Goal: Task Accomplishment & Management: Complete application form

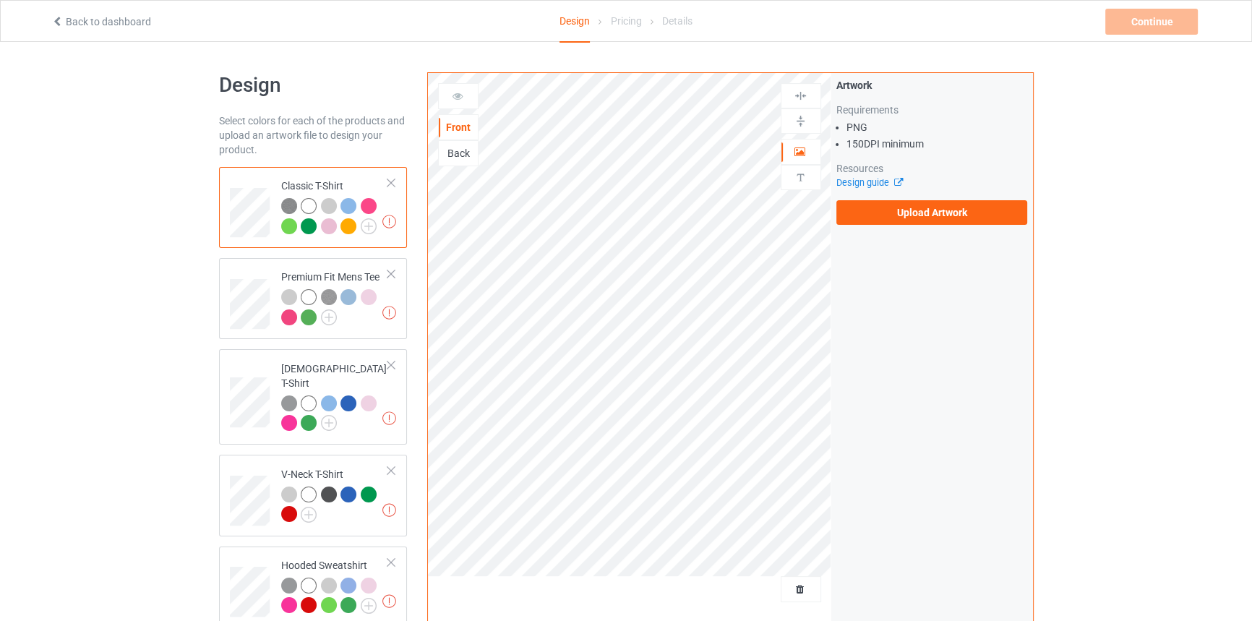
click at [389, 184] on div at bounding box center [391, 183] width 10 height 10
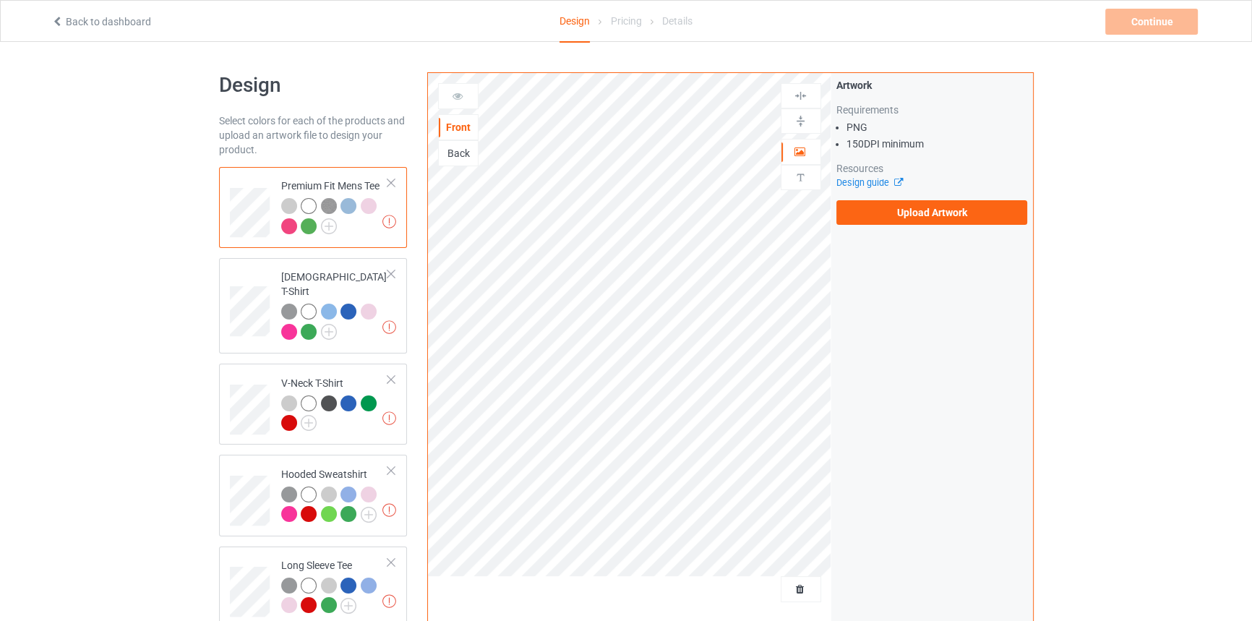
click at [389, 184] on div at bounding box center [391, 183] width 10 height 10
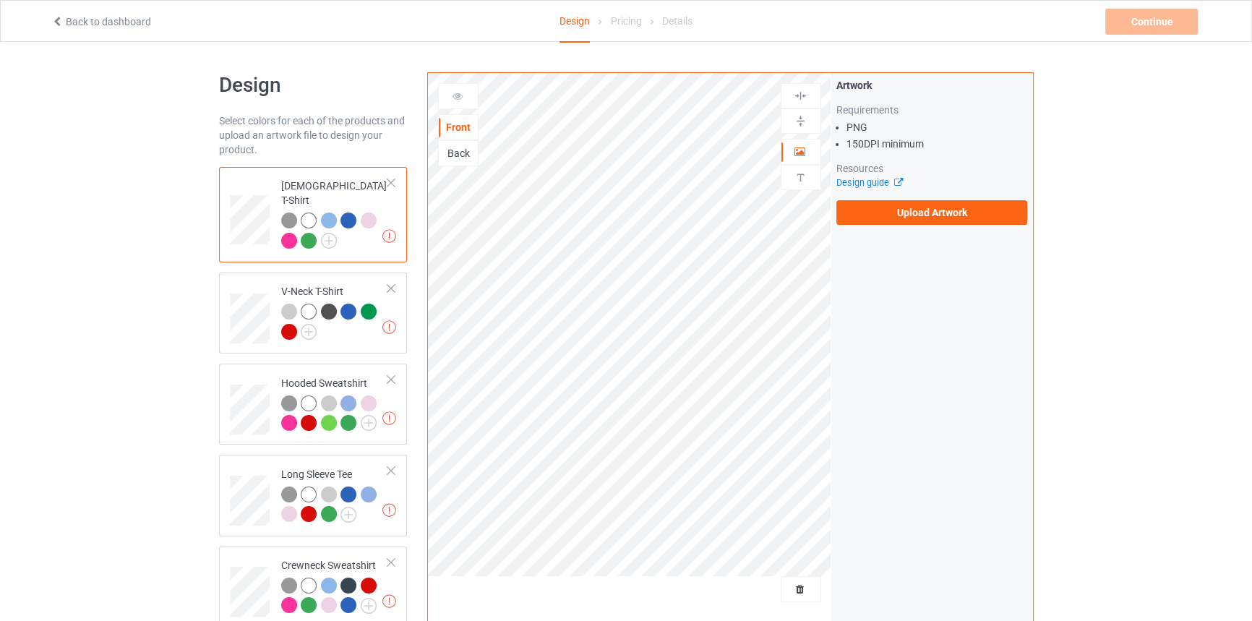
click at [389, 184] on div at bounding box center [391, 183] width 10 height 10
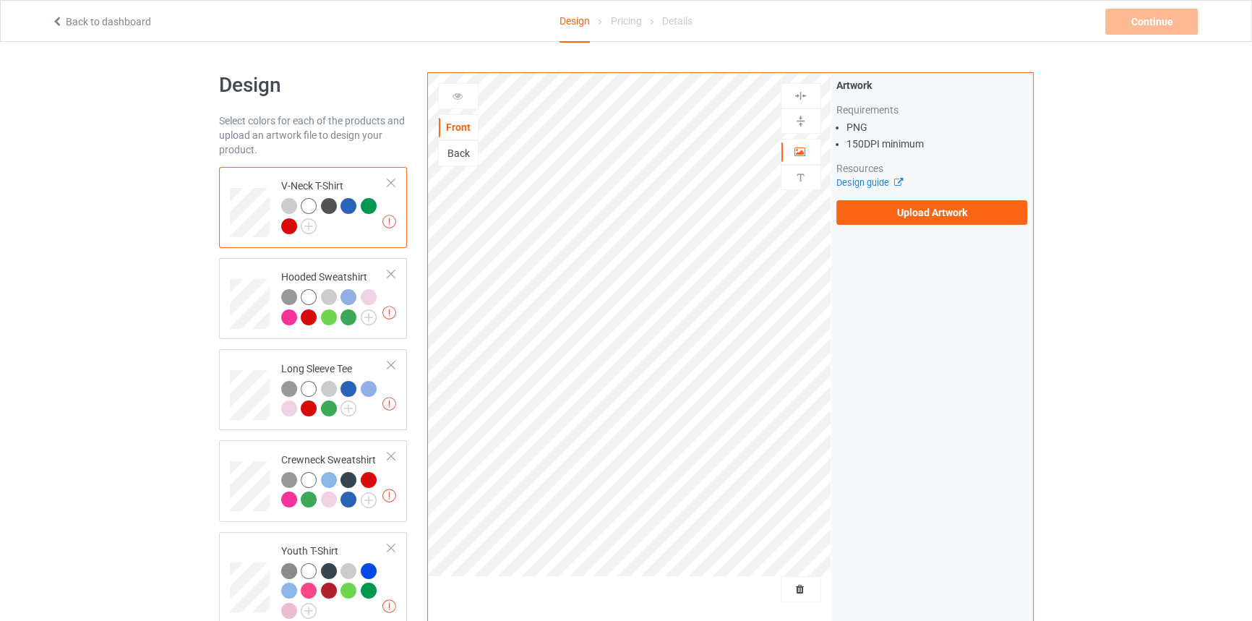
click at [389, 184] on div at bounding box center [391, 183] width 10 height 10
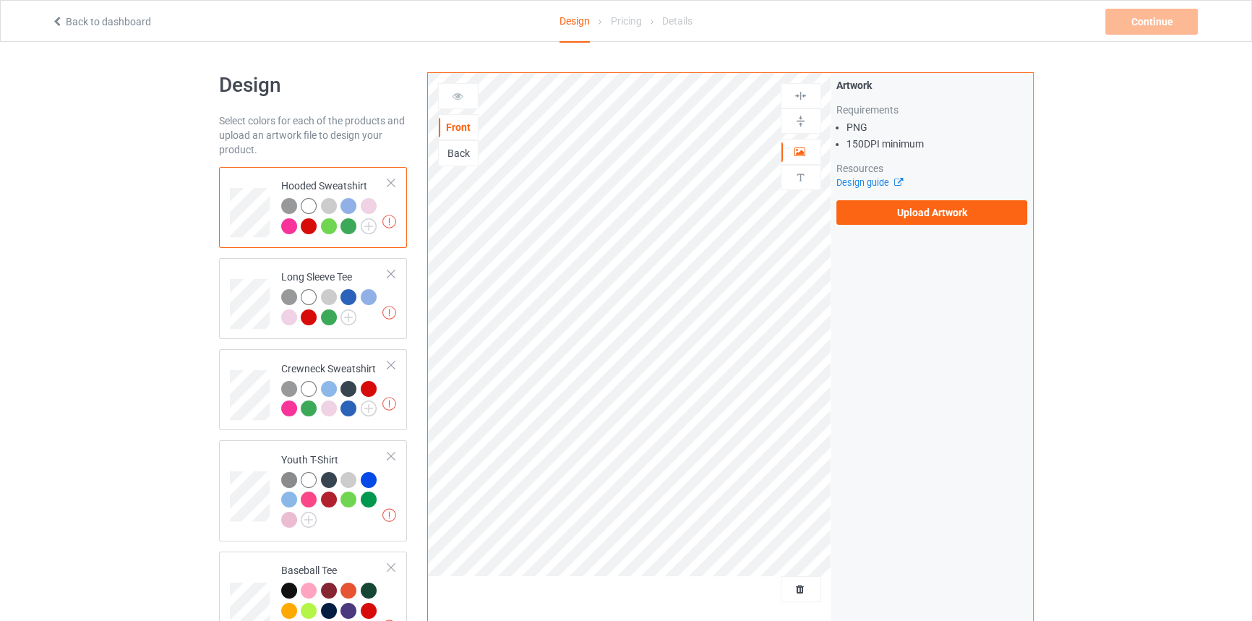
click at [389, 184] on div at bounding box center [391, 183] width 10 height 10
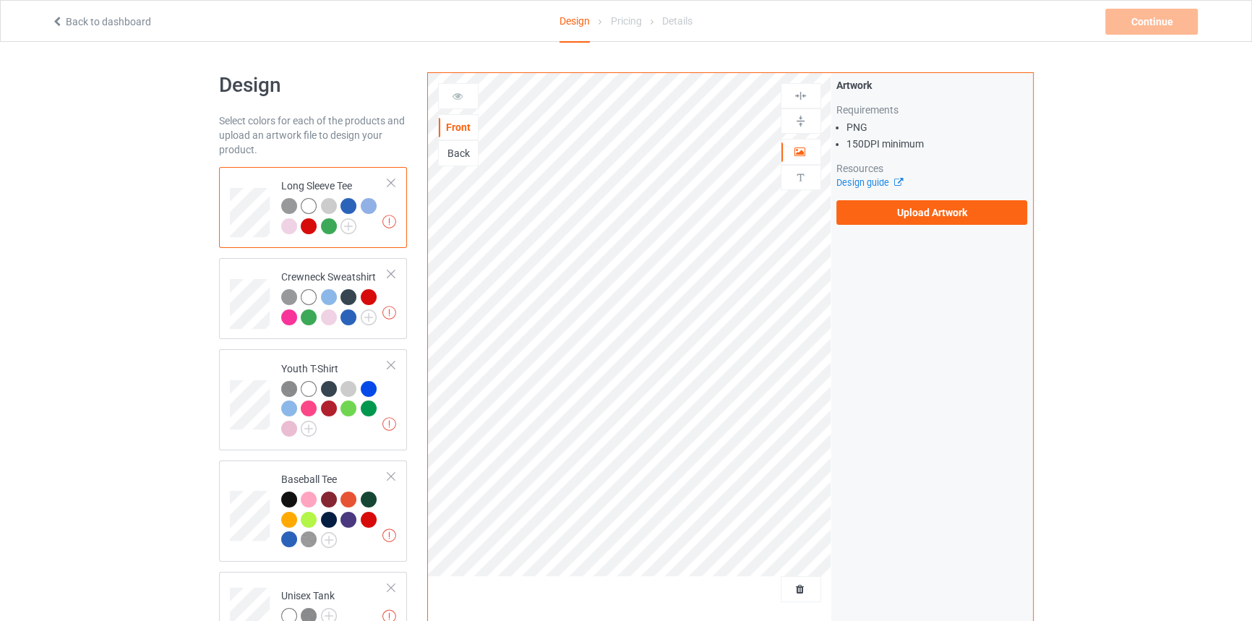
click at [389, 184] on div at bounding box center [391, 183] width 10 height 10
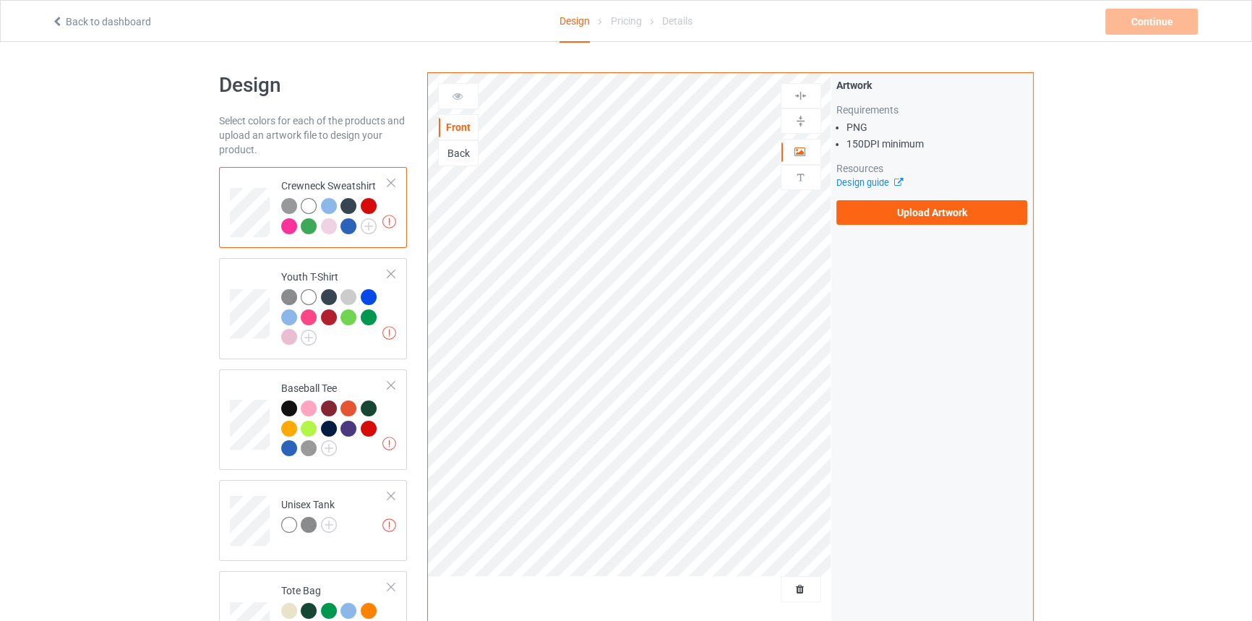
click at [389, 184] on div at bounding box center [391, 183] width 10 height 10
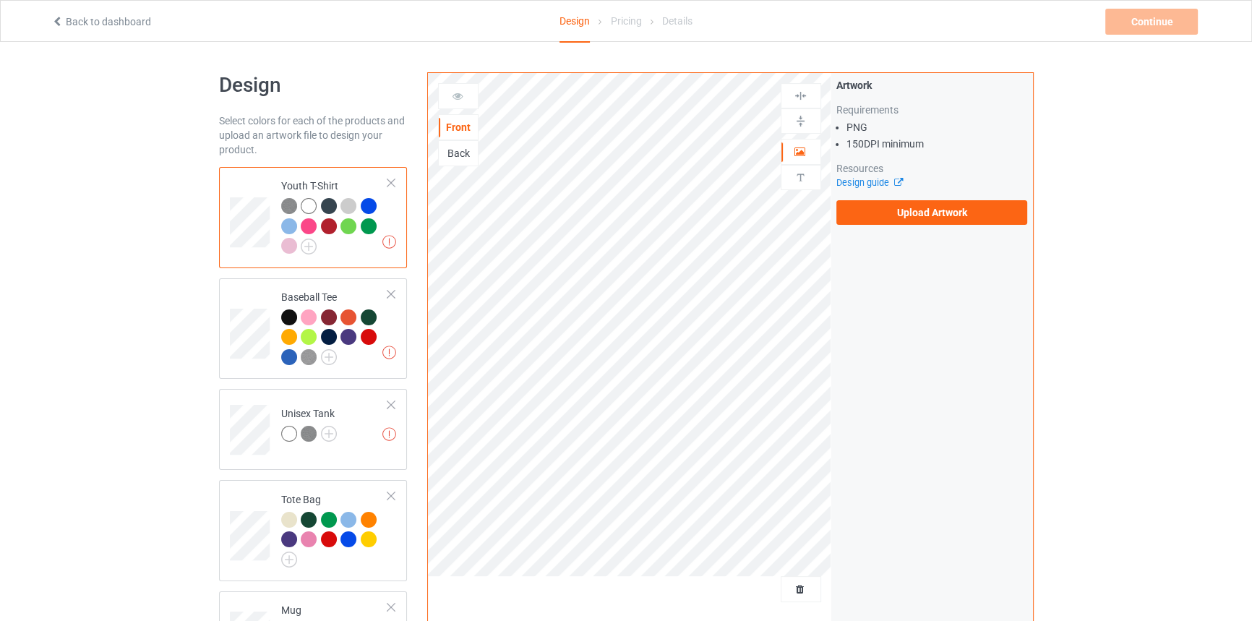
click at [389, 184] on div at bounding box center [391, 183] width 10 height 10
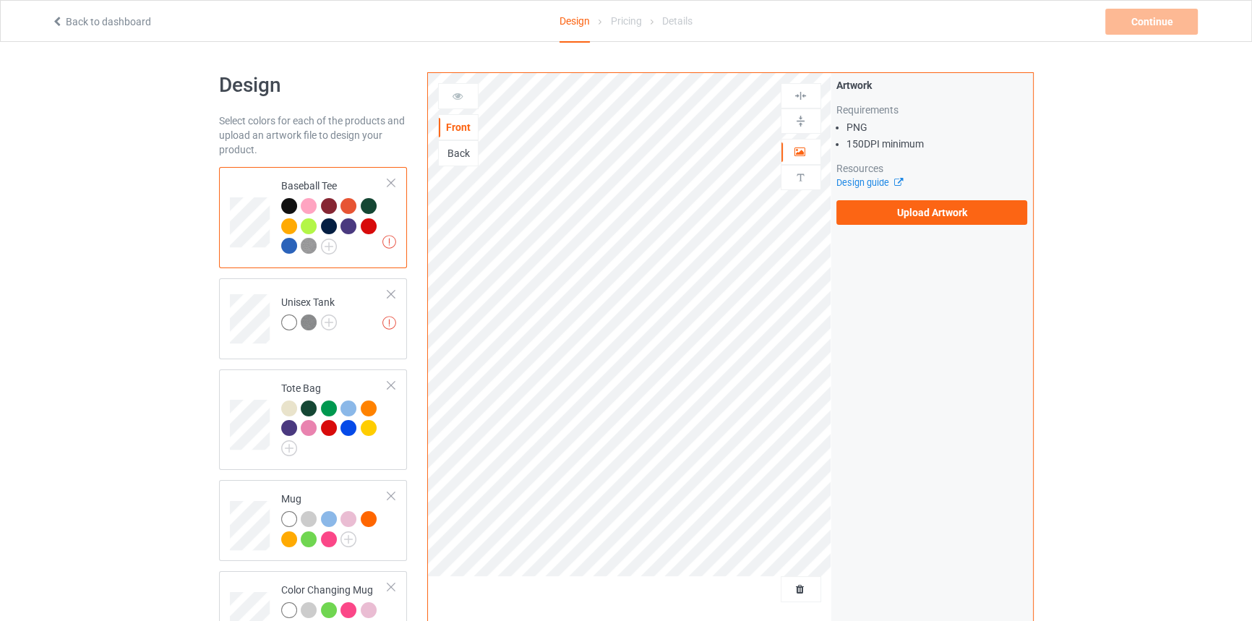
click at [389, 184] on div at bounding box center [391, 183] width 10 height 10
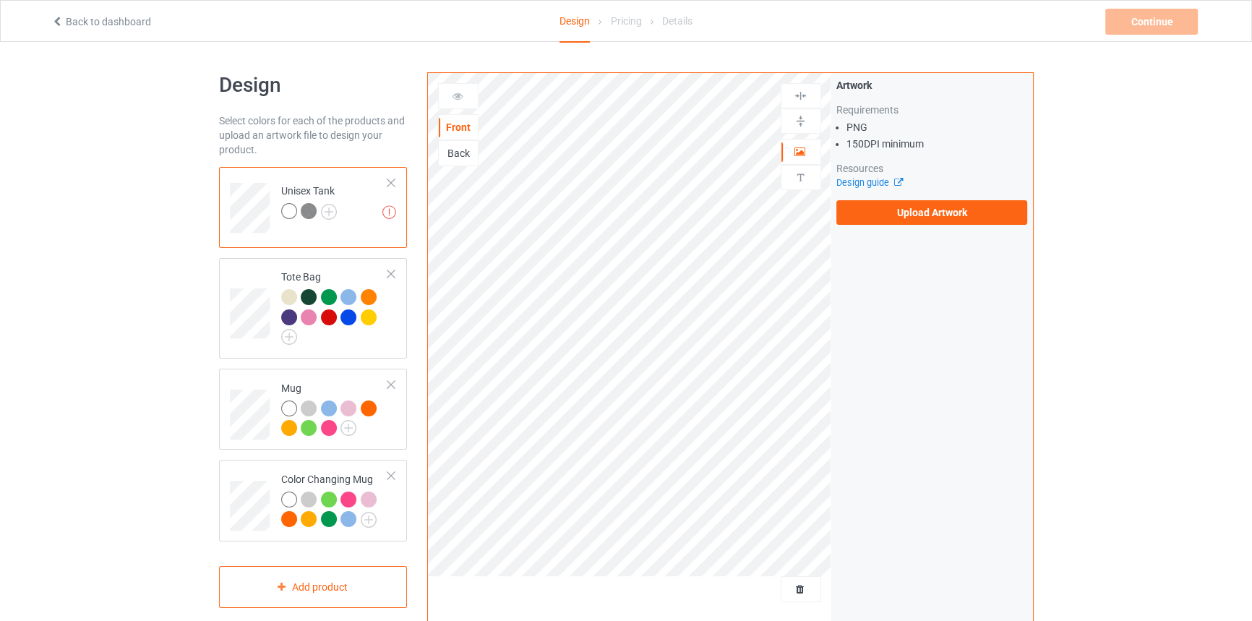
click at [389, 184] on div at bounding box center [391, 183] width 10 height 10
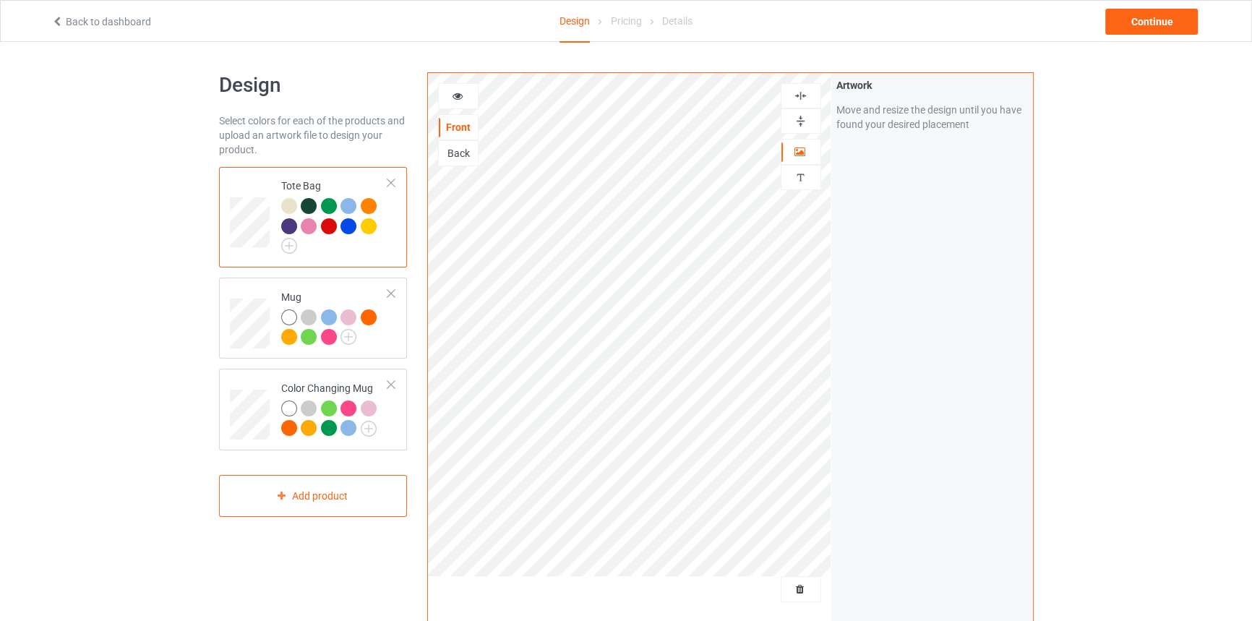
click at [389, 184] on div at bounding box center [391, 183] width 10 height 10
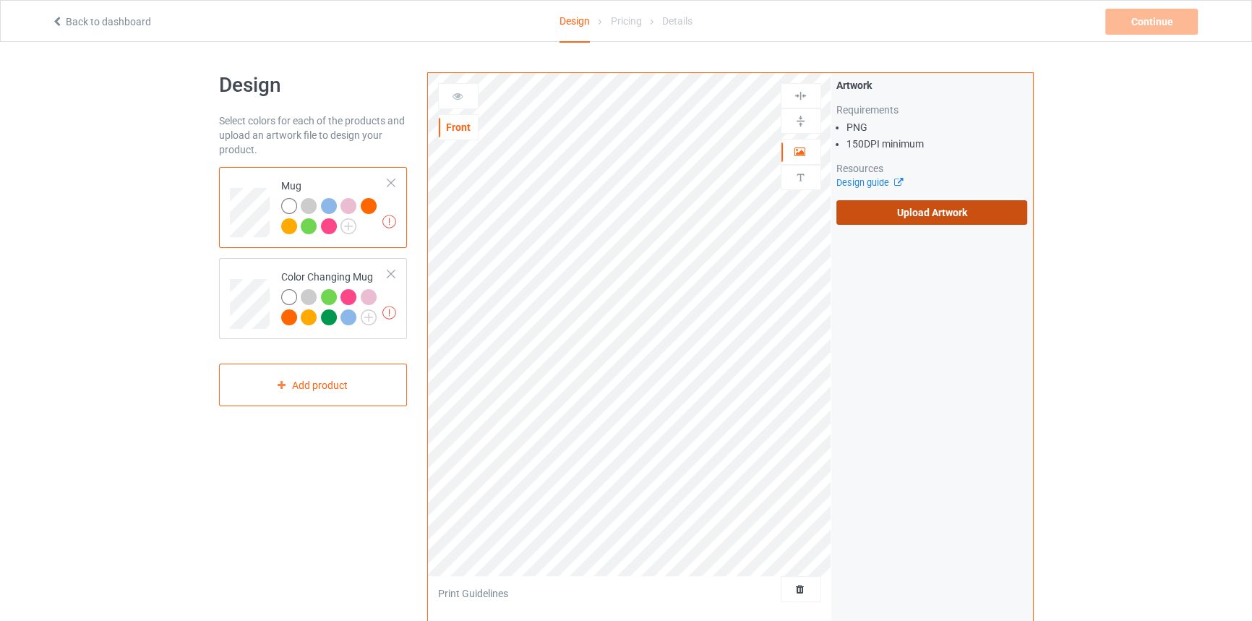
click at [951, 210] on label "Upload Artwork" at bounding box center [931, 212] width 191 height 25
click at [0, 0] on input "Upload Artwork" at bounding box center [0, 0] width 0 height 0
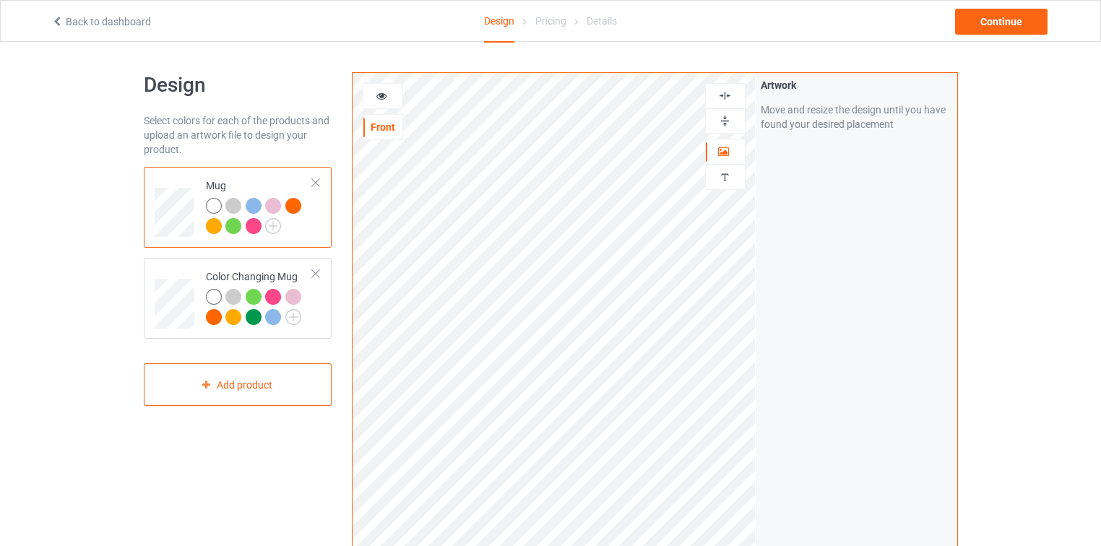
click at [725, 114] on img at bounding box center [725, 121] width 14 height 14
click at [724, 93] on img at bounding box center [725, 96] width 14 height 14
click at [730, 93] on img at bounding box center [725, 96] width 14 height 14
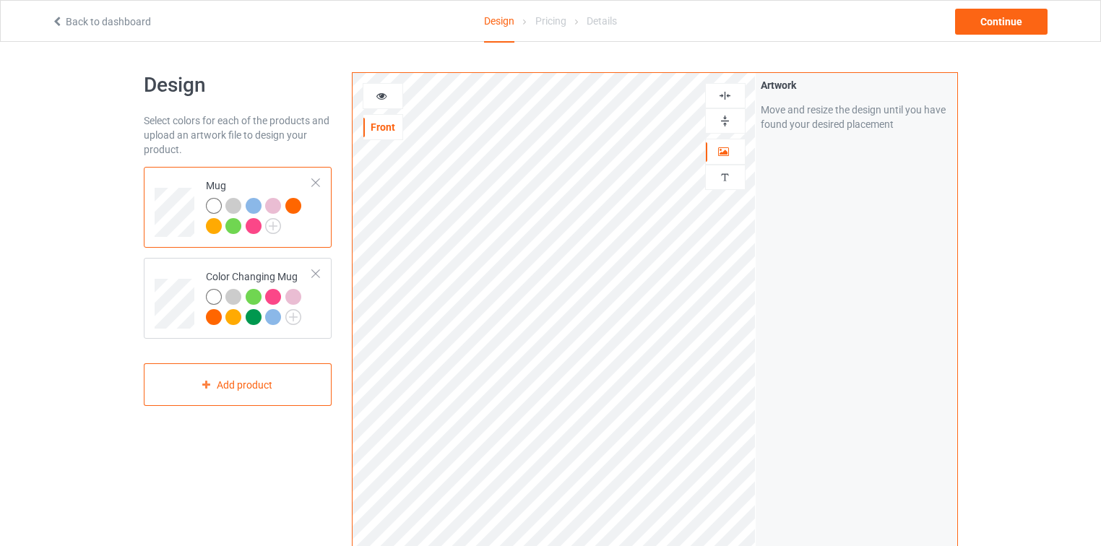
click at [731, 119] on img at bounding box center [725, 121] width 14 height 14
click at [728, 97] on img at bounding box center [725, 96] width 14 height 14
click at [726, 122] on img at bounding box center [725, 121] width 14 height 14
click at [723, 92] on img at bounding box center [725, 96] width 14 height 14
click at [724, 92] on img at bounding box center [725, 96] width 14 height 14
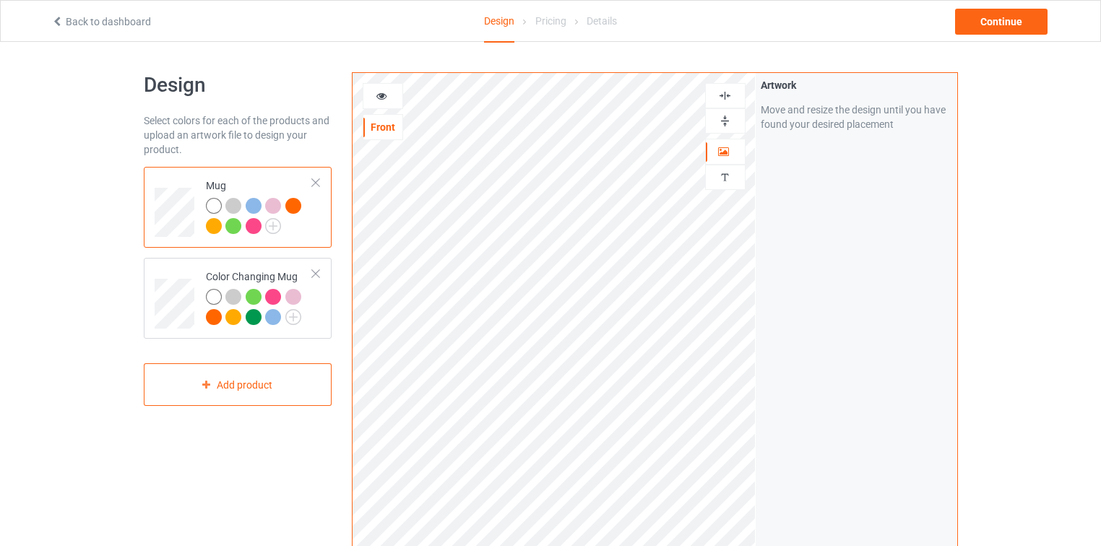
click at [725, 92] on img at bounding box center [725, 96] width 14 height 14
click at [319, 306] on td "Color Changing Mug" at bounding box center [260, 298] width 124 height 69
click at [321, 305] on td "Color Changing Mug" at bounding box center [260, 298] width 124 height 69
click at [272, 225] on img at bounding box center [273, 226] width 16 height 16
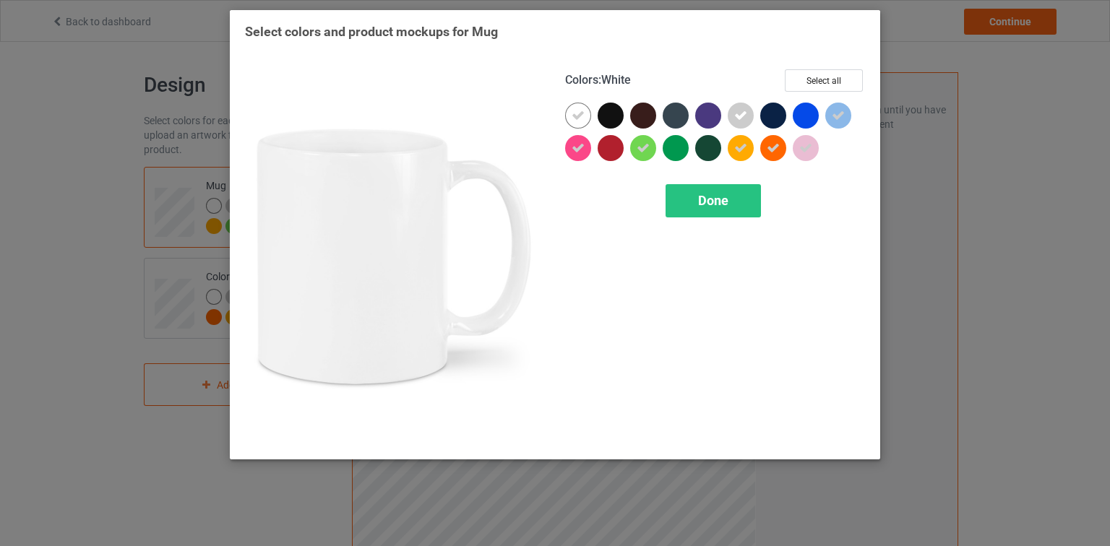
click at [837, 252] on div "Colors : White Select all Done" at bounding box center [715, 256] width 320 height 395
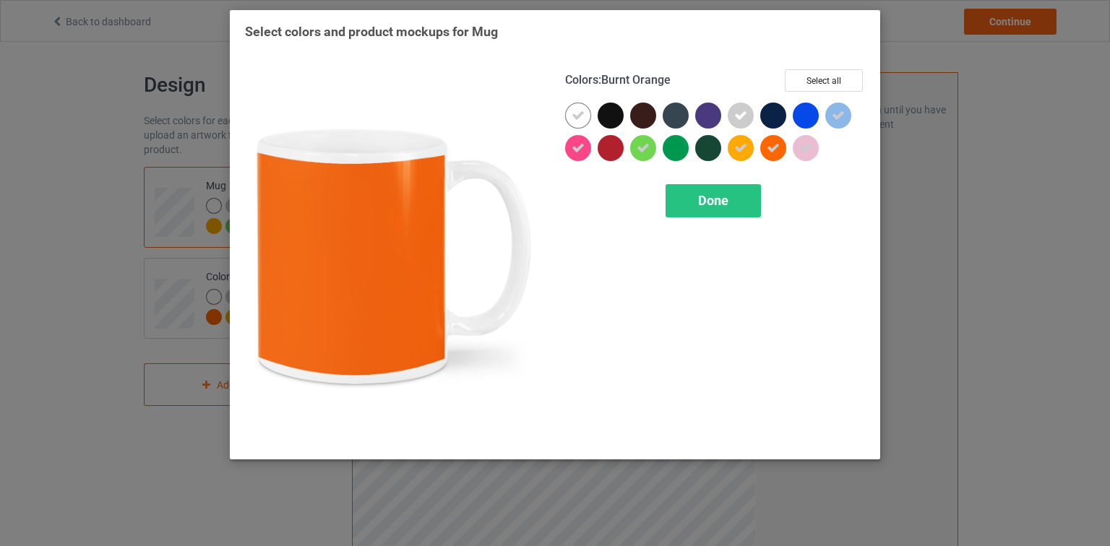
click at [777, 147] on icon at bounding box center [773, 148] width 13 height 13
click at [809, 229] on div "Colors : Burnt Orange Select all Done" at bounding box center [715, 256] width 320 height 395
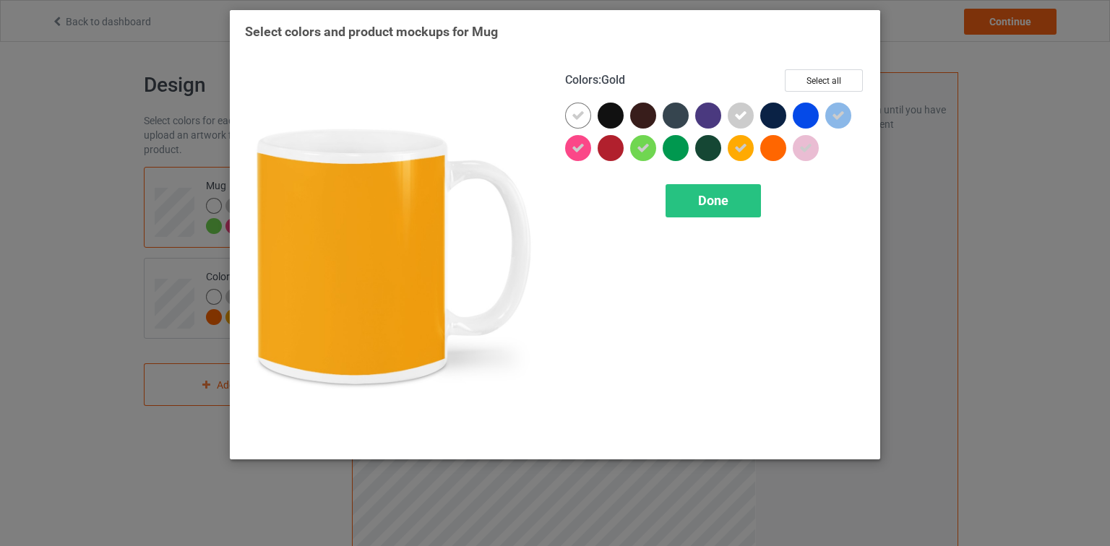
click at [744, 149] on icon at bounding box center [740, 148] width 13 height 13
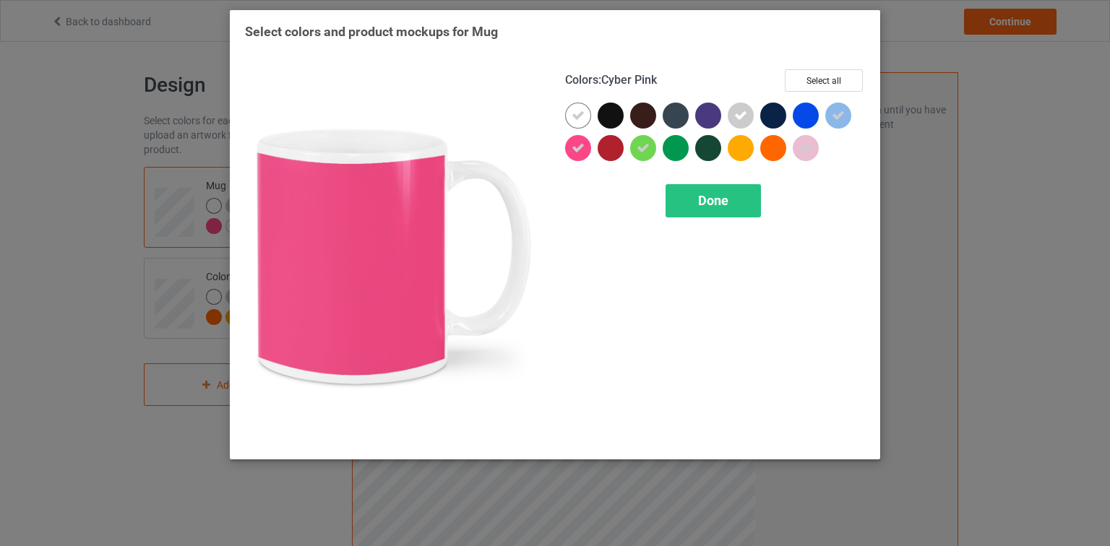
drag, startPoint x: 580, startPoint y: 145, endPoint x: 627, endPoint y: 177, distance: 57.7
click at [578, 145] on icon at bounding box center [578, 148] width 13 height 13
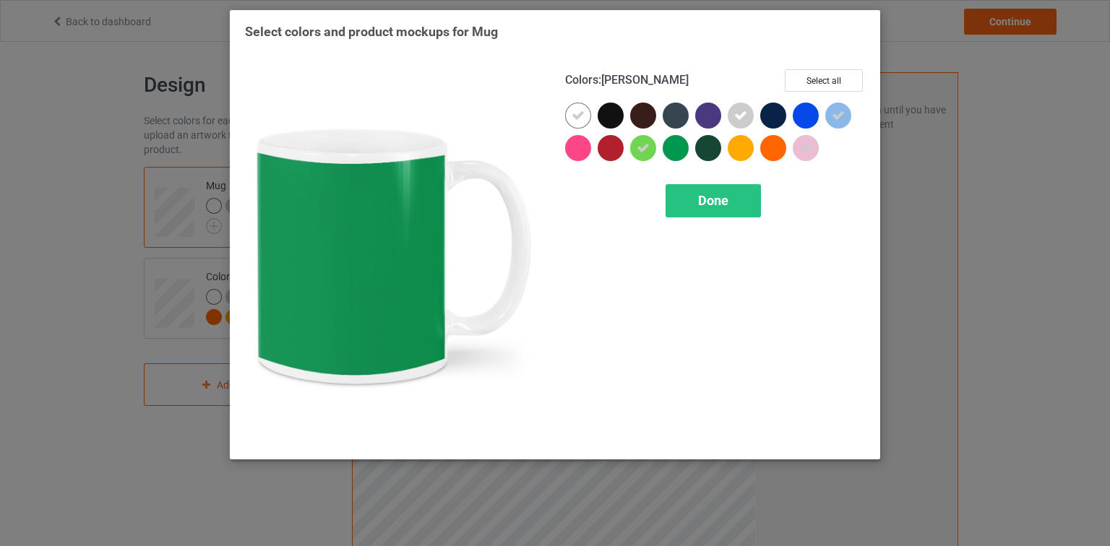
click at [671, 152] on div at bounding box center [676, 148] width 26 height 26
click at [633, 188] on div "Done" at bounding box center [715, 200] width 300 height 33
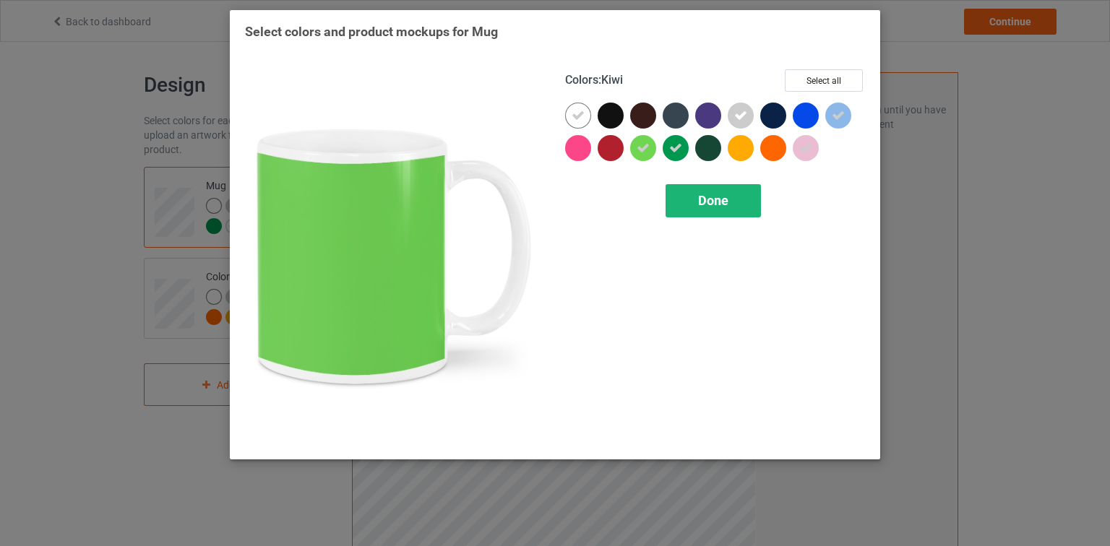
click at [692, 205] on div "Done" at bounding box center [713, 200] width 95 height 33
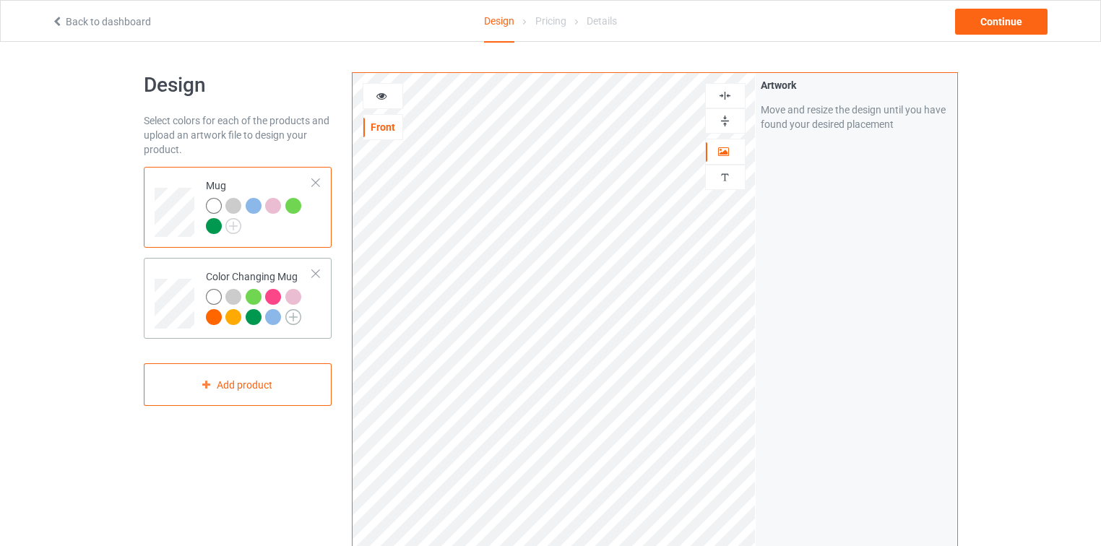
click at [298, 318] on img at bounding box center [293, 317] width 16 height 16
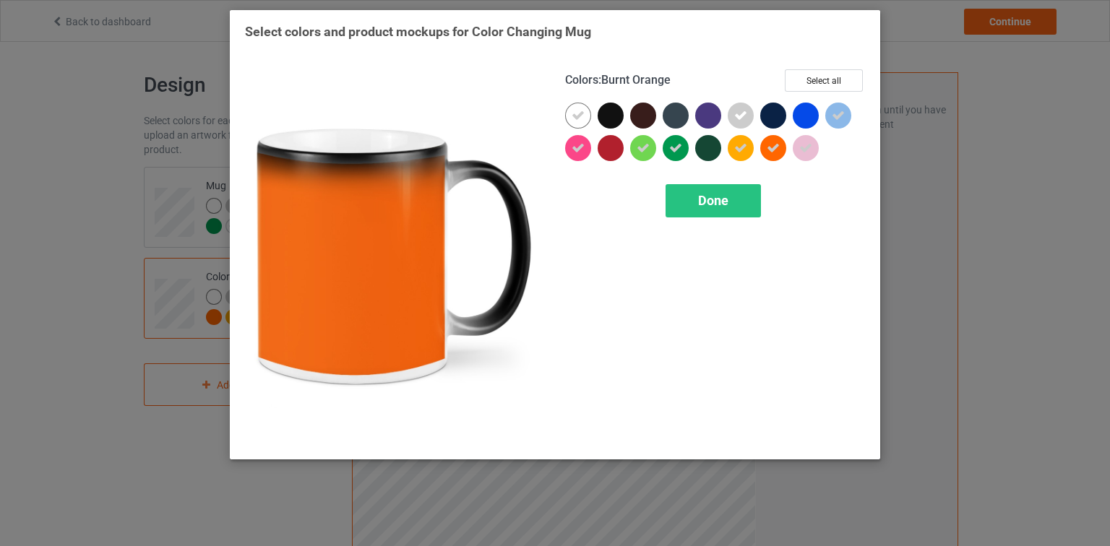
click at [769, 152] on icon at bounding box center [773, 148] width 13 height 13
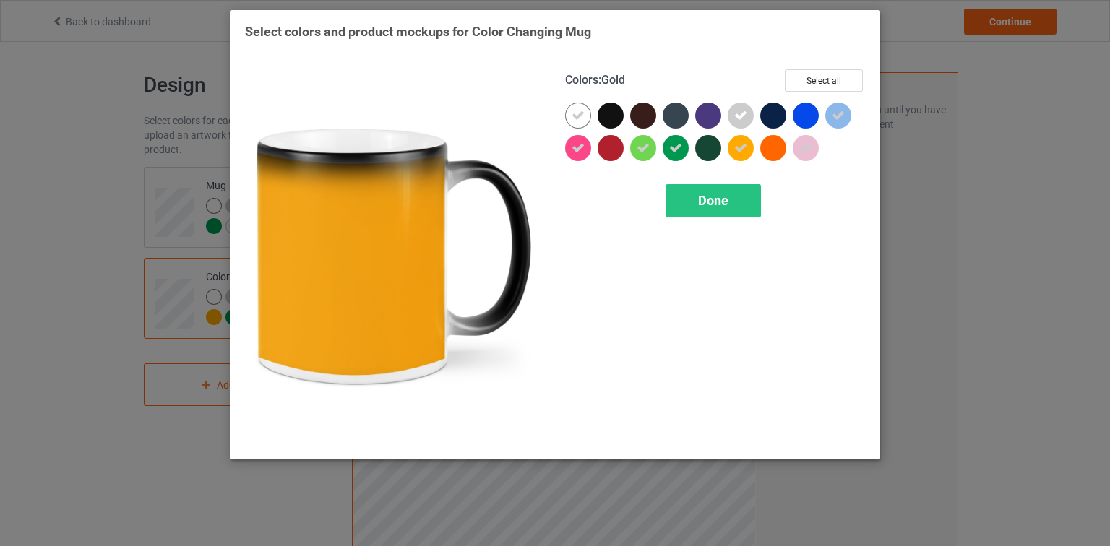
click at [741, 150] on icon at bounding box center [740, 148] width 13 height 13
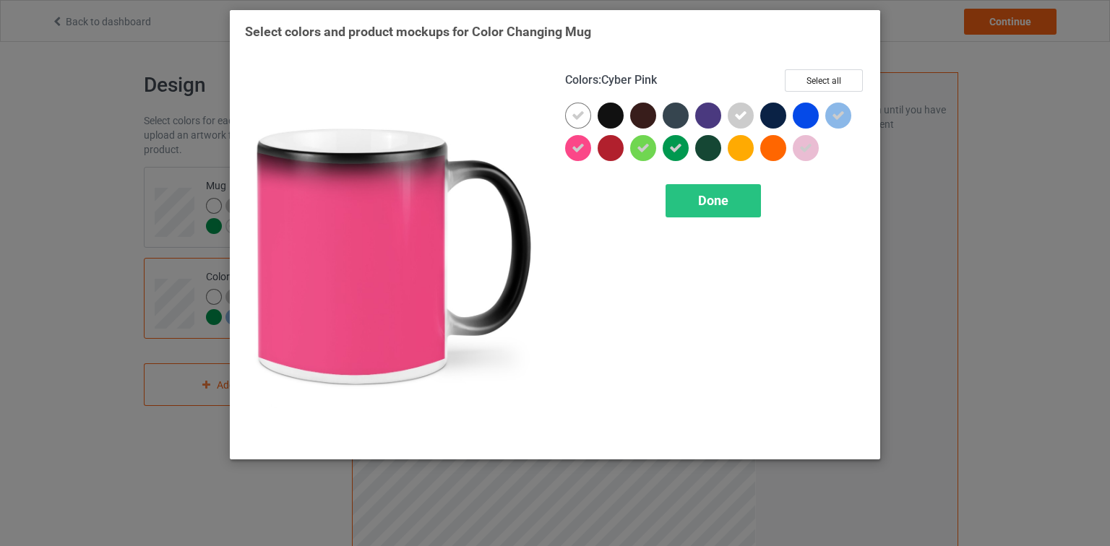
click at [573, 150] on icon at bounding box center [578, 148] width 13 height 13
click at [715, 198] on span "Done" at bounding box center [713, 200] width 30 height 15
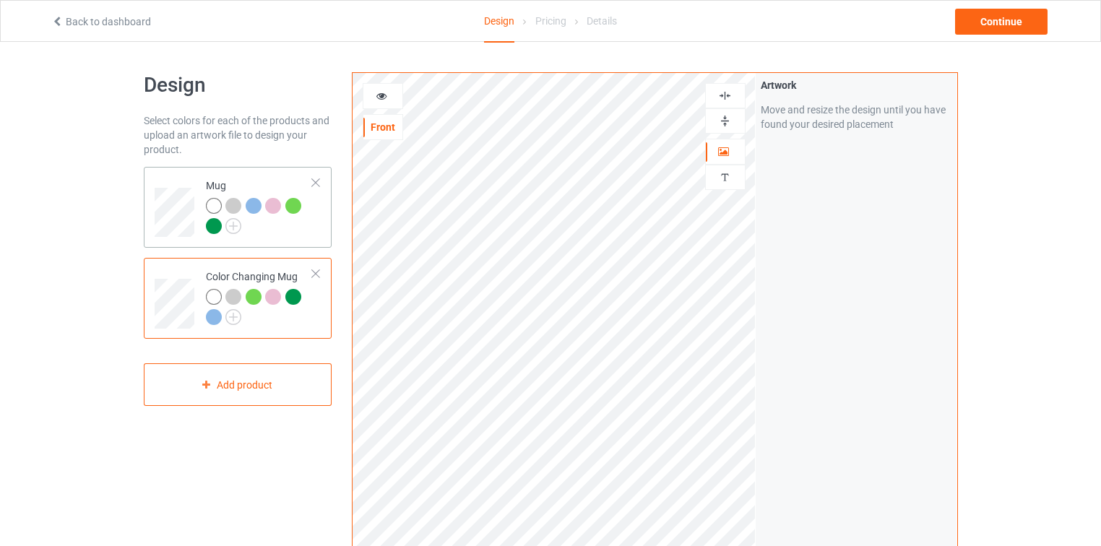
click at [295, 231] on div at bounding box center [260, 218] width 108 height 40
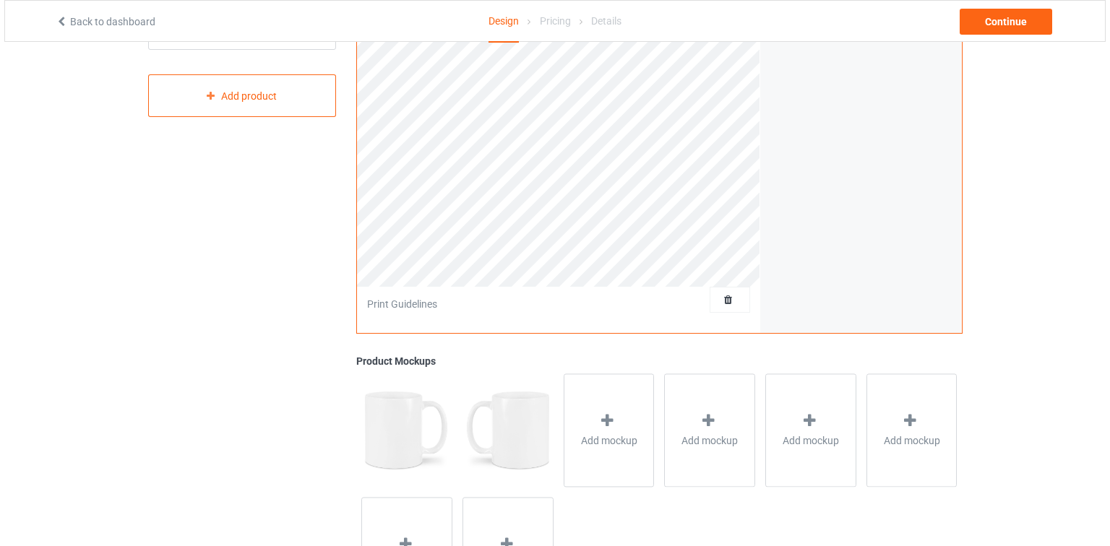
scroll to position [388, 0]
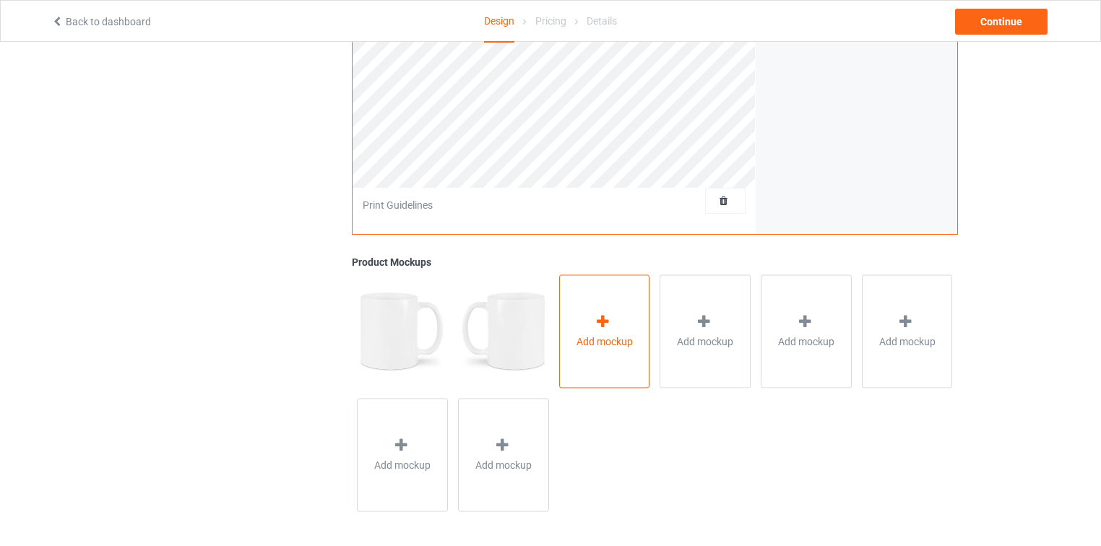
click at [615, 311] on div "Add mockup" at bounding box center [604, 331] width 91 height 113
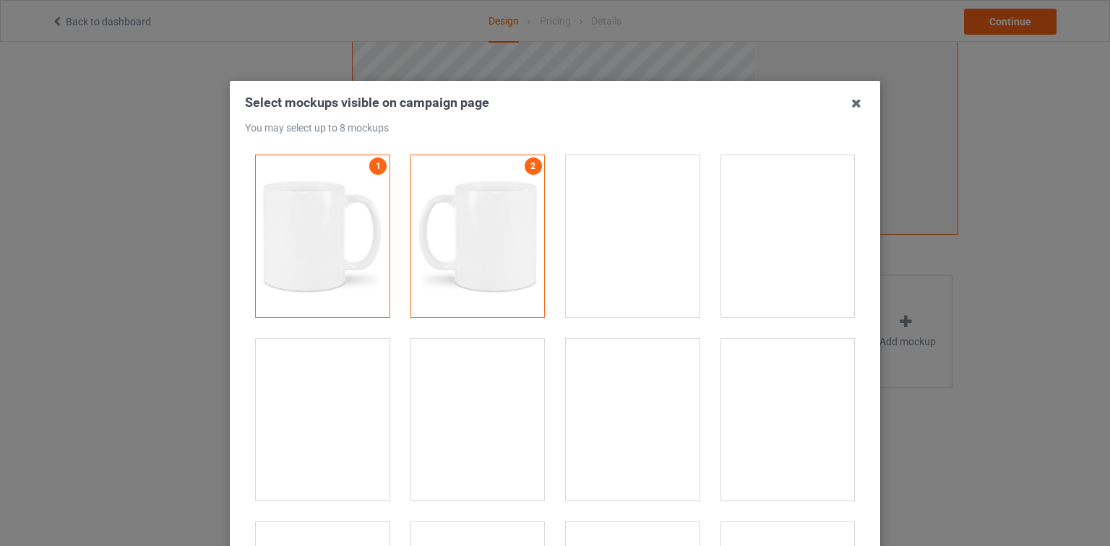
click at [766, 236] on div at bounding box center [788, 236] width 134 height 162
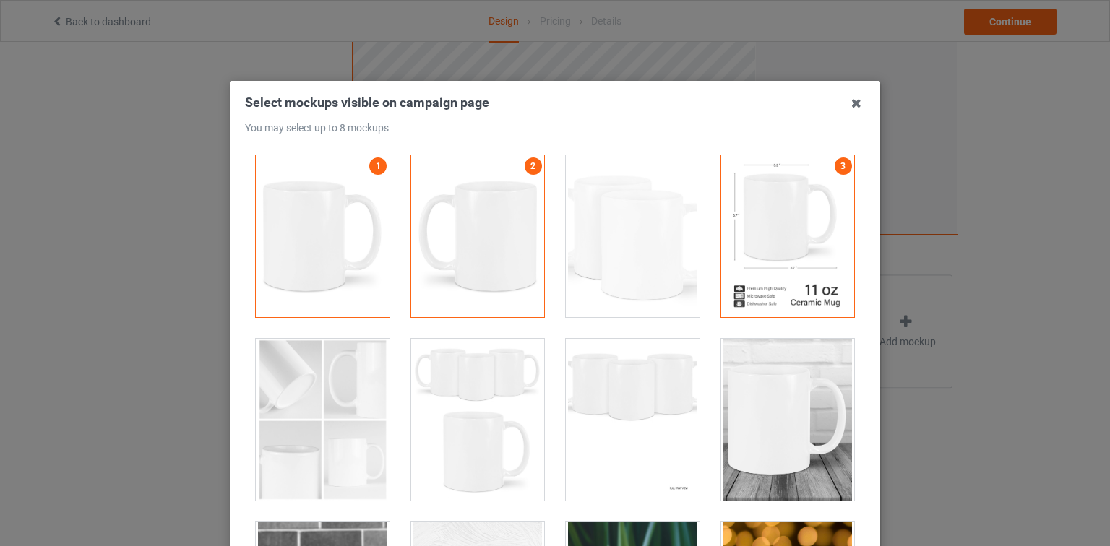
click at [650, 236] on div at bounding box center [633, 236] width 134 height 162
drag, startPoint x: 616, startPoint y: 254, endPoint x: 500, endPoint y: 332, distance: 139.9
click at [614, 254] on div at bounding box center [633, 236] width 134 height 162
click at [357, 389] on div at bounding box center [323, 420] width 134 height 162
drag, startPoint x: 461, startPoint y: 395, endPoint x: 512, endPoint y: 393, distance: 50.6
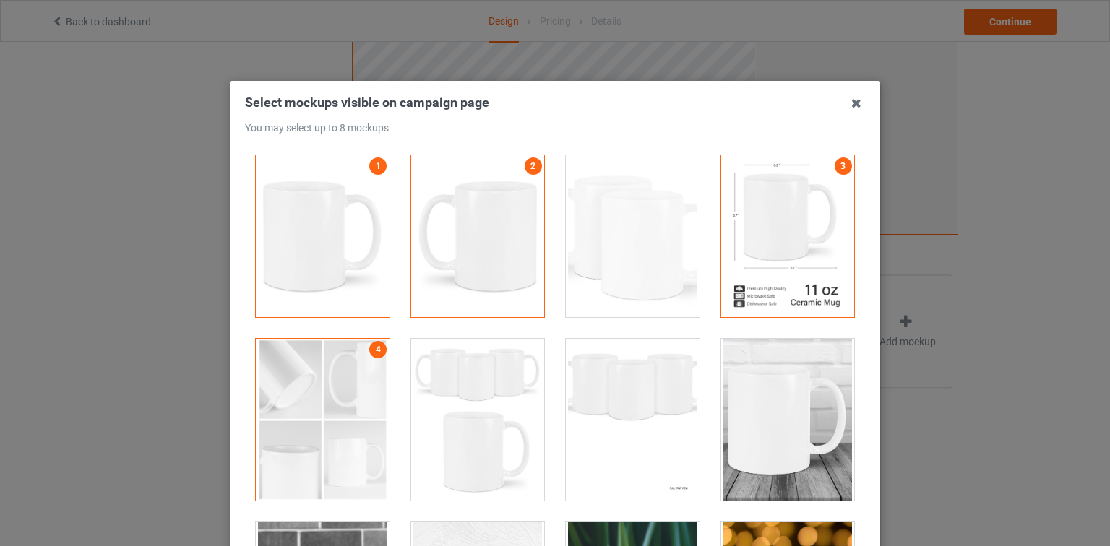
click at [463, 395] on div at bounding box center [478, 420] width 134 height 162
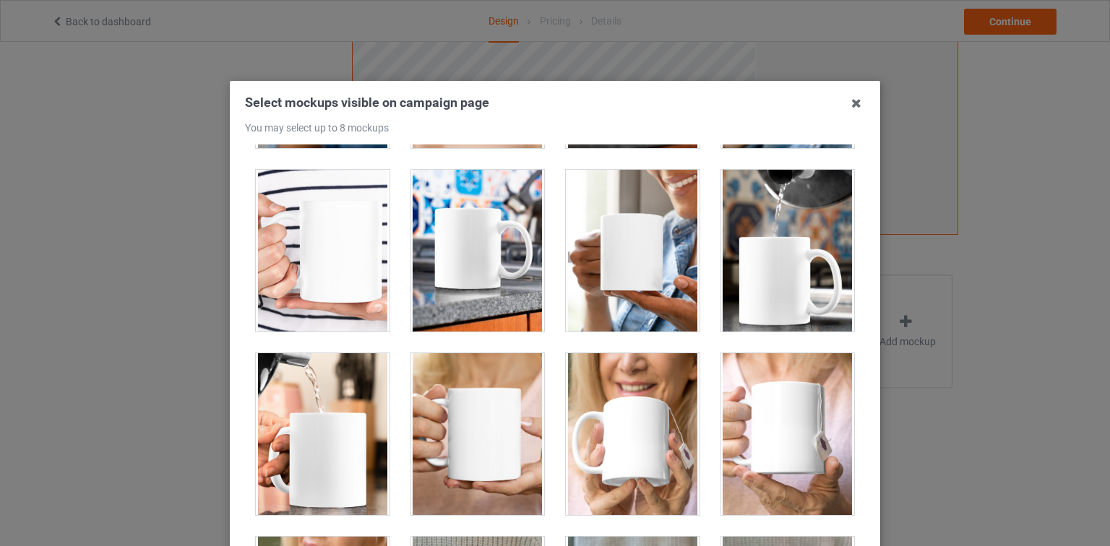
scroll to position [3060, 0]
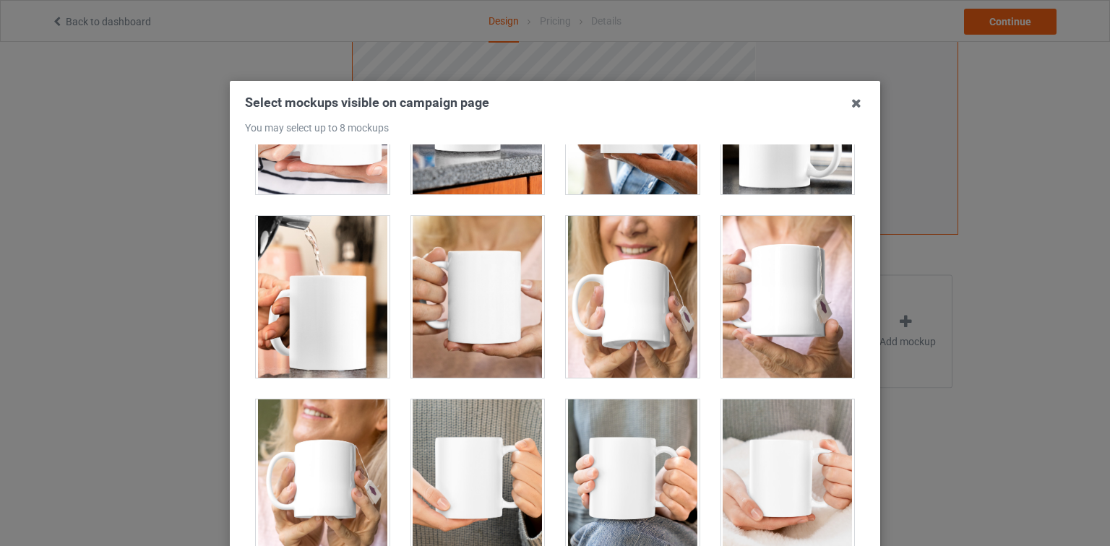
click at [641, 284] on div at bounding box center [633, 297] width 134 height 162
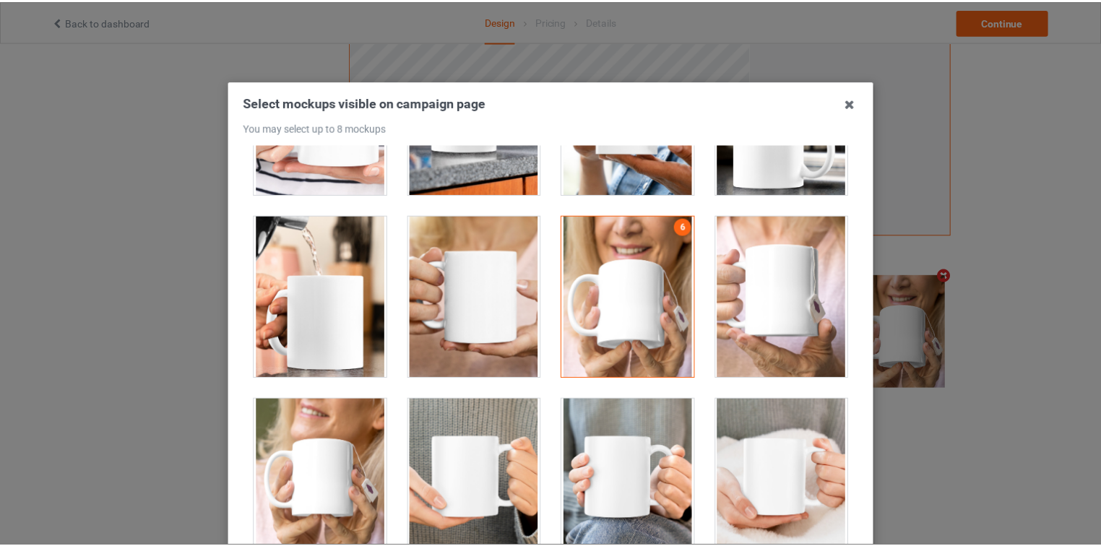
scroll to position [173, 0]
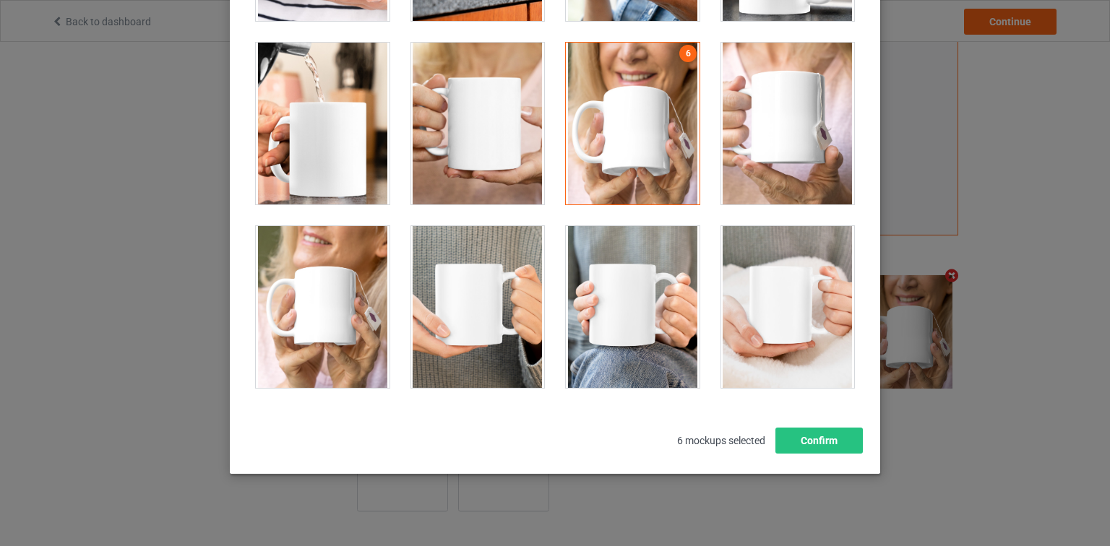
click at [635, 173] on div at bounding box center [633, 124] width 134 height 162
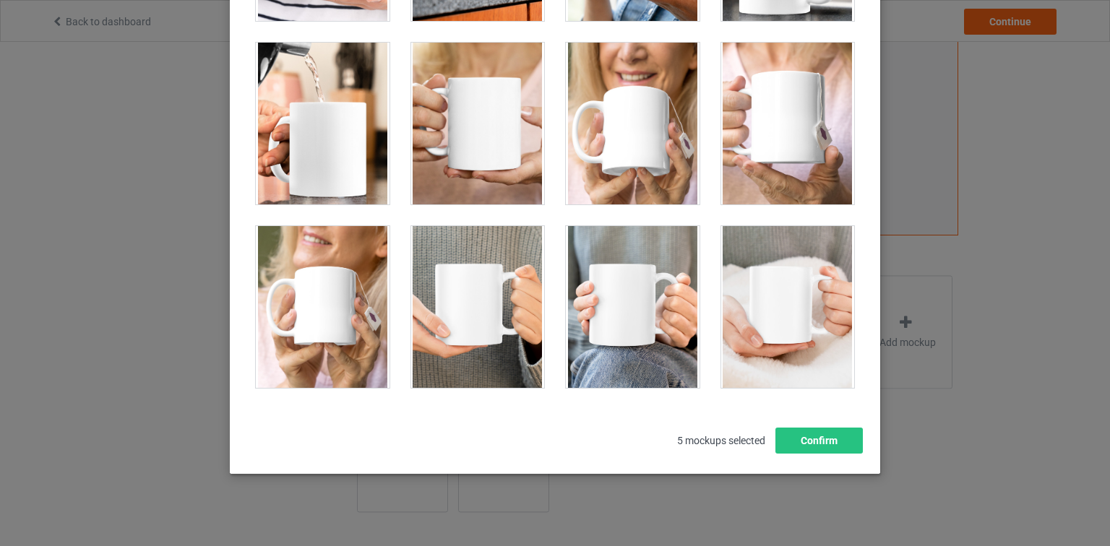
click at [363, 287] on div at bounding box center [323, 307] width 134 height 162
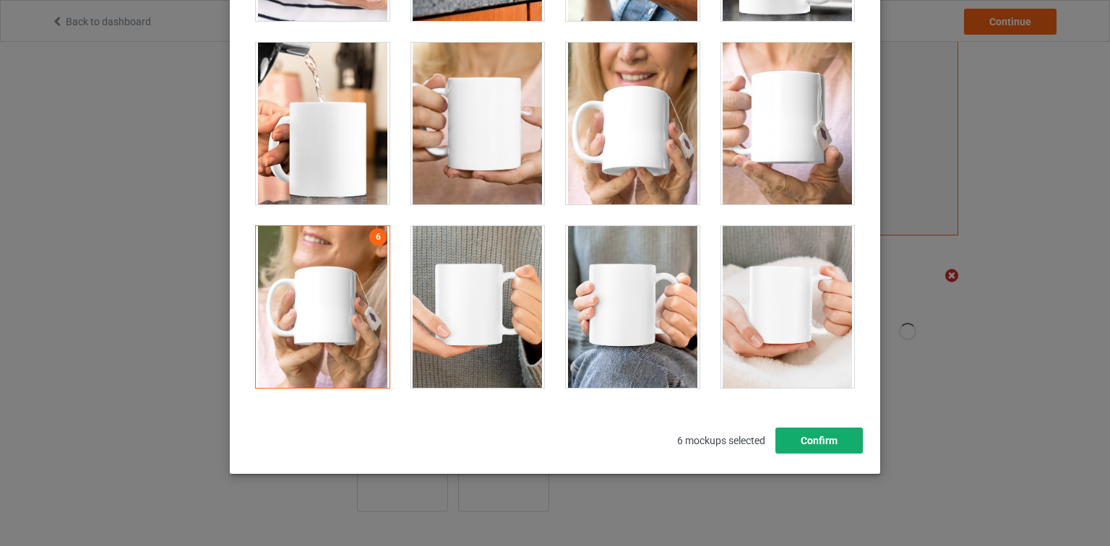
click at [821, 436] on button "Confirm" at bounding box center [818, 441] width 87 height 26
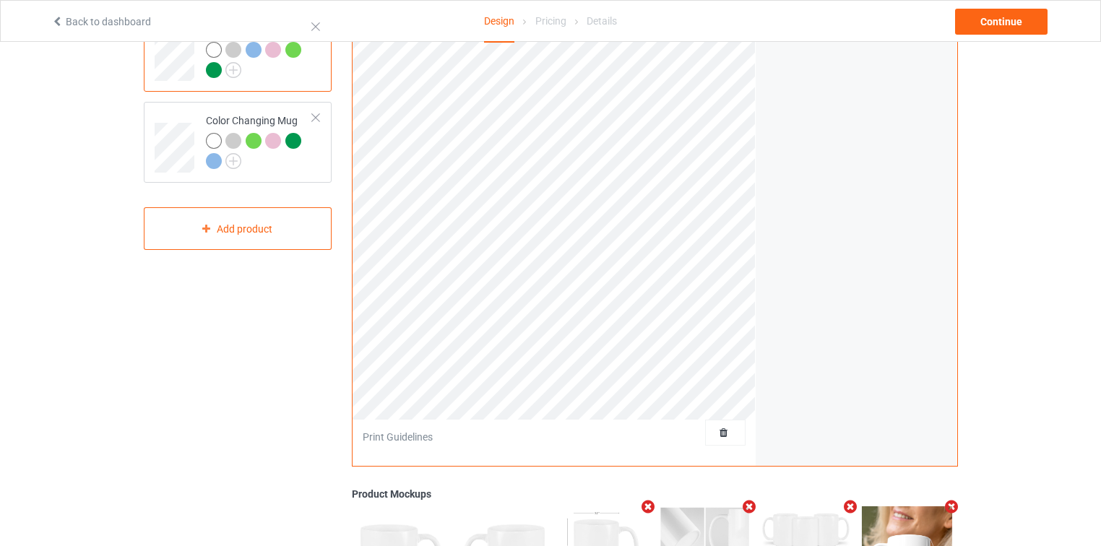
scroll to position [98, 0]
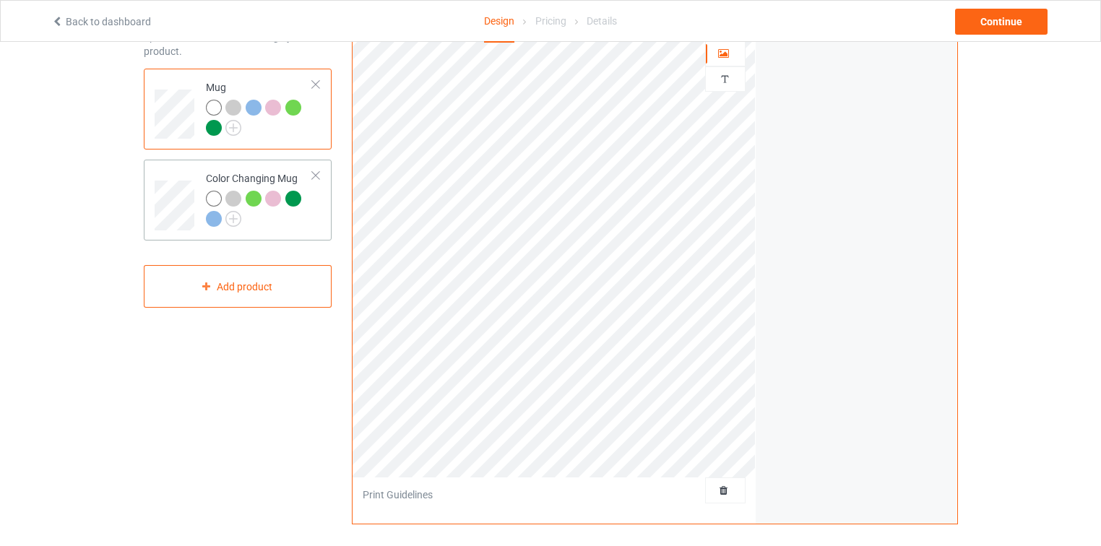
click at [300, 230] on td "Color Changing Mug" at bounding box center [260, 199] width 124 height 69
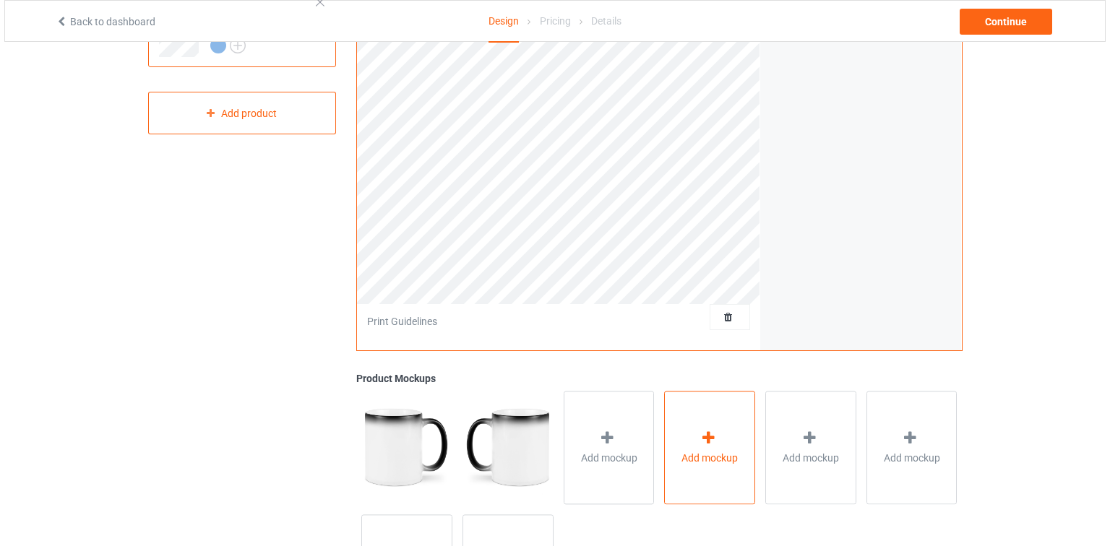
scroll to position [330, 0]
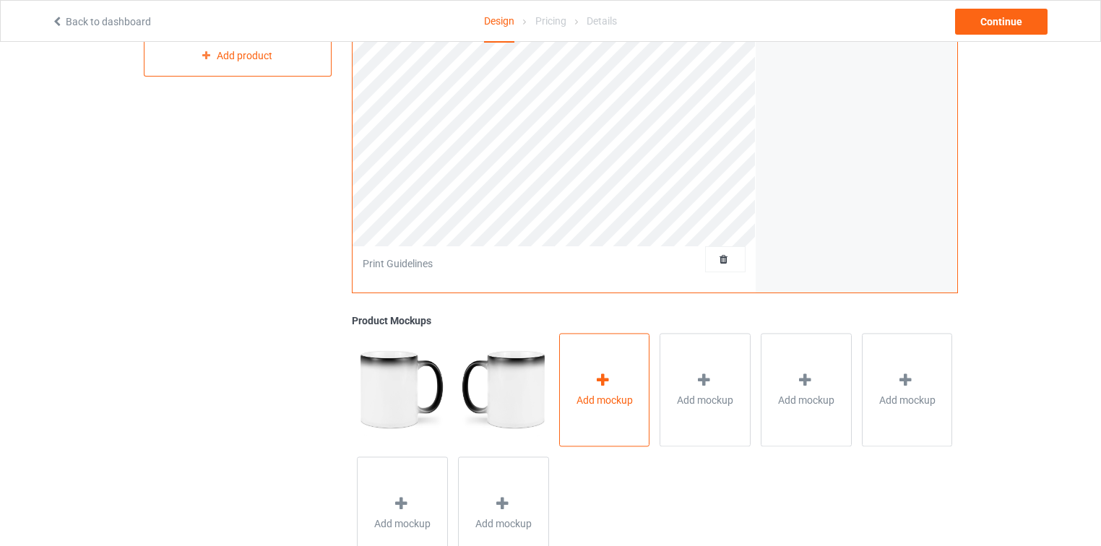
click at [597, 350] on div "Add mockup" at bounding box center [604, 389] width 91 height 113
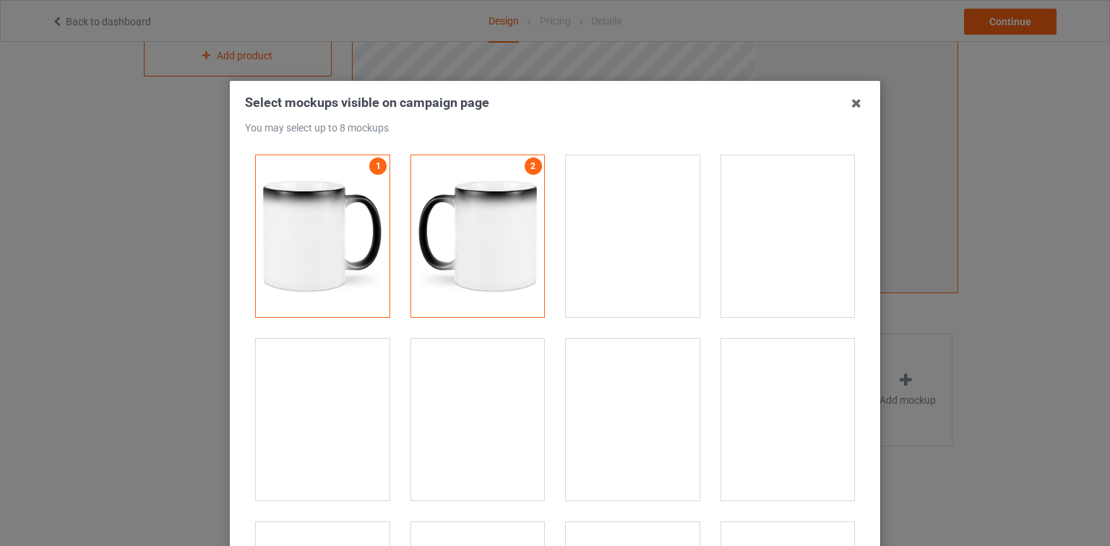
click at [642, 223] on div at bounding box center [633, 236] width 134 height 162
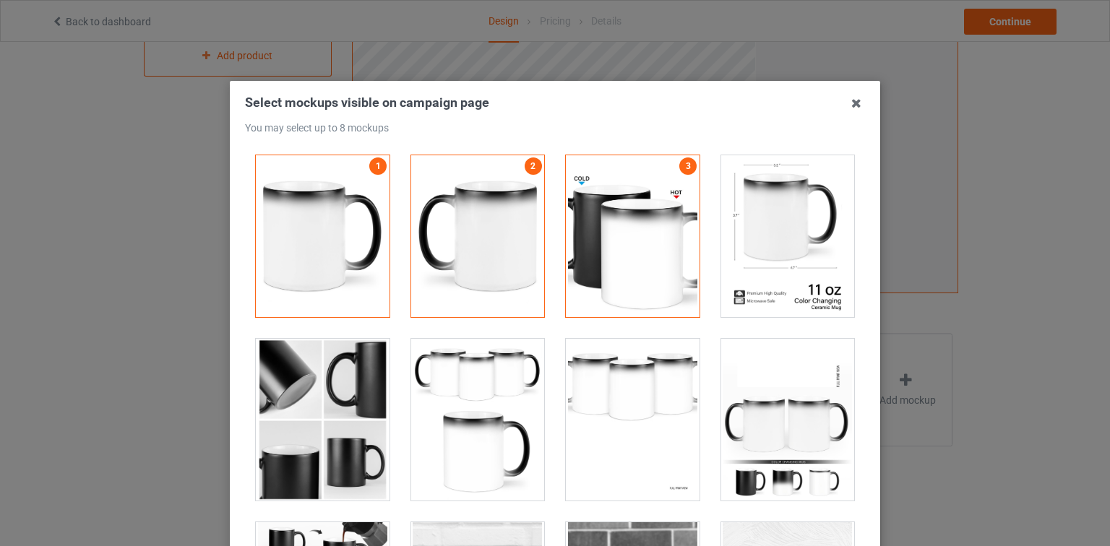
drag, startPoint x: 772, startPoint y: 244, endPoint x: 660, endPoint y: 277, distance: 117.5
click at [770, 244] on div at bounding box center [788, 236] width 134 height 162
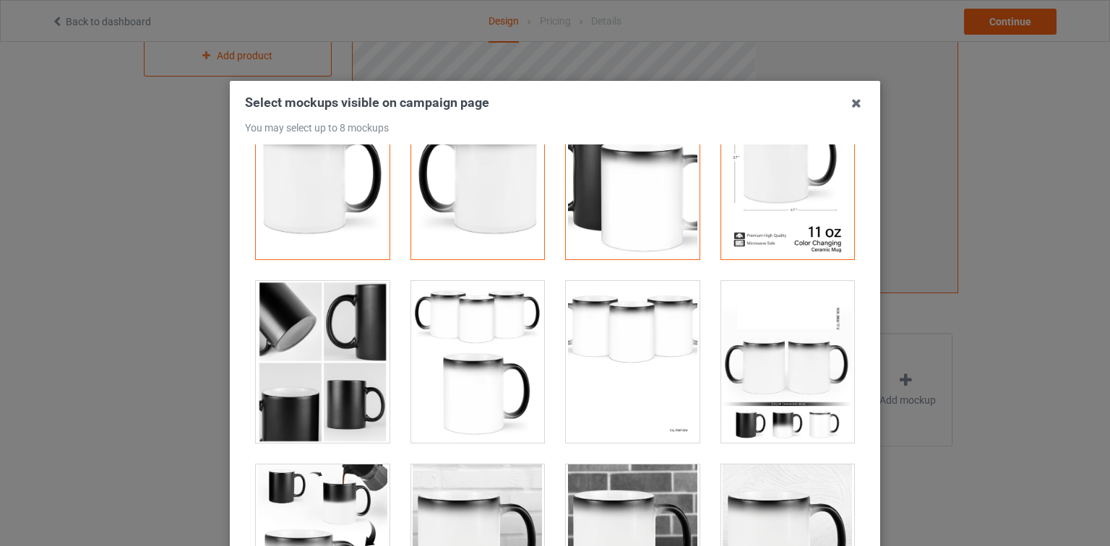
drag, startPoint x: 301, startPoint y: 372, endPoint x: 384, endPoint y: 377, distance: 84.0
click at [302, 372] on div at bounding box center [323, 362] width 134 height 162
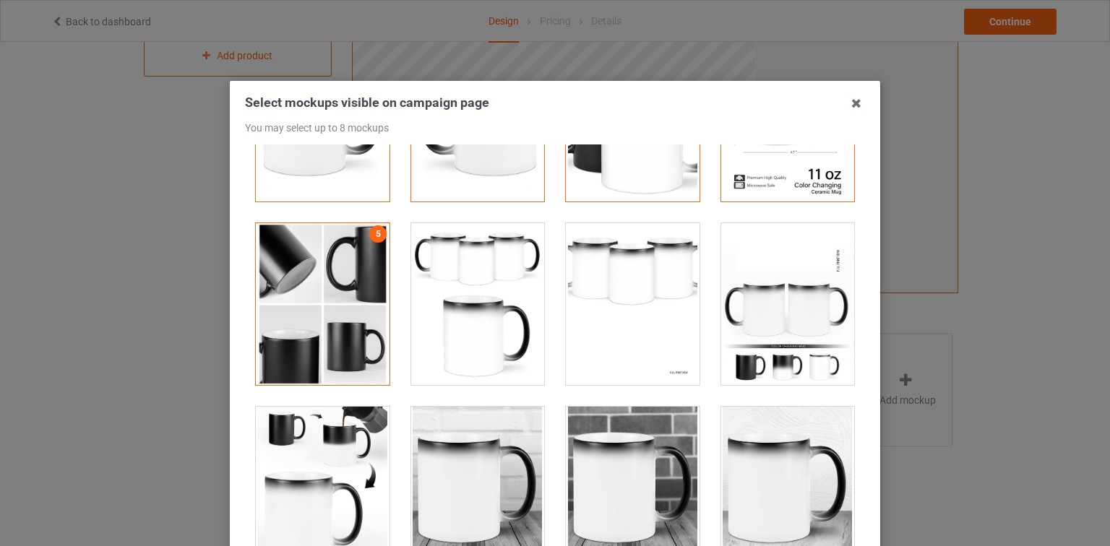
click at [356, 437] on div at bounding box center [323, 488] width 134 height 162
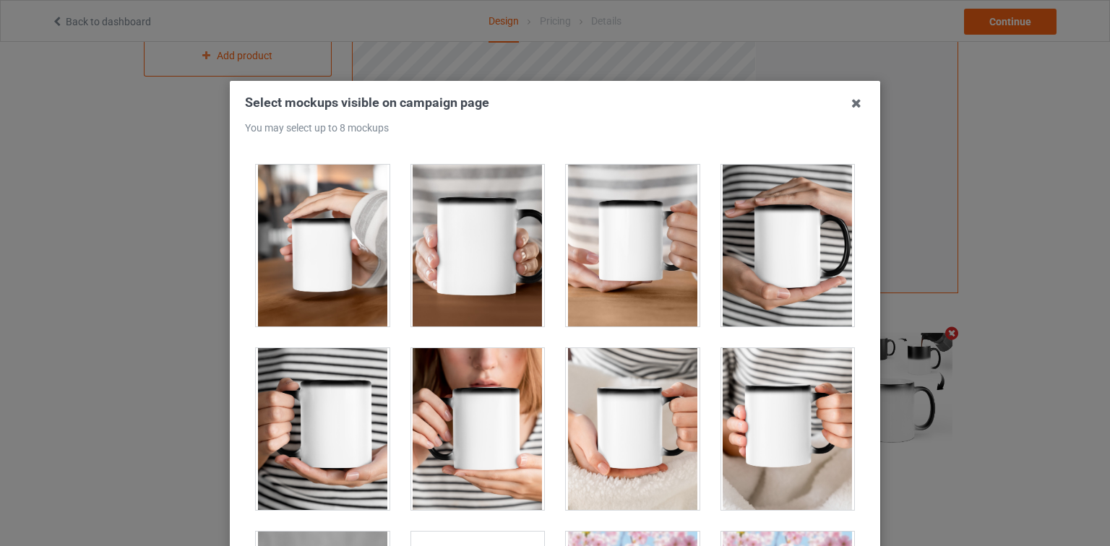
scroll to position [4709, 0]
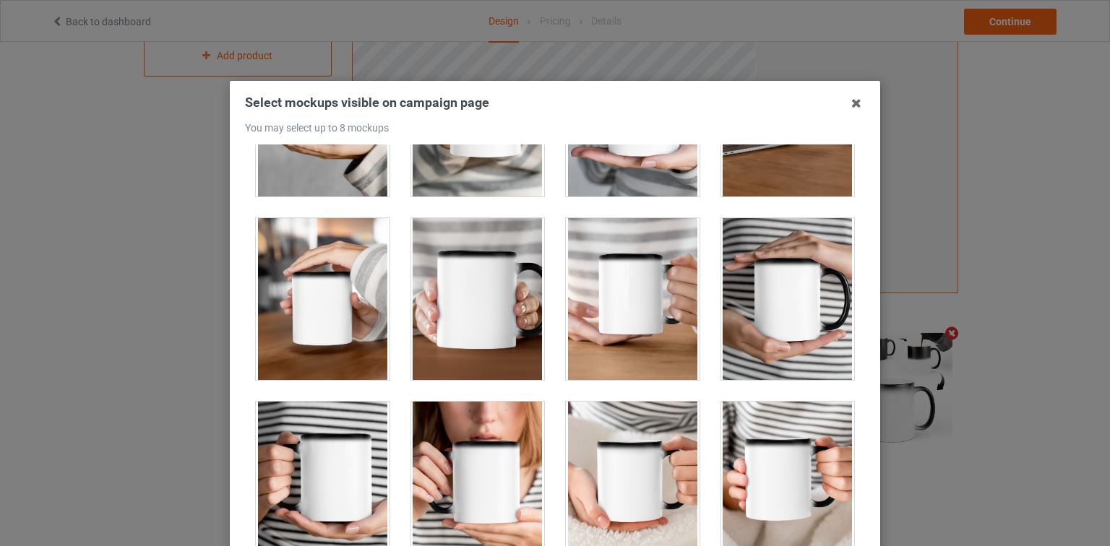
click at [465, 335] on div at bounding box center [478, 299] width 134 height 162
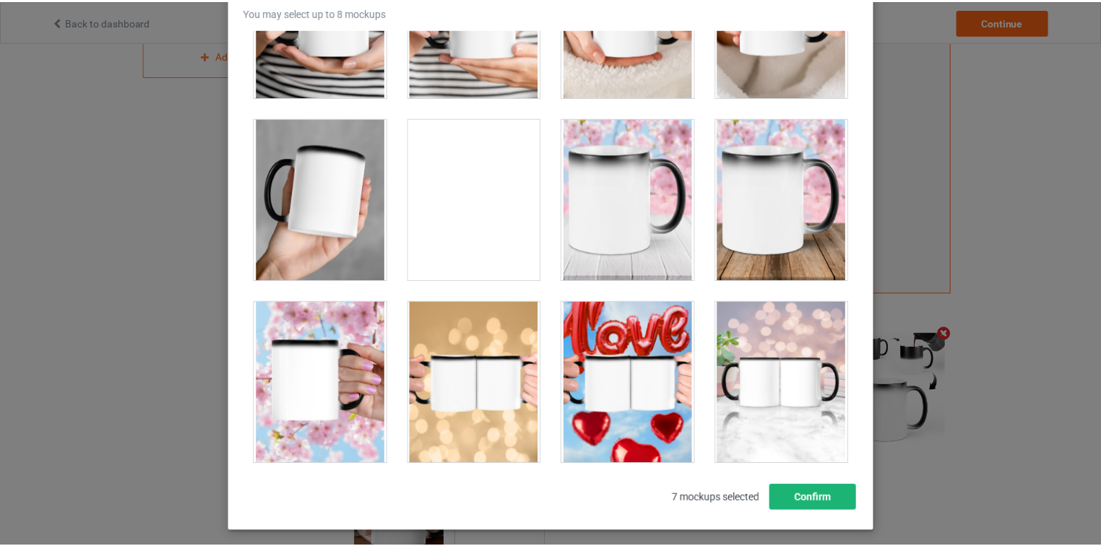
scroll to position [182, 0]
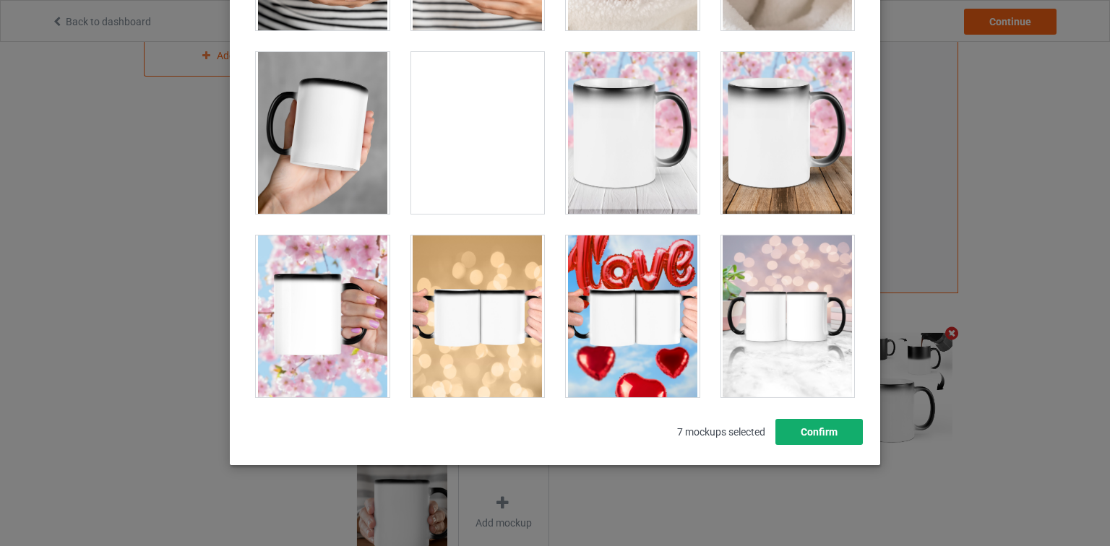
click at [806, 436] on button "Confirm" at bounding box center [818, 432] width 87 height 26
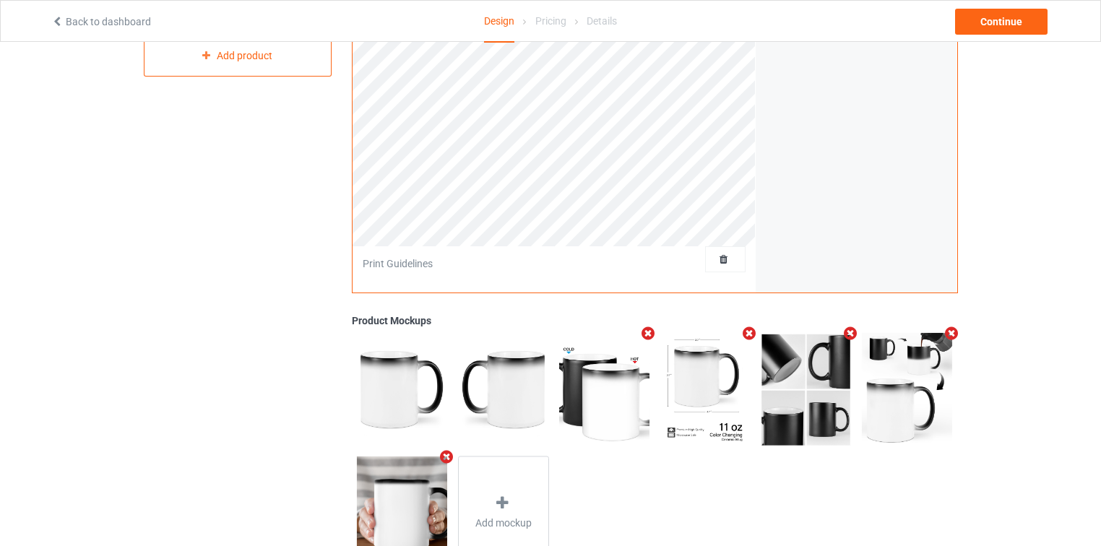
scroll to position [387, 0]
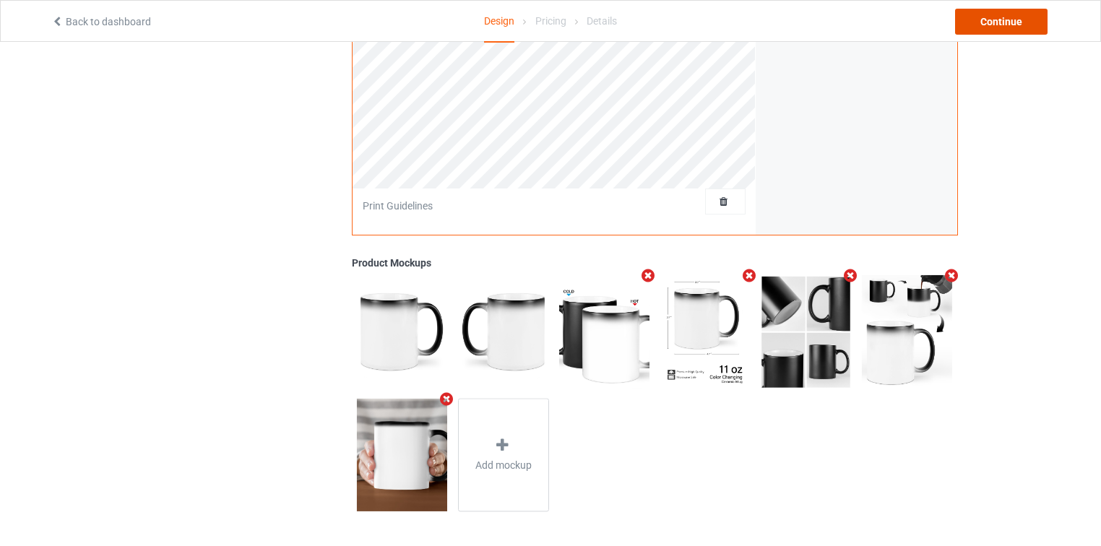
drag, startPoint x: 1001, startPoint y: 21, endPoint x: 1039, endPoint y: 136, distance: 121.1
click at [1041, 126] on div "Back to dashboard Design Pricing Details Continue Design Select colors for each…" at bounding box center [550, 101] width 1101 height 893
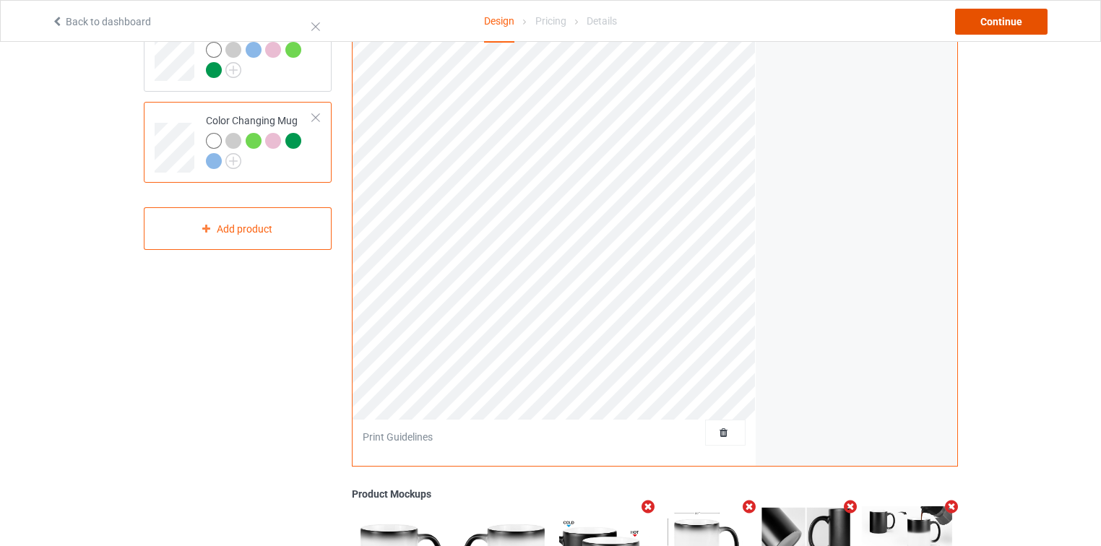
scroll to position [0, 0]
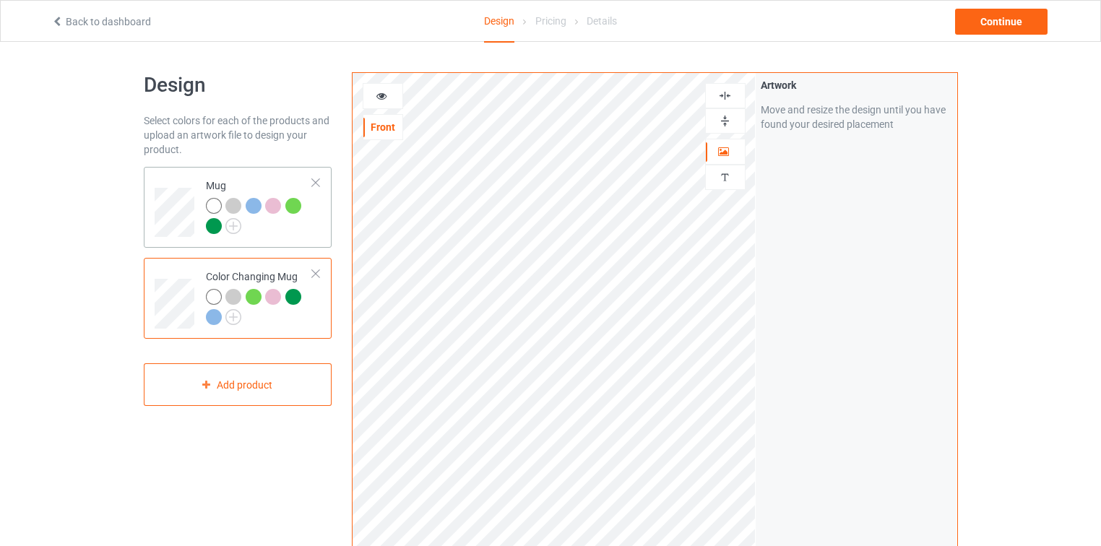
drag, startPoint x: 289, startPoint y: 230, endPoint x: 311, endPoint y: 212, distance: 28.8
click at [289, 230] on div at bounding box center [260, 218] width 108 height 40
click at [999, 27] on div "Continue" at bounding box center [1001, 22] width 92 height 26
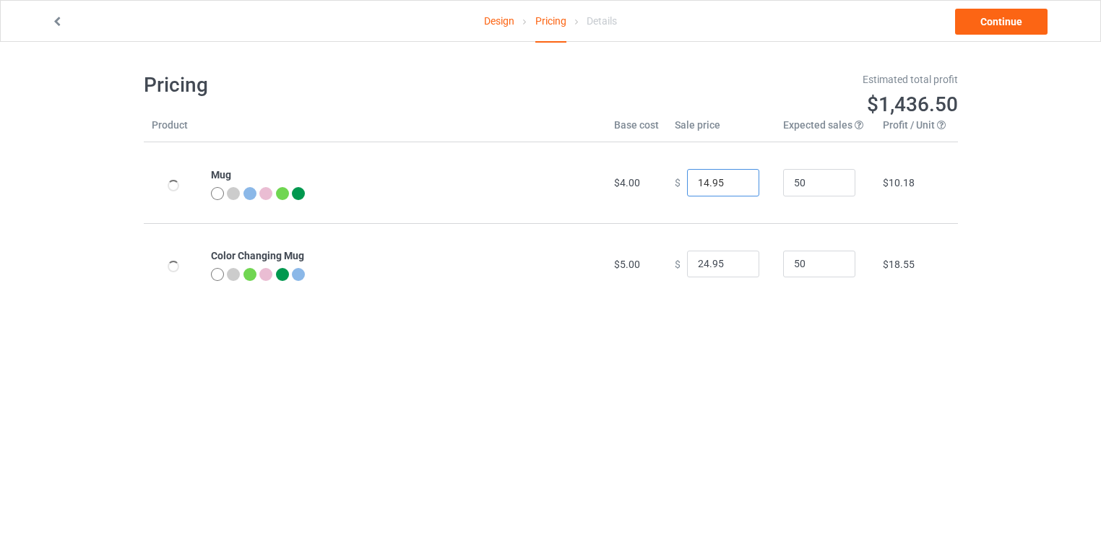
click at [694, 184] on input "14.95" at bounding box center [723, 182] width 72 height 27
type input "22.95"
click at [728, 329] on div "Pricing Estimated total profit $1,808.50 Product Base cost Sale price Expected …" at bounding box center [551, 188] width 814 height 293
click at [1006, 14] on link "Continue" at bounding box center [1001, 22] width 92 height 26
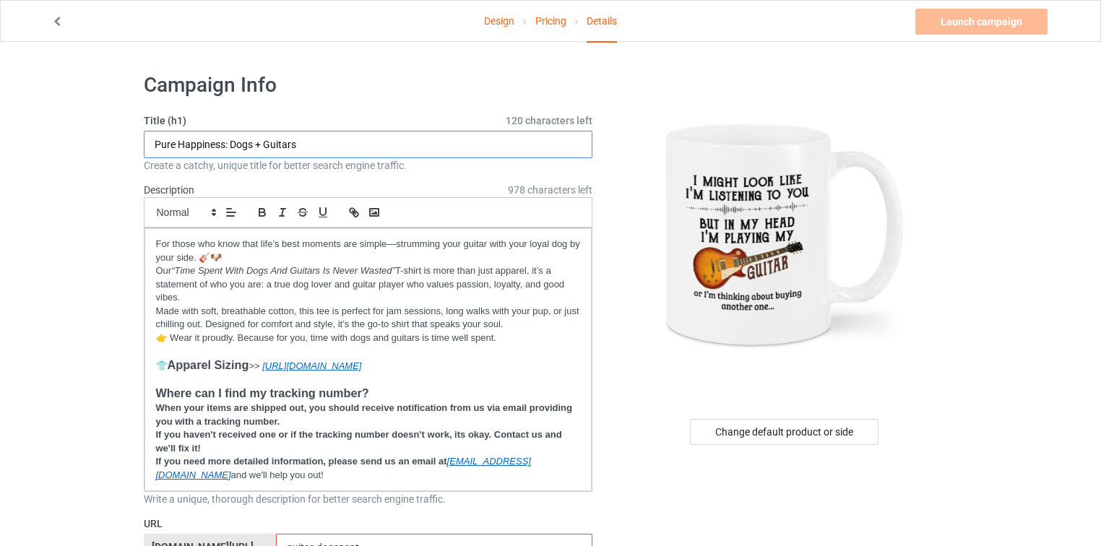
drag, startPoint x: 284, startPoint y: 137, endPoint x: 59, endPoint y: 130, distance: 225.6
paste input "In My Head, It’s Always Guitar Time"
type input "In My Head, It’s Always Guitar Time"
drag, startPoint x: 152, startPoint y: 243, endPoint x: 165, endPoint y: 315, distance: 73.6
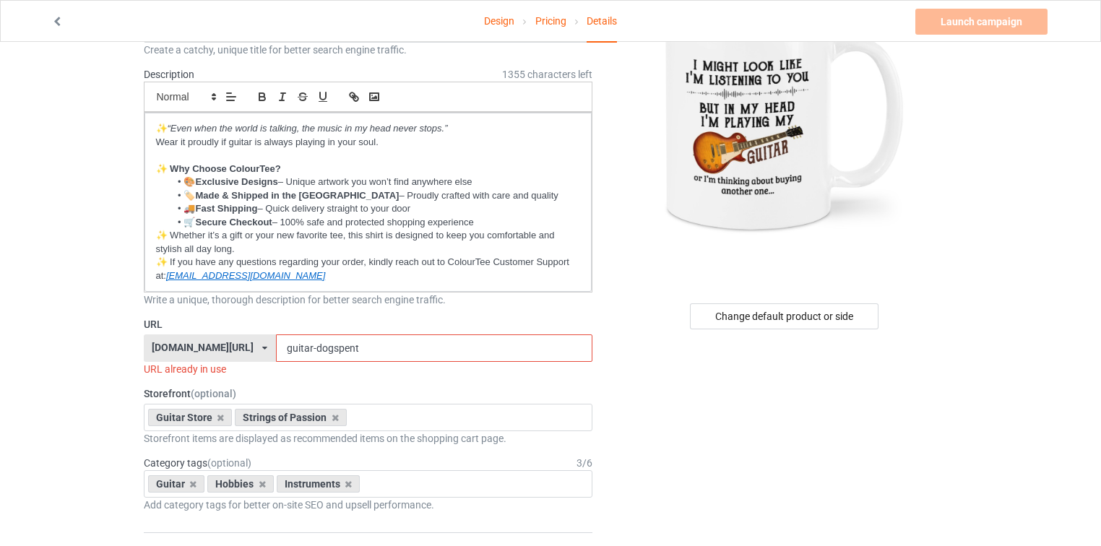
scroll to position [173, 0]
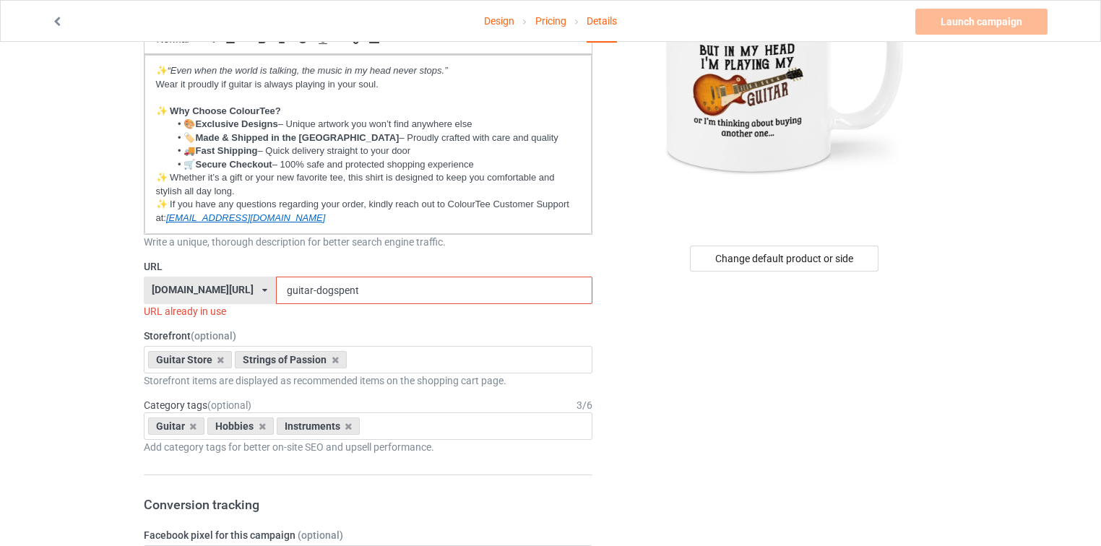
drag, startPoint x: 284, startPoint y: 292, endPoint x: 350, endPoint y: 295, distance: 65.8
click at [350, 295] on input "guitar-dogspent" at bounding box center [434, 290] width 317 height 27
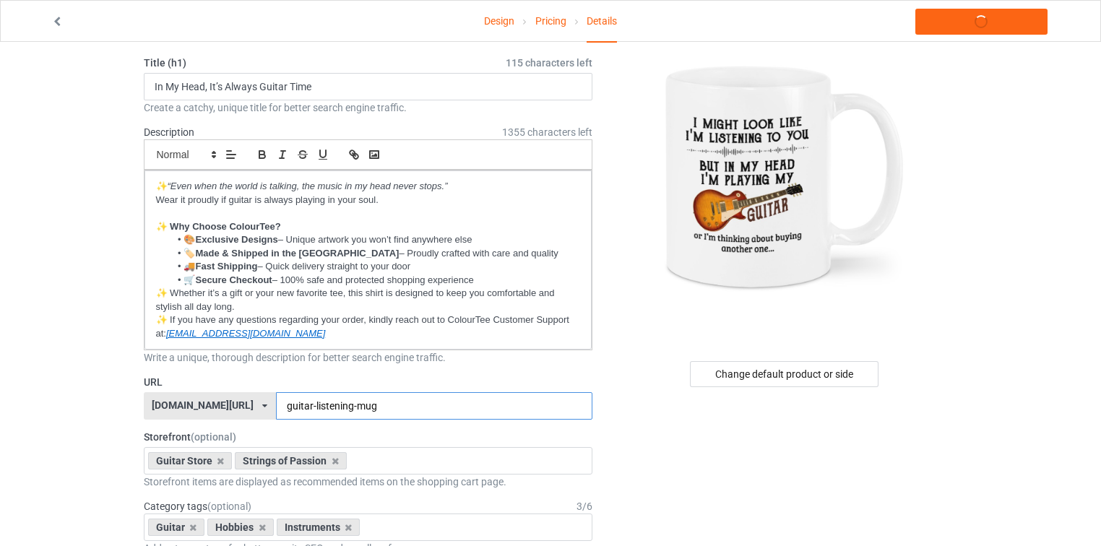
type input "guitar-listening-mug"
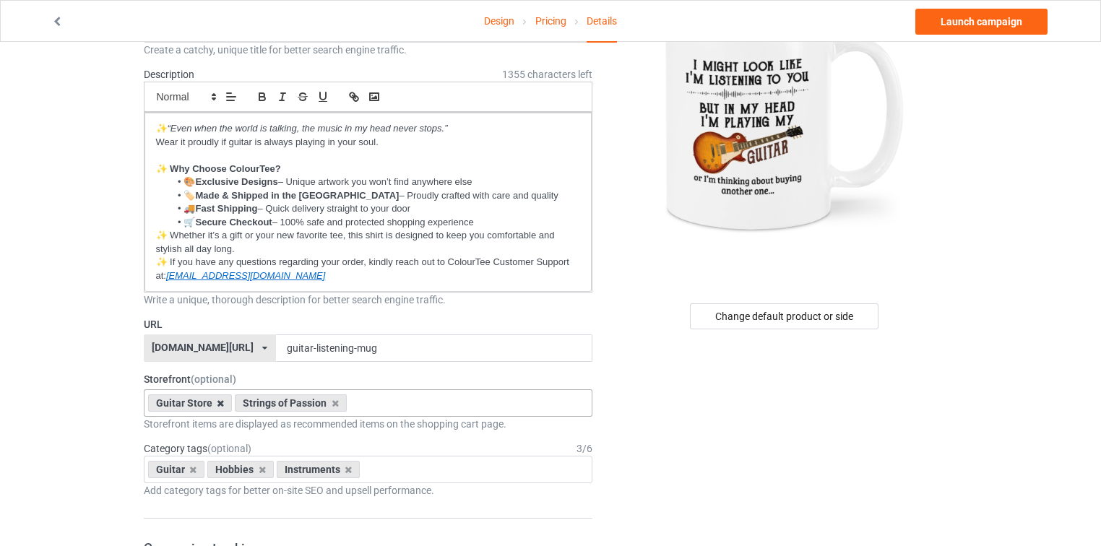
click at [220, 400] on icon at bounding box center [220, 403] width 7 height 9
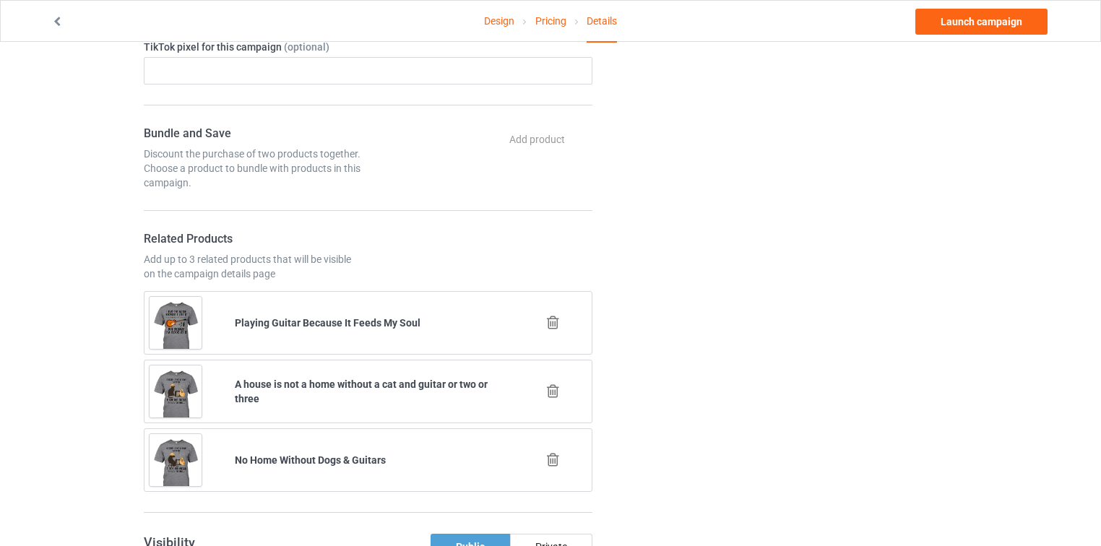
scroll to position [870, 0]
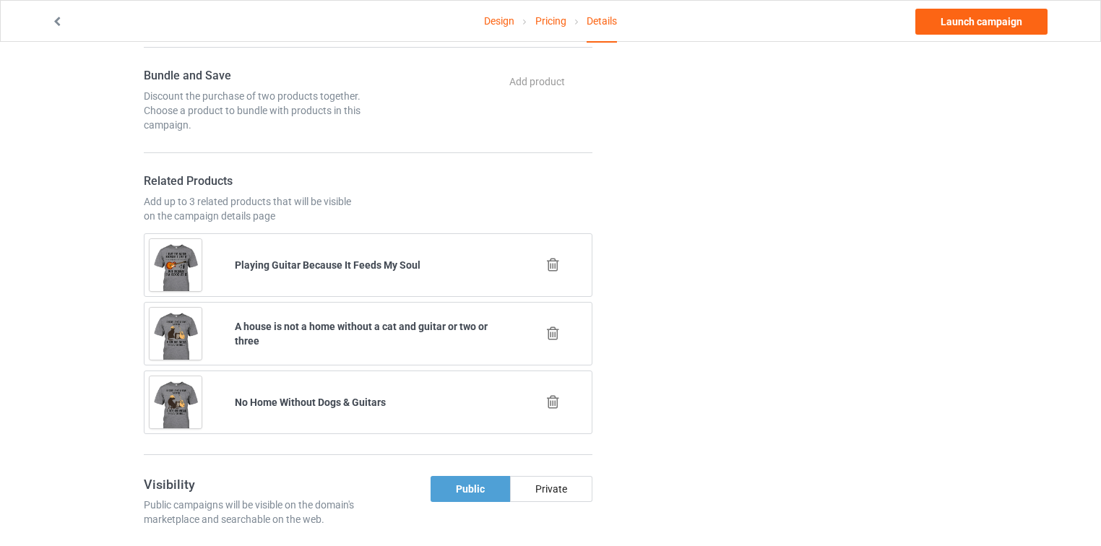
click at [556, 260] on icon at bounding box center [553, 264] width 18 height 15
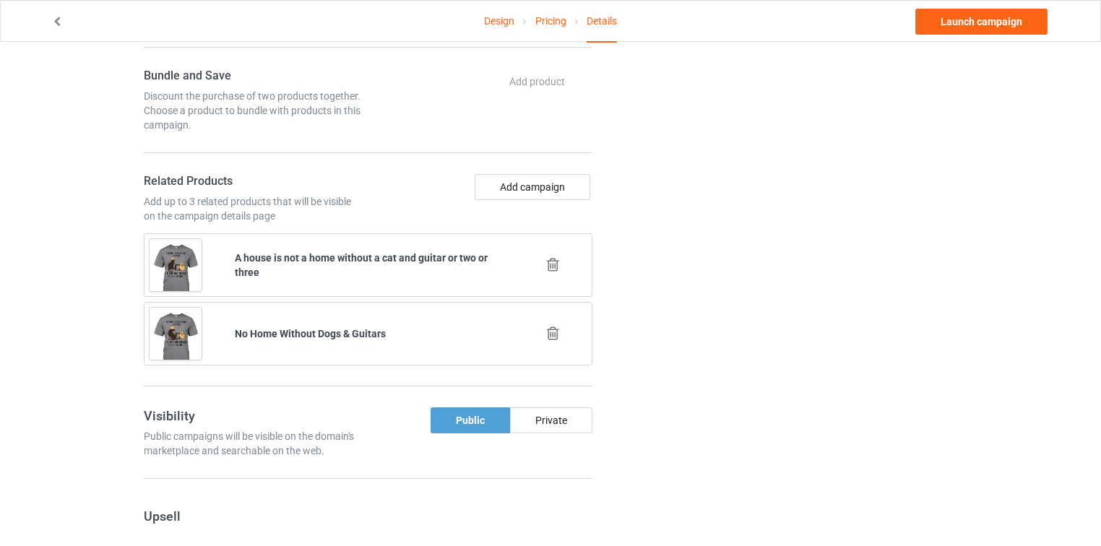
click at [552, 259] on icon at bounding box center [553, 264] width 18 height 15
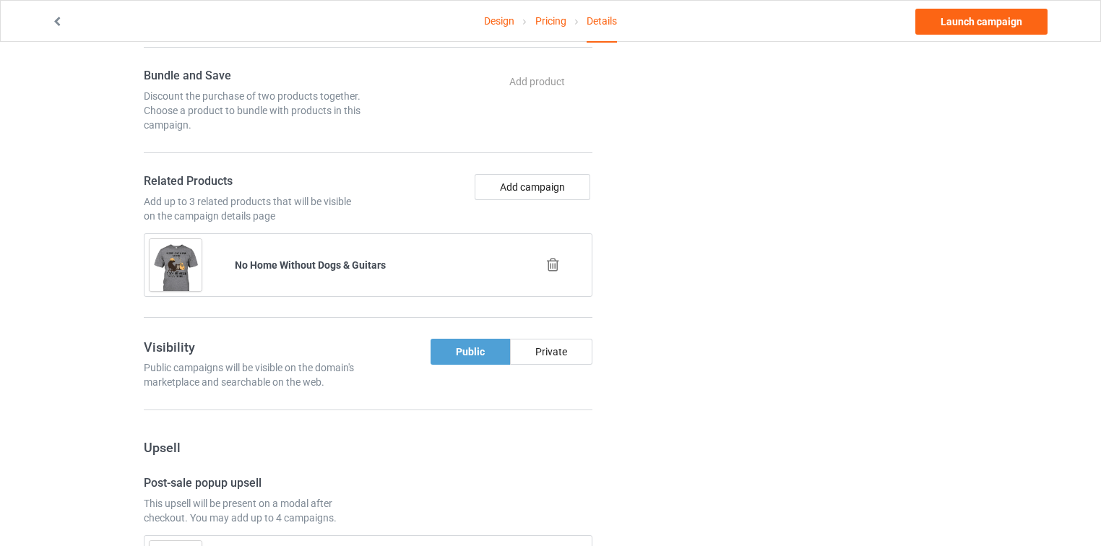
click at [559, 260] on icon at bounding box center [553, 264] width 18 height 15
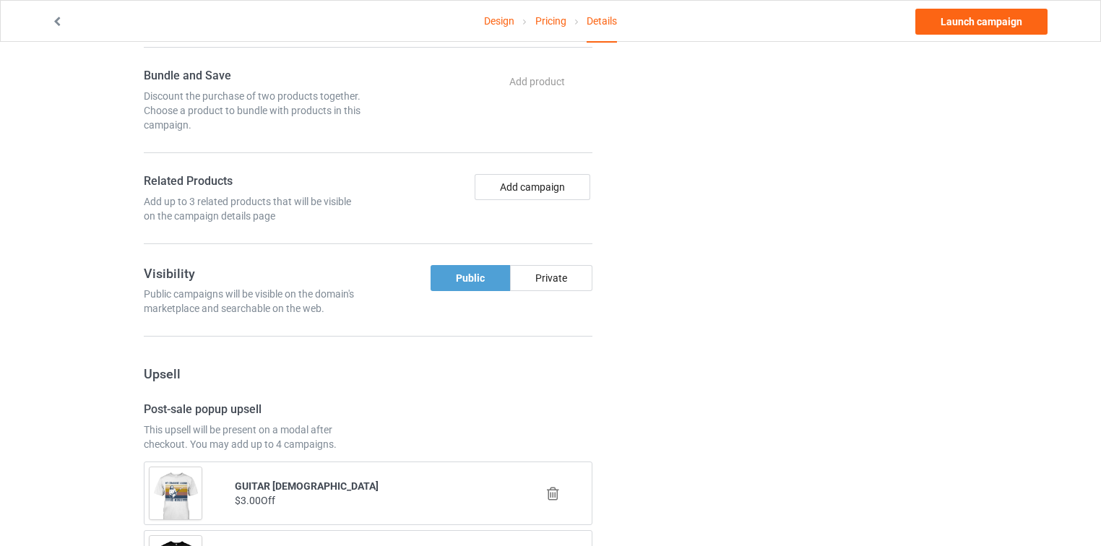
scroll to position [1043, 0]
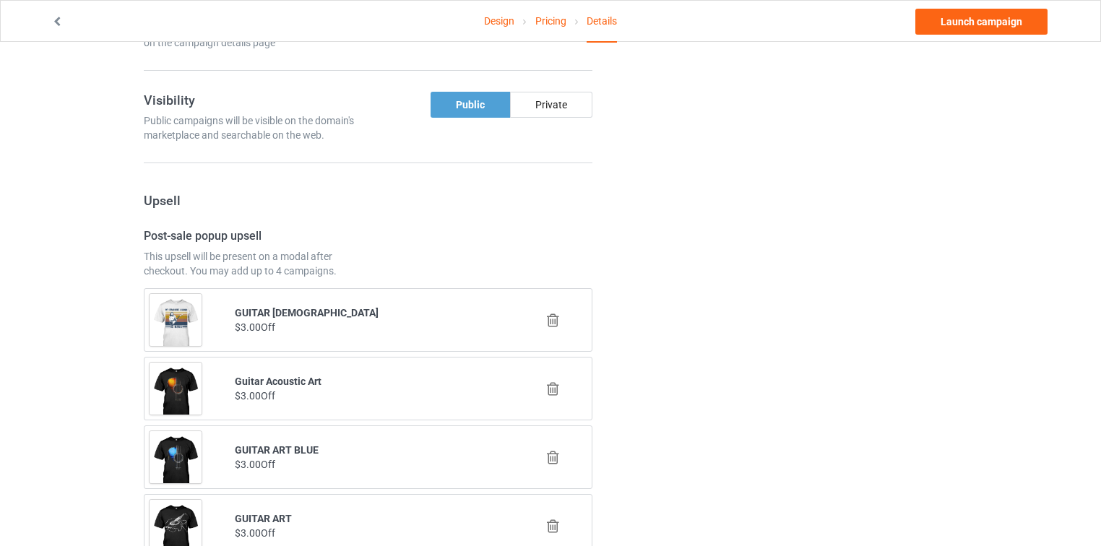
click at [554, 315] on icon at bounding box center [553, 320] width 18 height 15
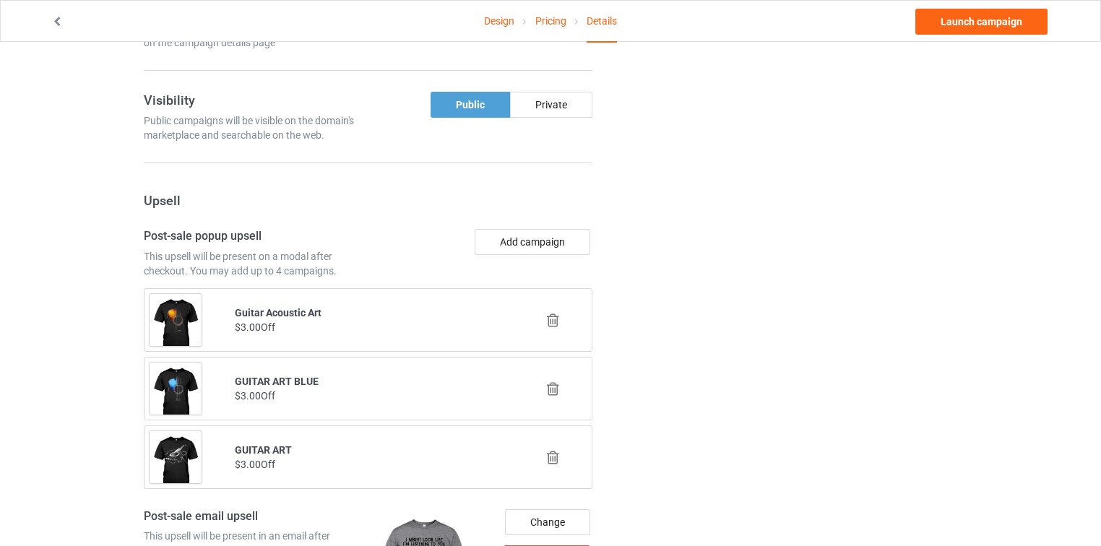
click at [554, 316] on icon at bounding box center [553, 320] width 18 height 15
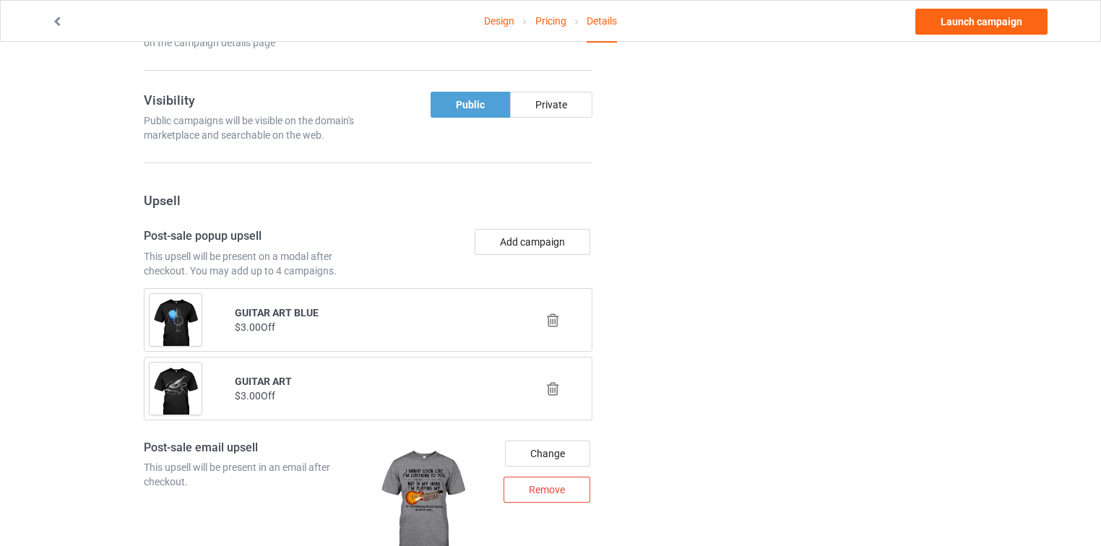
click at [548, 318] on icon at bounding box center [553, 320] width 18 height 15
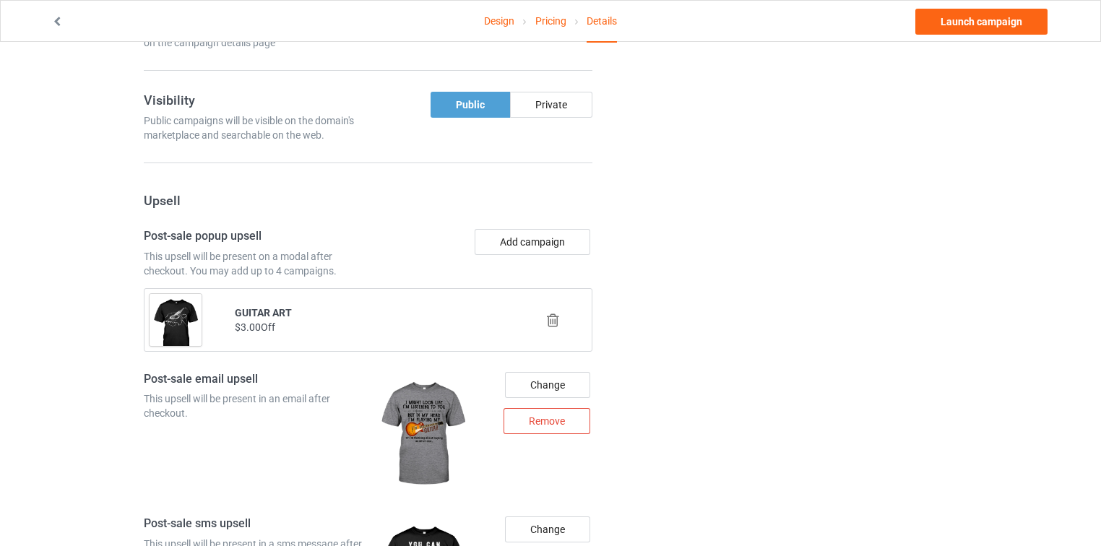
click at [556, 314] on icon at bounding box center [553, 320] width 18 height 15
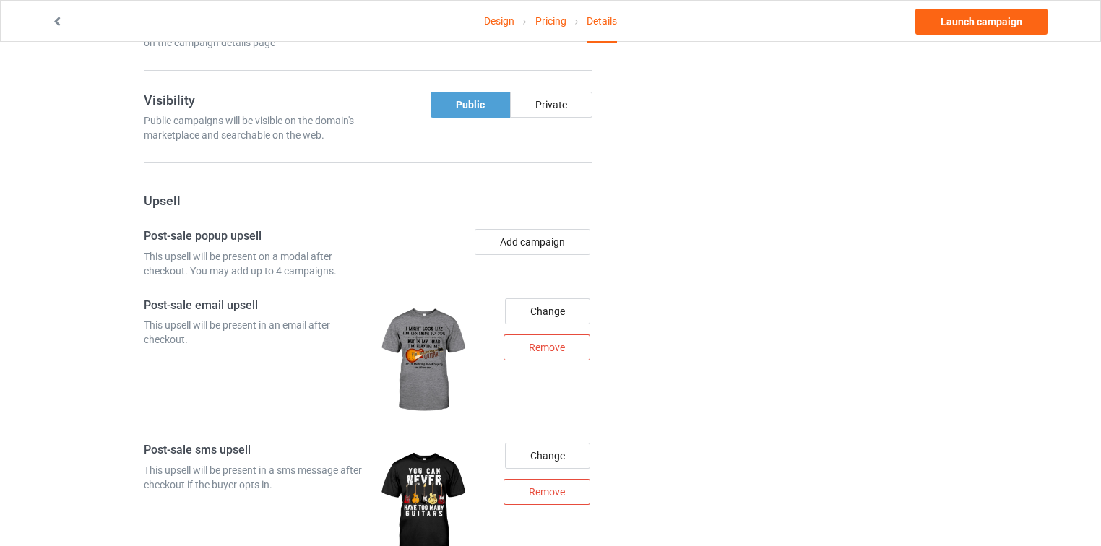
scroll to position [1159, 0]
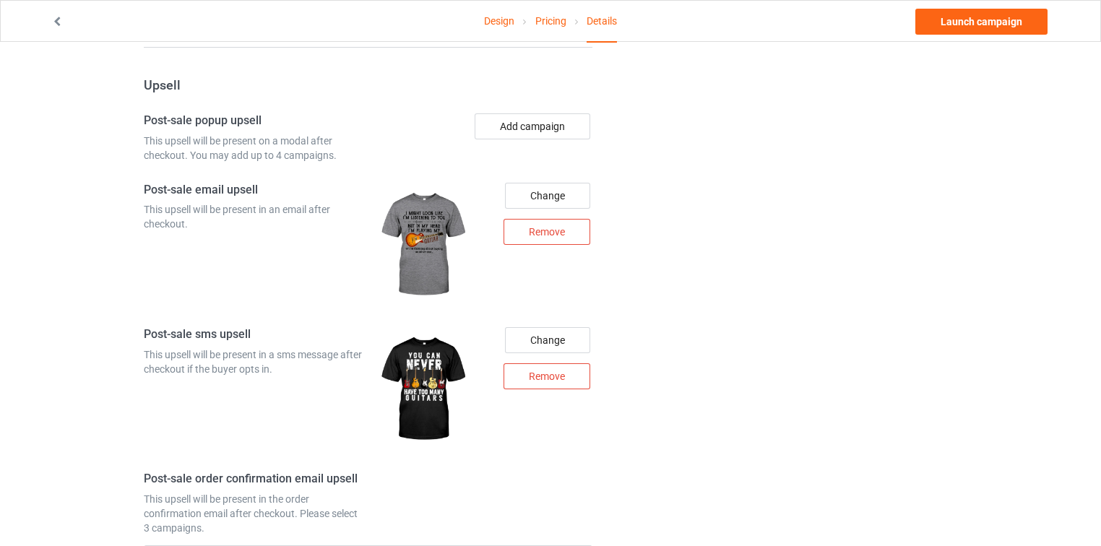
drag, startPoint x: 559, startPoint y: 220, endPoint x: 322, endPoint y: 311, distance: 254.2
click at [558, 220] on div "Remove" at bounding box center [547, 232] width 87 height 26
click at [542, 376] on div "Change Remove" at bounding box center [543, 389] width 120 height 145
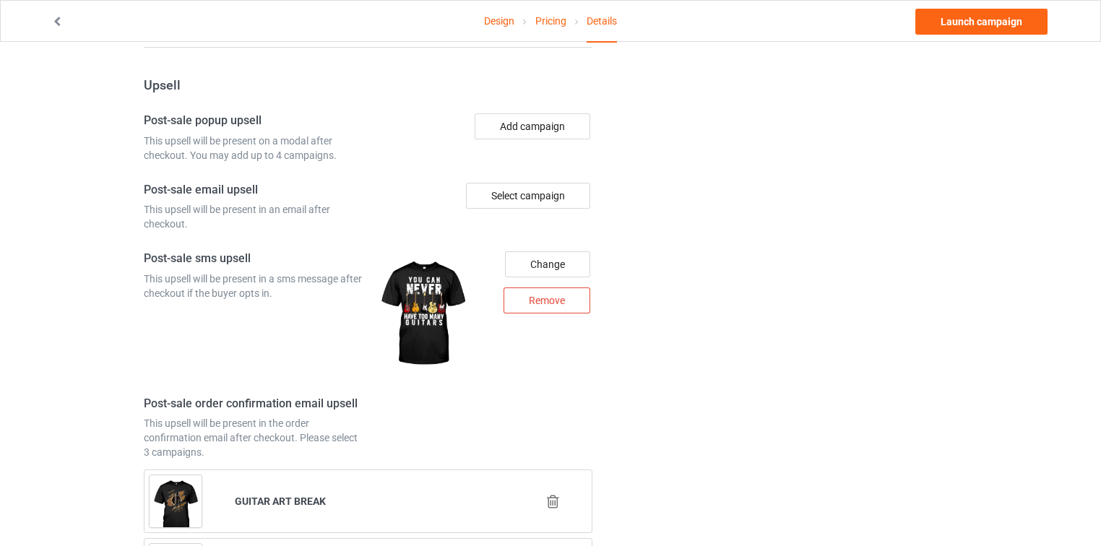
scroll to position [1390, 0]
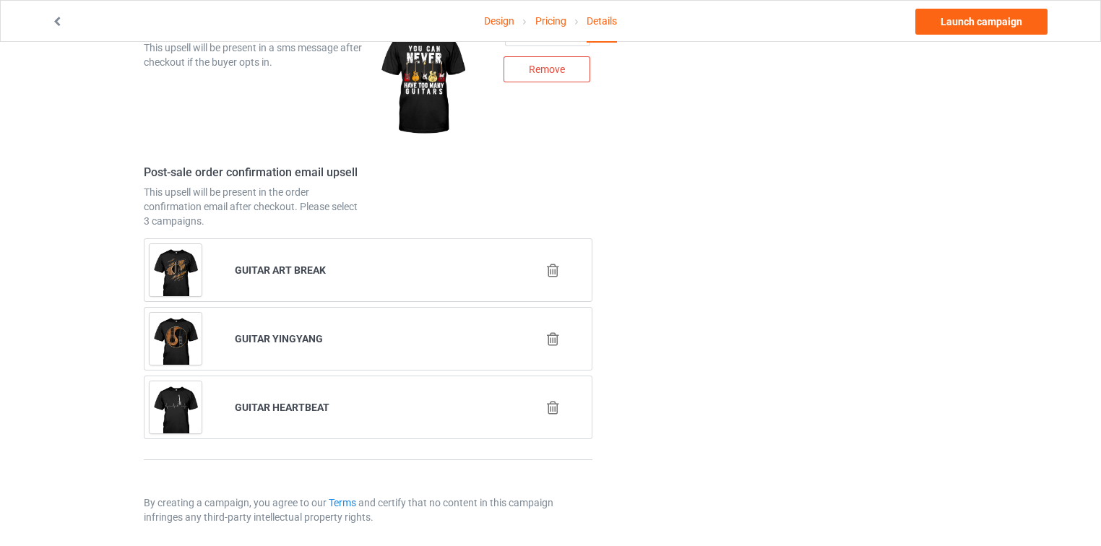
click at [556, 268] on icon at bounding box center [553, 270] width 18 height 15
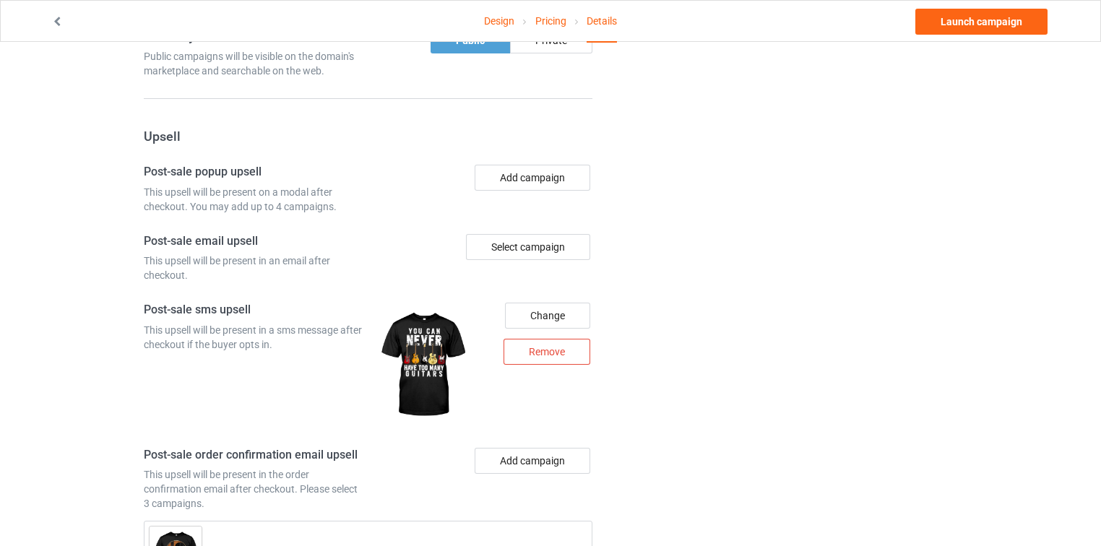
scroll to position [1325, 0]
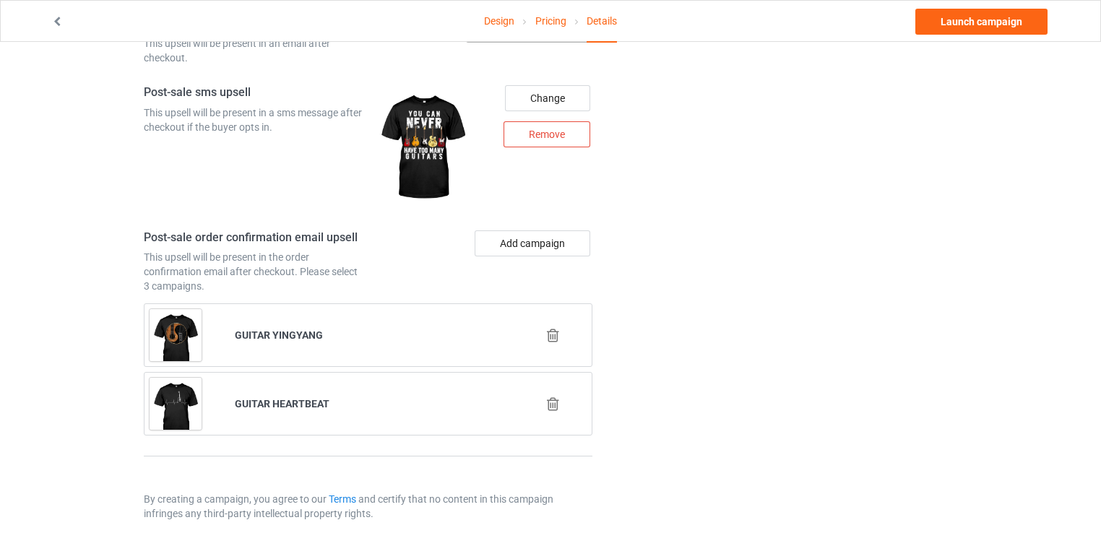
click at [555, 329] on icon at bounding box center [553, 335] width 18 height 15
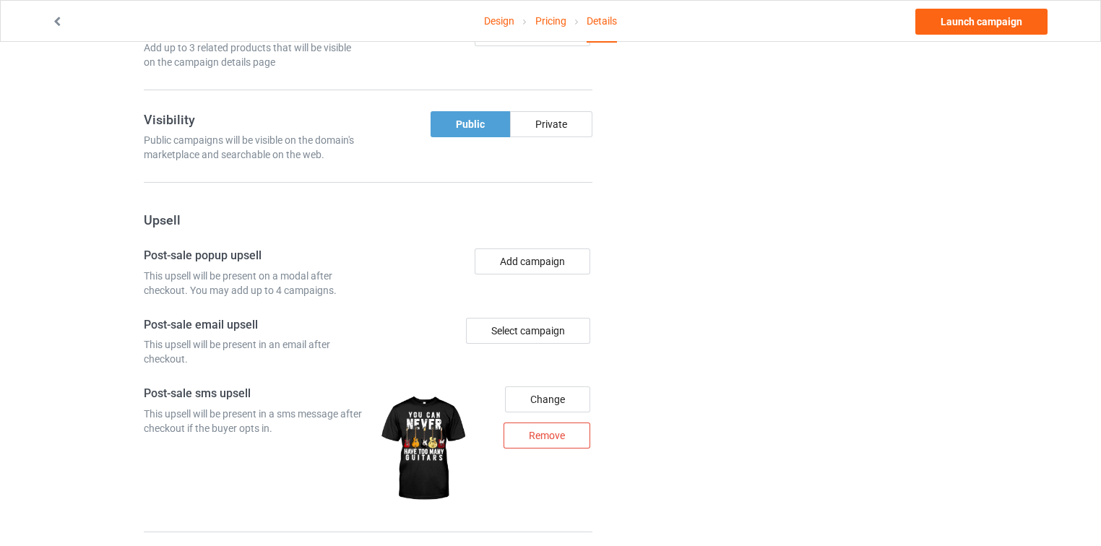
scroll to position [1257, 0]
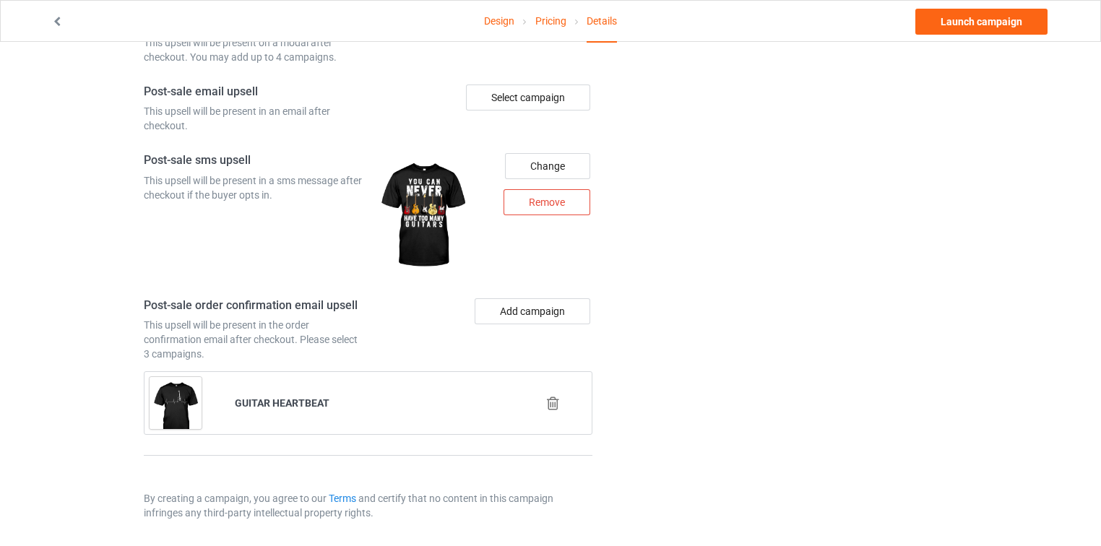
click at [550, 399] on icon at bounding box center [553, 403] width 18 height 15
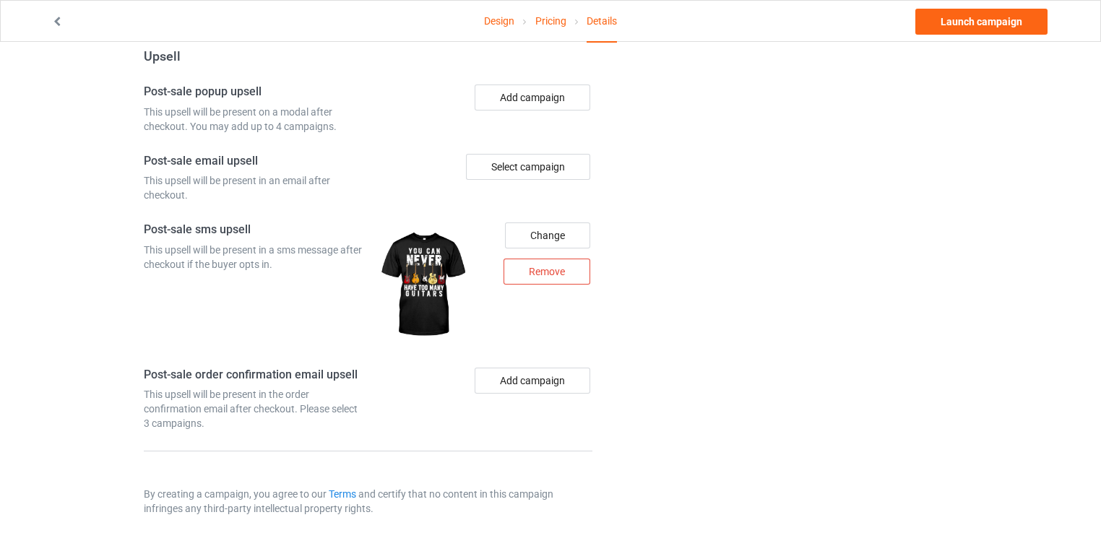
scroll to position [1184, 0]
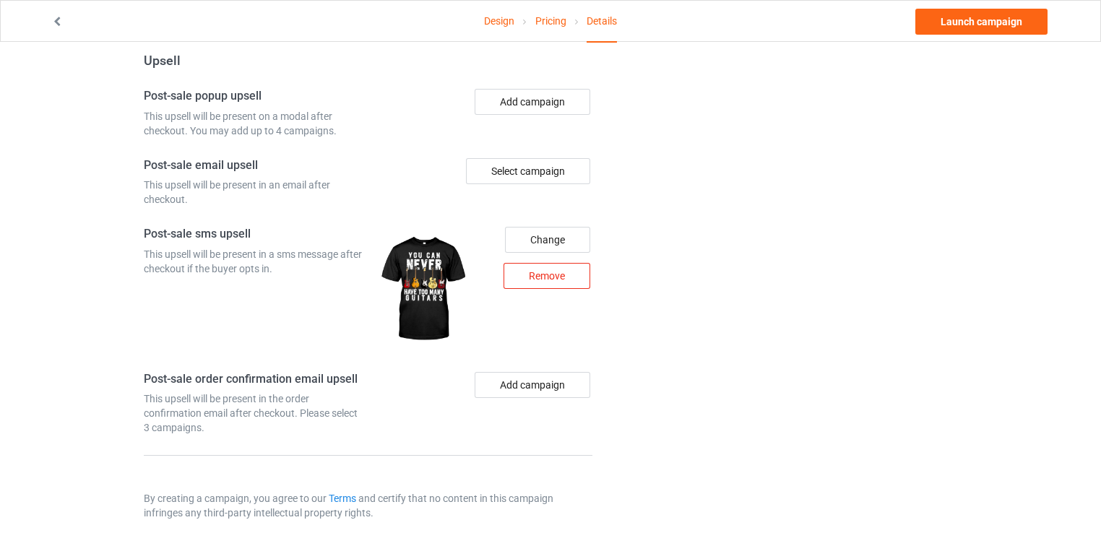
click at [548, 275] on div "Remove" at bounding box center [547, 276] width 87 height 26
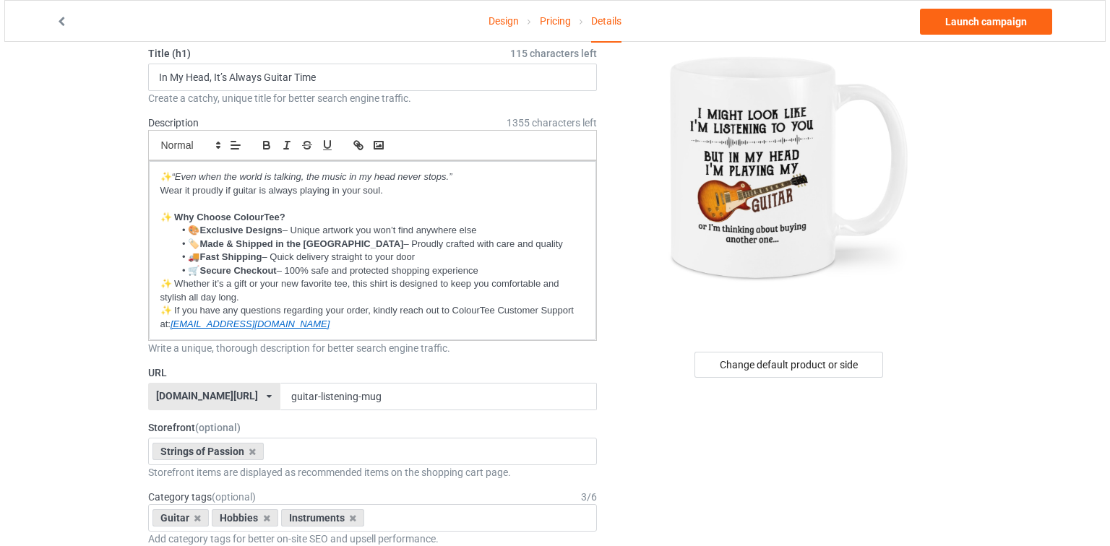
scroll to position [0, 0]
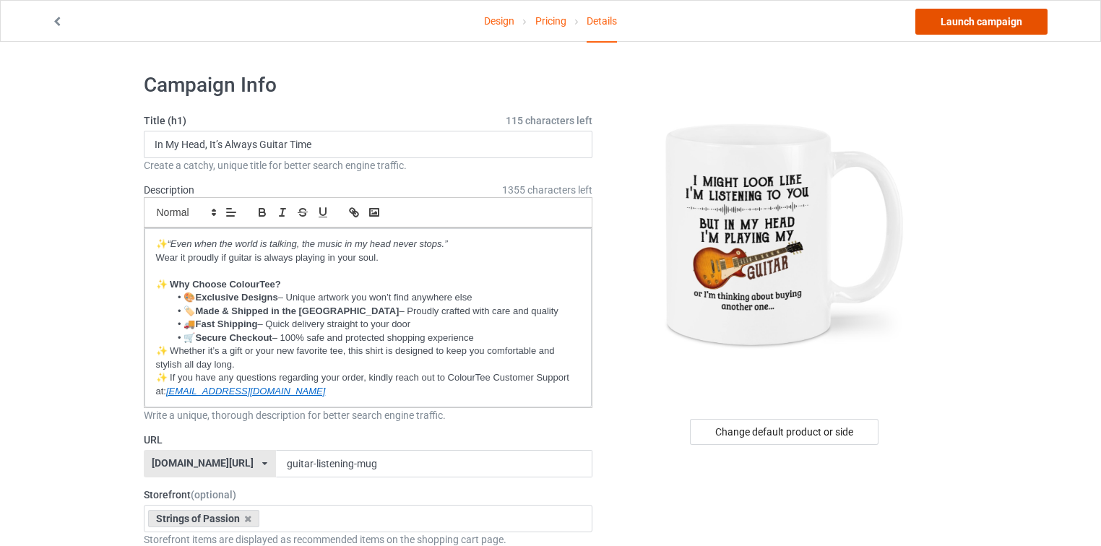
click at [1011, 24] on link "Launch campaign" at bounding box center [982, 22] width 132 height 26
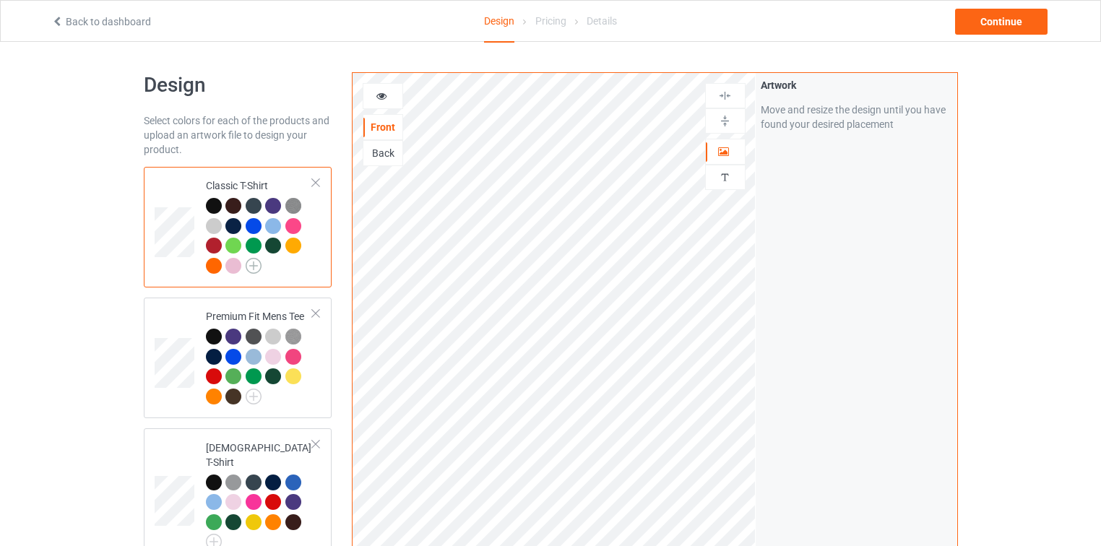
click at [254, 262] on img at bounding box center [254, 266] width 16 height 16
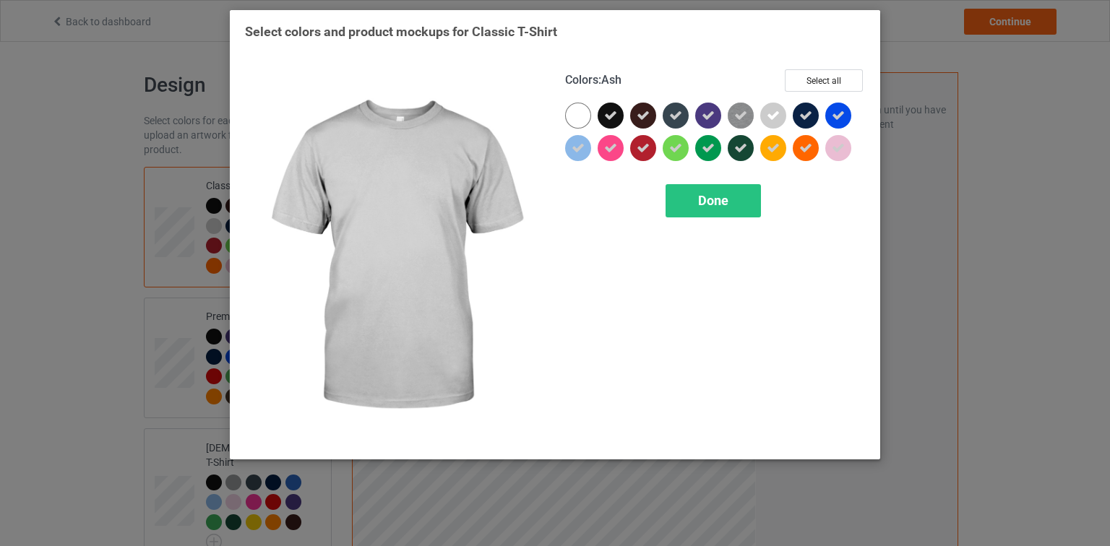
click at [778, 113] on icon at bounding box center [773, 115] width 13 height 13
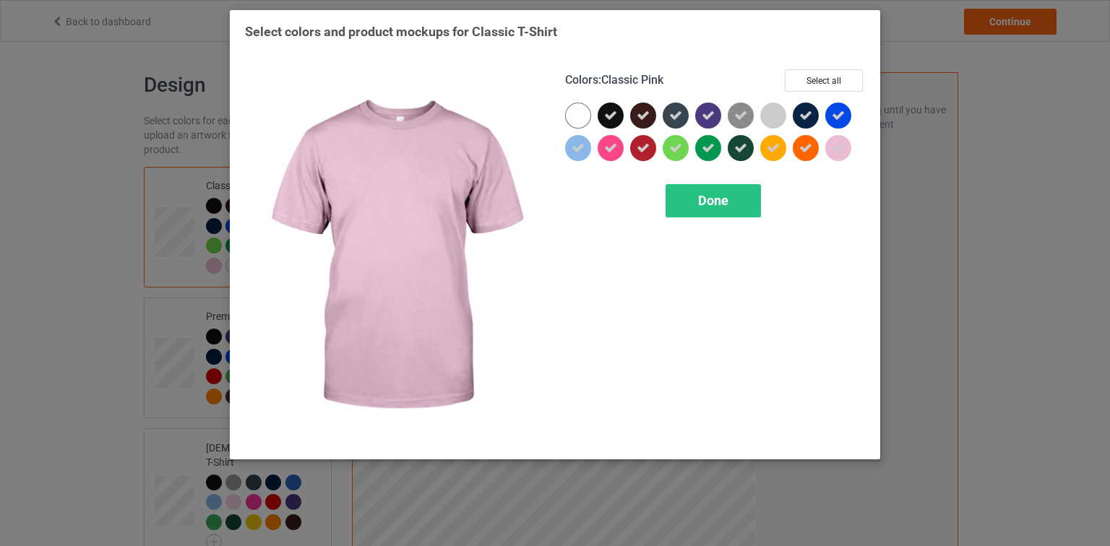
click at [838, 148] on icon at bounding box center [838, 148] width 13 height 13
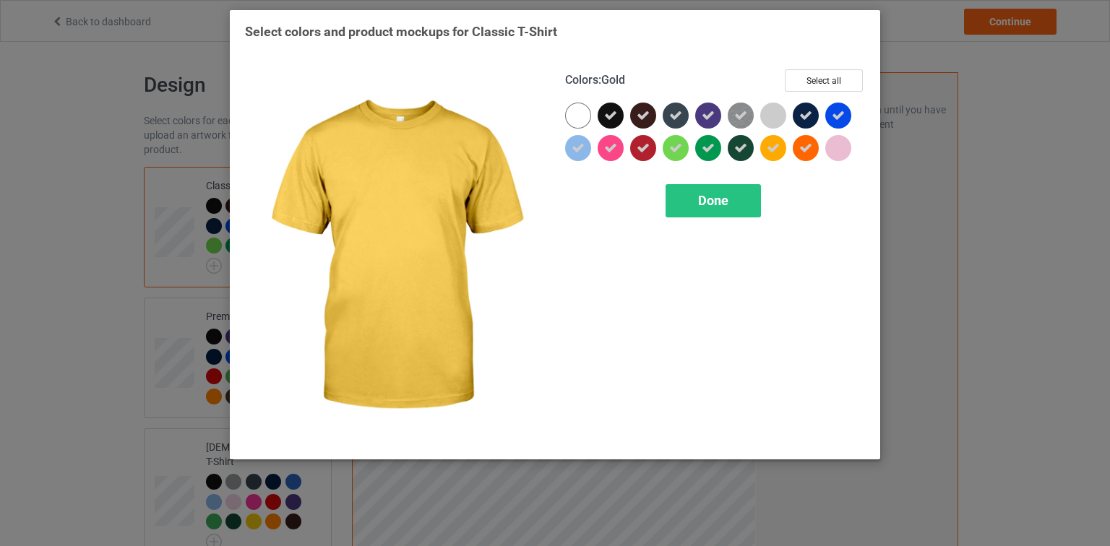
drag, startPoint x: 775, startPoint y: 150, endPoint x: 789, endPoint y: 178, distance: 31.3
click at [789, 178] on div "Colors : Gold Select all Done" at bounding box center [715, 256] width 320 height 395
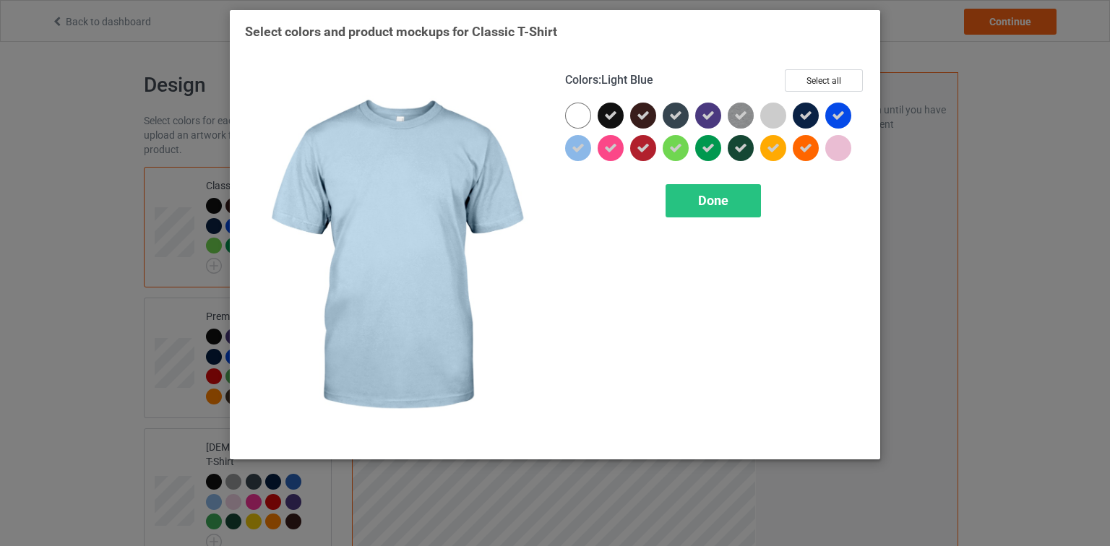
click at [575, 142] on icon at bounding box center [578, 148] width 13 height 13
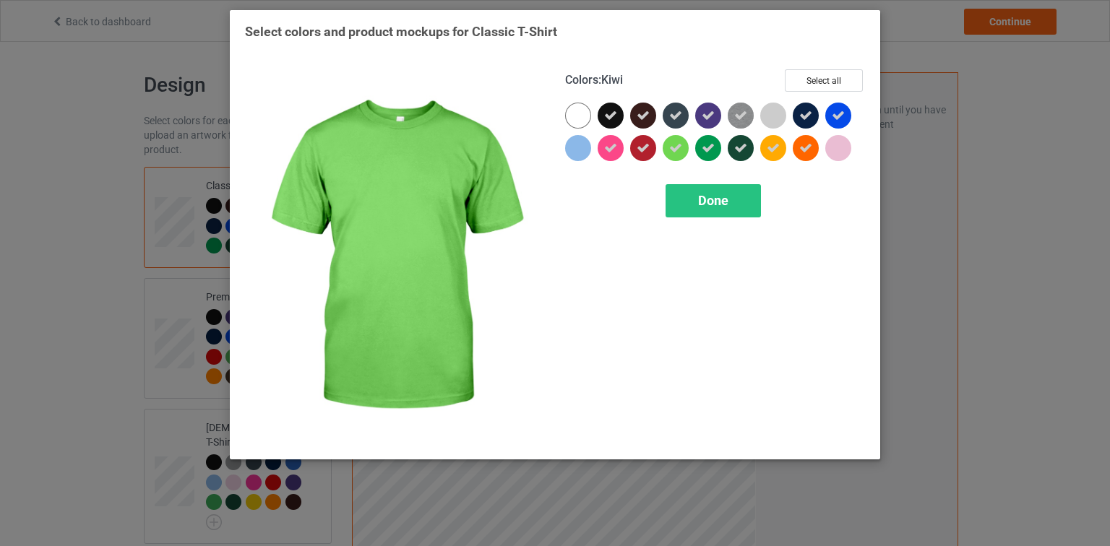
click at [676, 154] on icon at bounding box center [675, 148] width 13 height 13
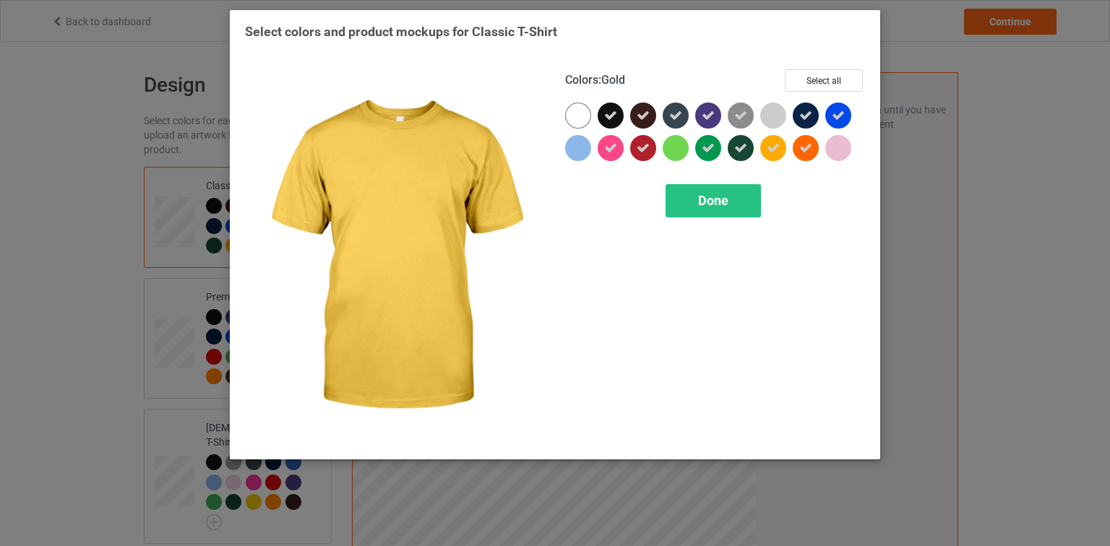
click at [775, 152] on icon at bounding box center [773, 148] width 13 height 13
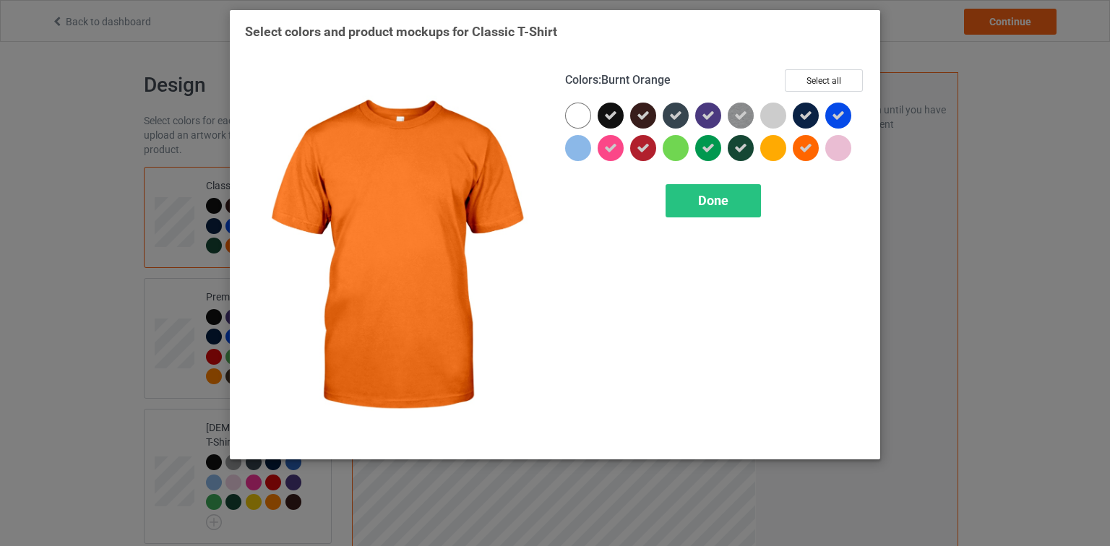
click at [806, 153] on icon at bounding box center [805, 148] width 13 height 13
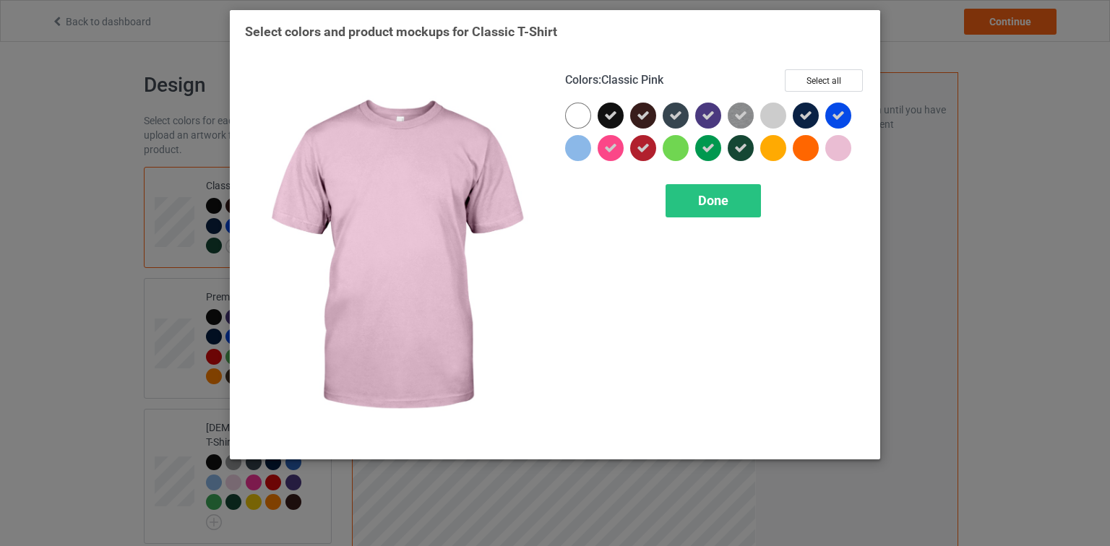
click at [856, 188] on div "Done" at bounding box center [715, 200] width 300 height 33
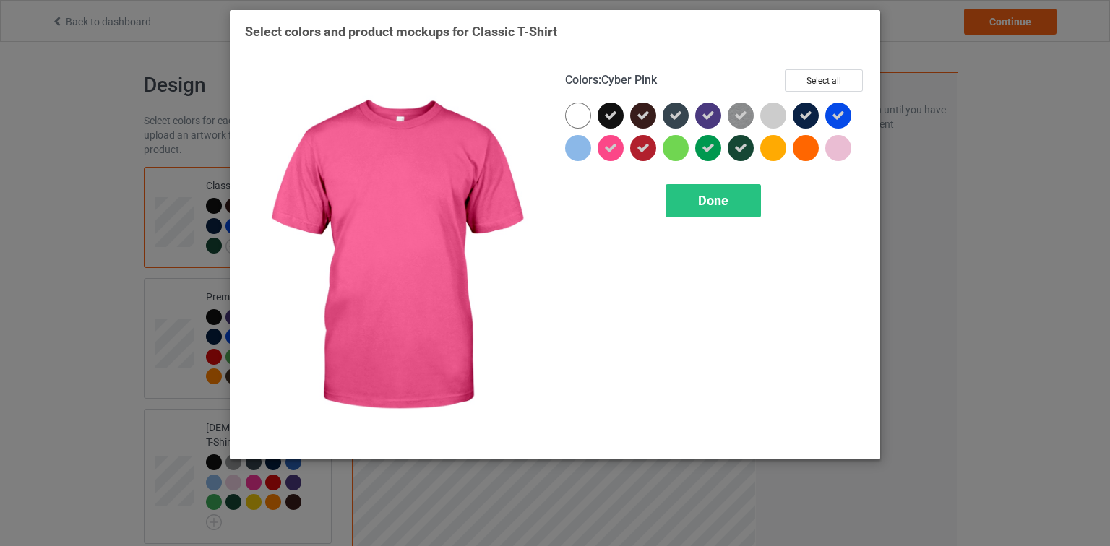
click at [612, 147] on icon at bounding box center [610, 148] width 13 height 13
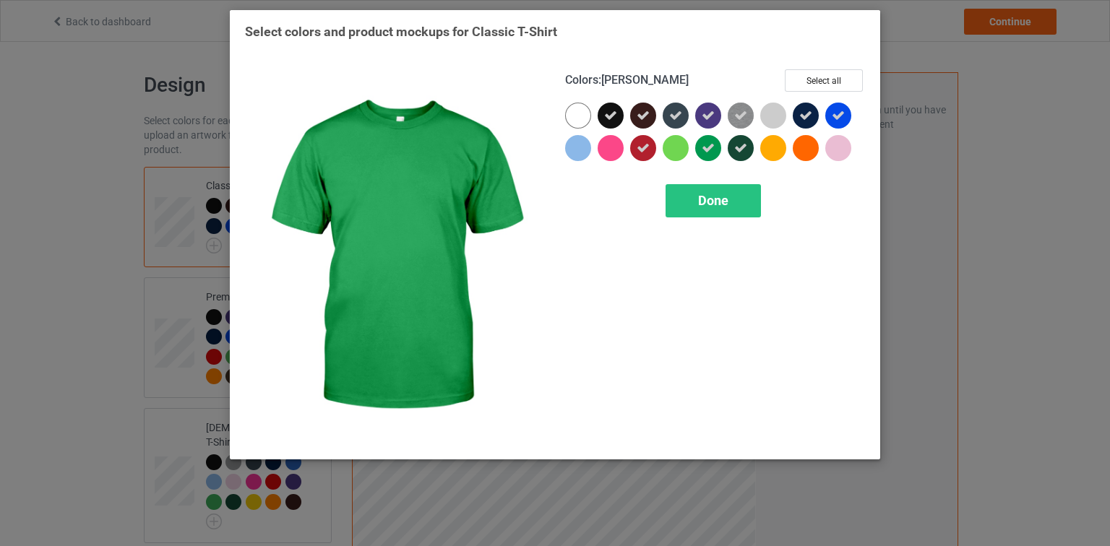
click at [716, 156] on div at bounding box center [708, 148] width 26 height 26
click at [717, 152] on div at bounding box center [708, 148] width 26 height 26
click at [712, 150] on icon at bounding box center [708, 148] width 13 height 13
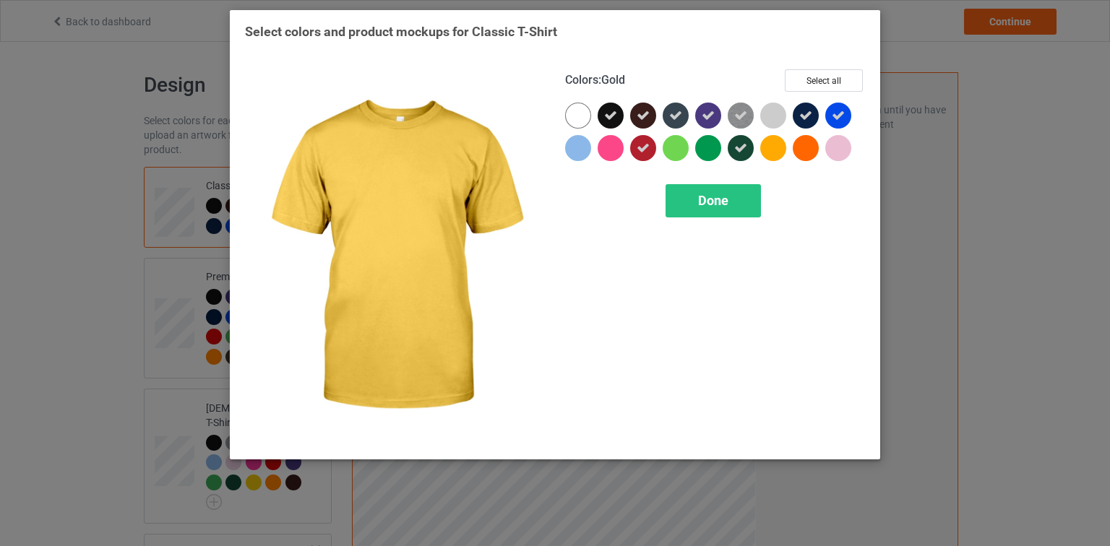
click at [837, 210] on div "Done" at bounding box center [715, 200] width 300 height 33
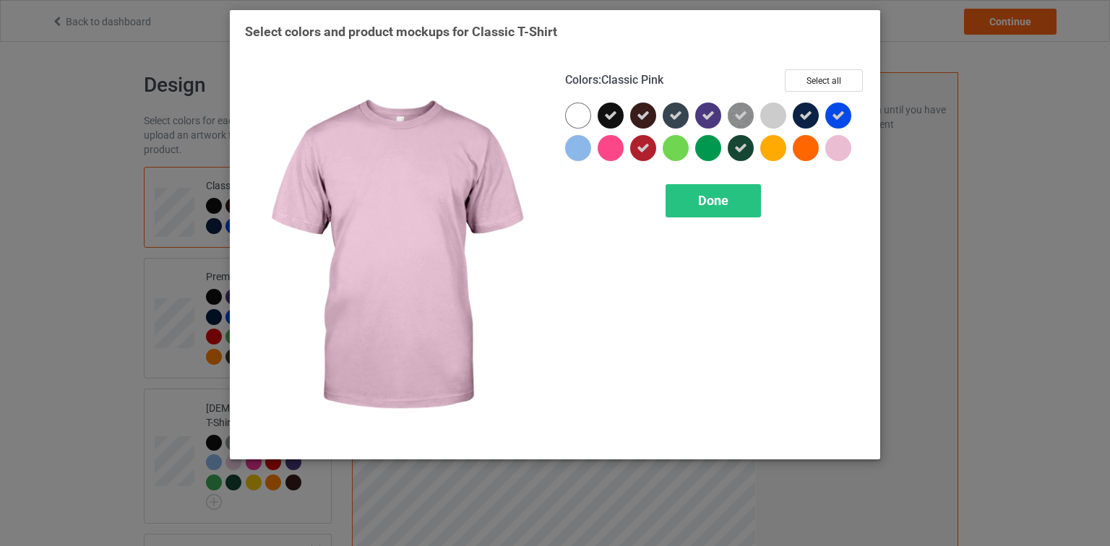
click at [855, 224] on div "Colors : Classic Pink Select all Done" at bounding box center [715, 256] width 320 height 395
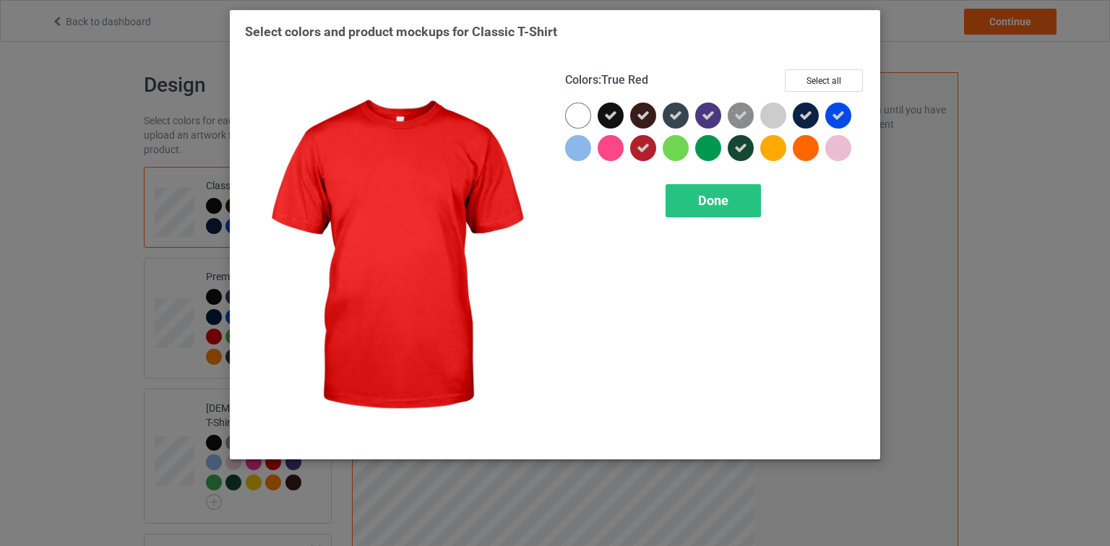
click at [647, 150] on icon at bounding box center [643, 148] width 13 height 13
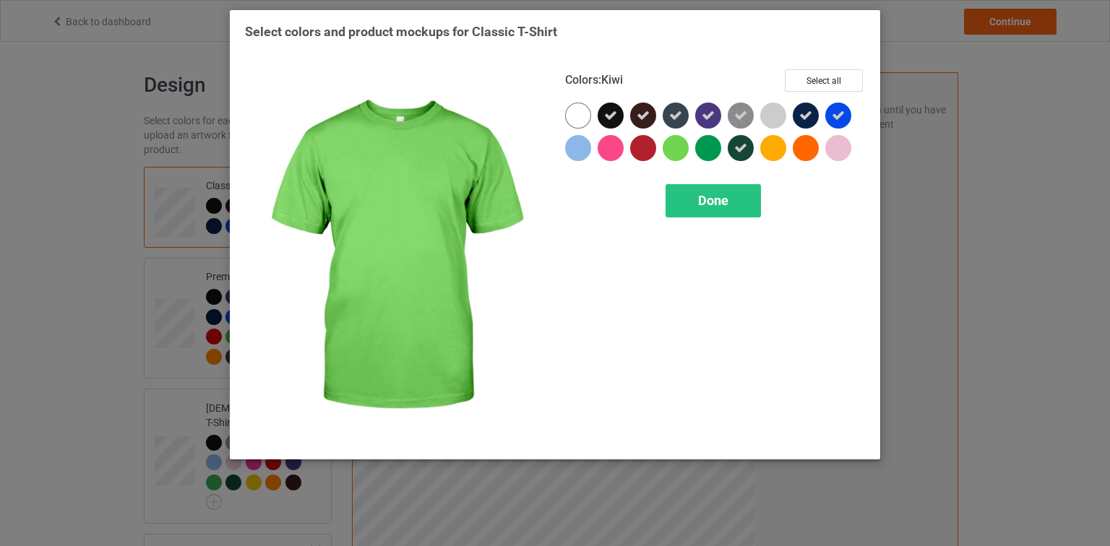
drag, startPoint x: 831, startPoint y: 203, endPoint x: 813, endPoint y: 183, distance: 27.1
click at [830, 202] on div "Done" at bounding box center [715, 200] width 300 height 33
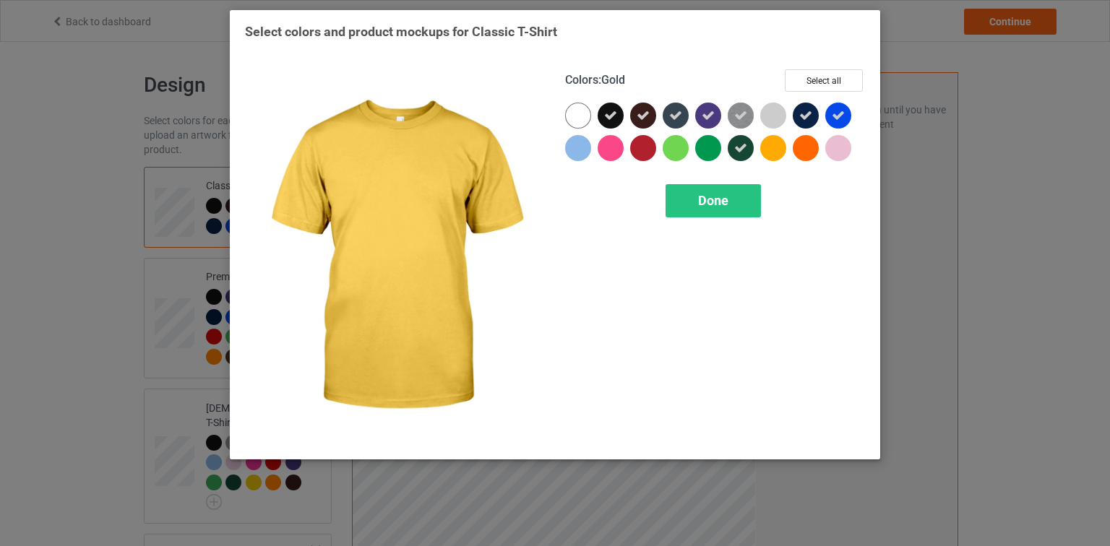
click at [813, 214] on div "Done" at bounding box center [715, 200] width 300 height 33
click at [729, 202] on div "Done" at bounding box center [713, 200] width 95 height 33
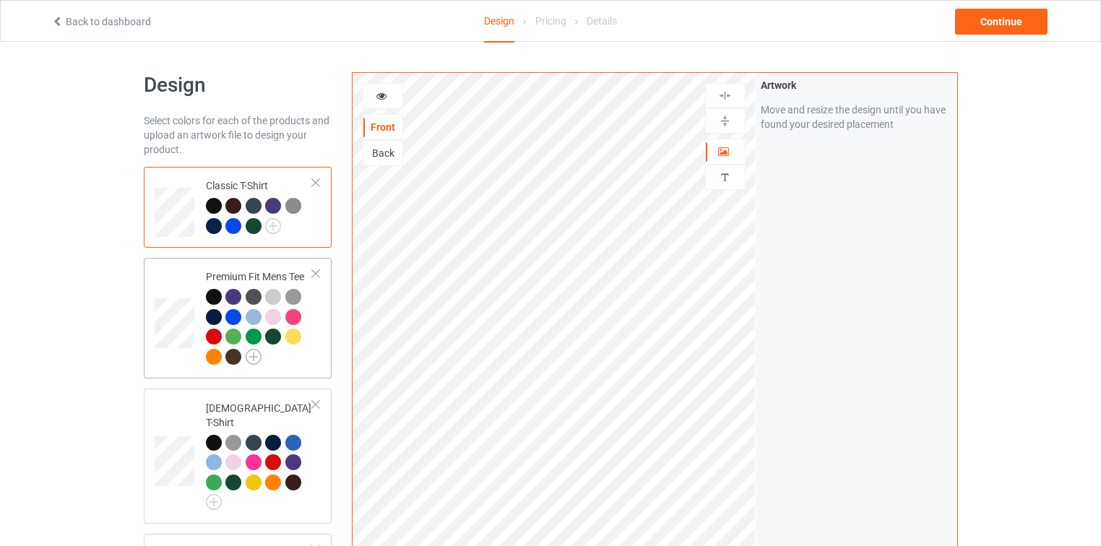
click at [259, 357] on img at bounding box center [254, 357] width 16 height 16
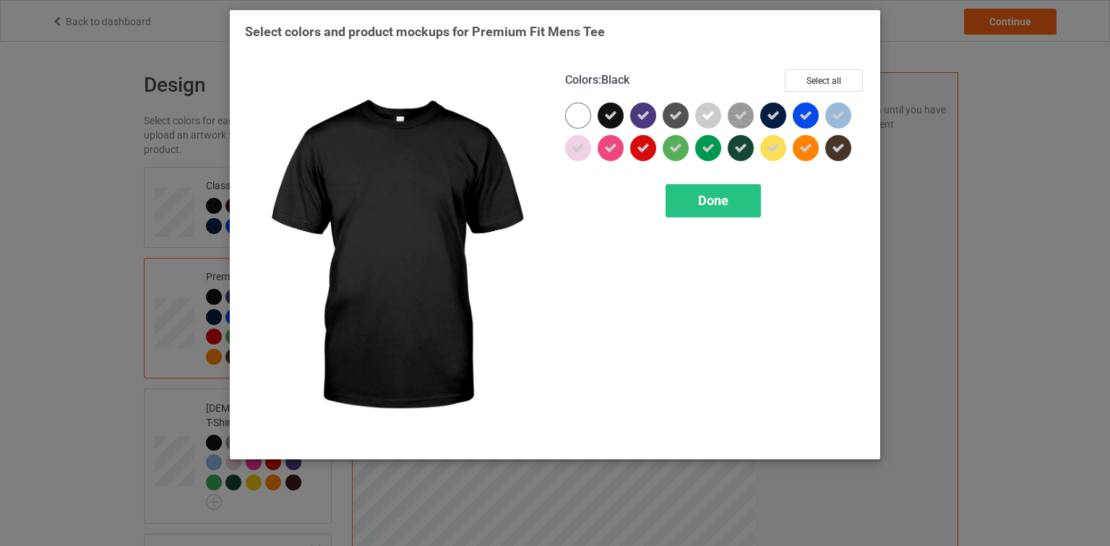
click at [69, 263] on div "Select colors and product mockups for Premium Fit Mens Tee Colors : Black Selec…" at bounding box center [555, 273] width 1110 height 546
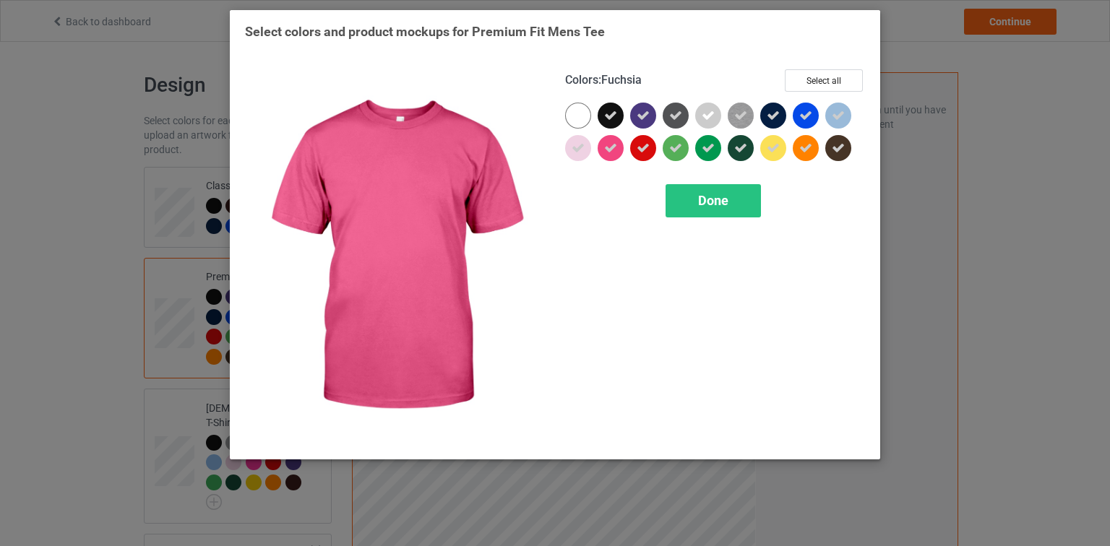
click at [101, 144] on div "Select colors and product mockups for Premium Fit Mens Tee Colors : Fuchsia Sel…" at bounding box center [555, 273] width 1110 height 546
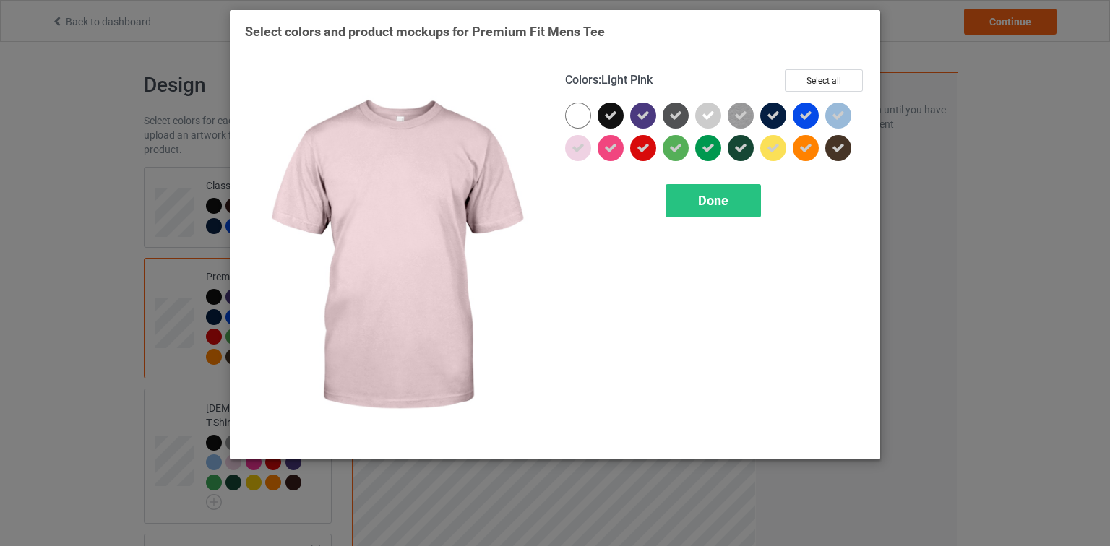
click at [119, 179] on div "Select colors and product mockups for Premium Fit Mens Tee Colors : Light Pink …" at bounding box center [555, 273] width 1110 height 546
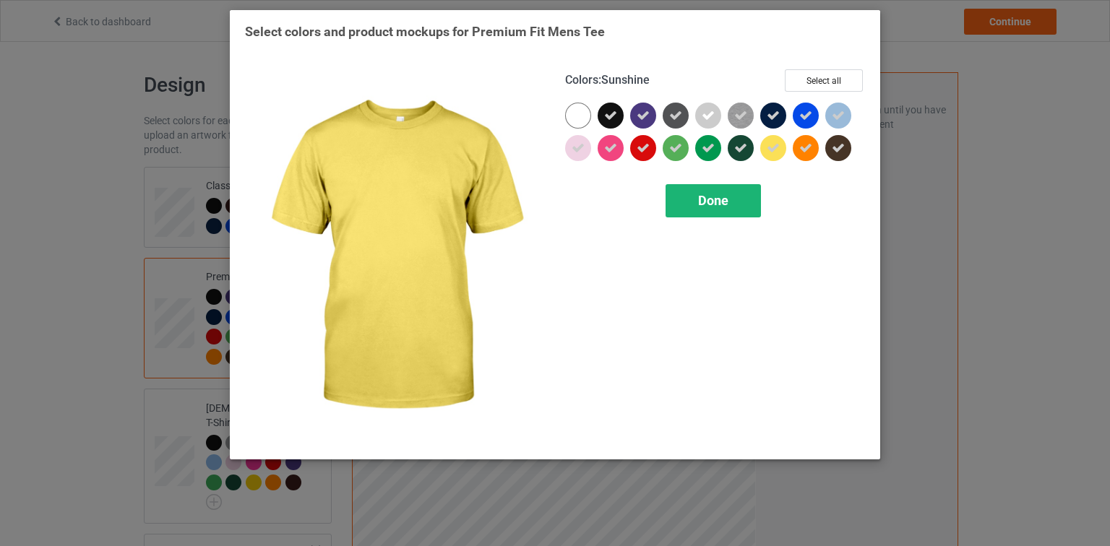
click at [720, 205] on span "Done" at bounding box center [713, 200] width 30 height 15
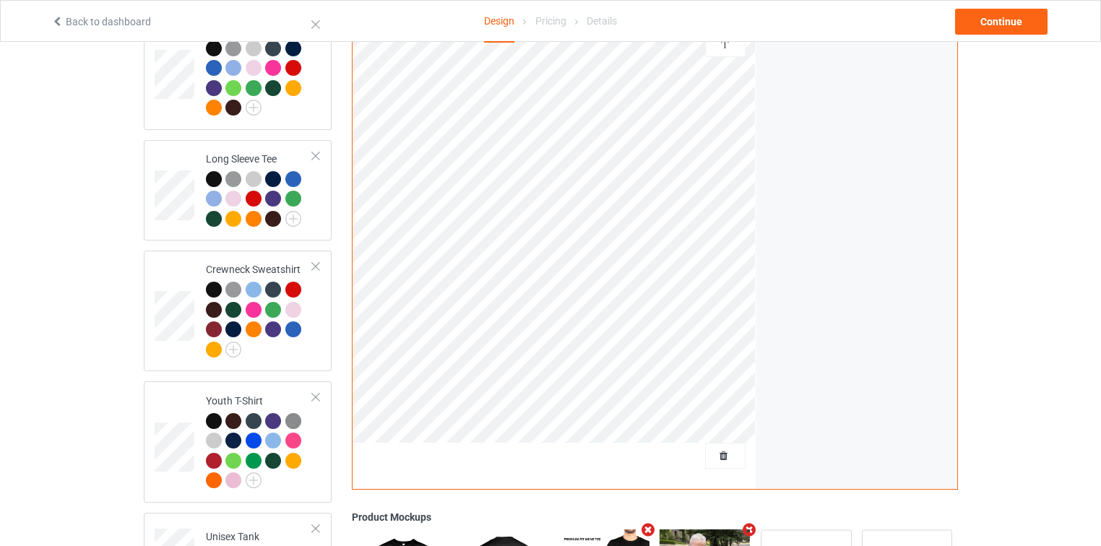
scroll to position [809, 0]
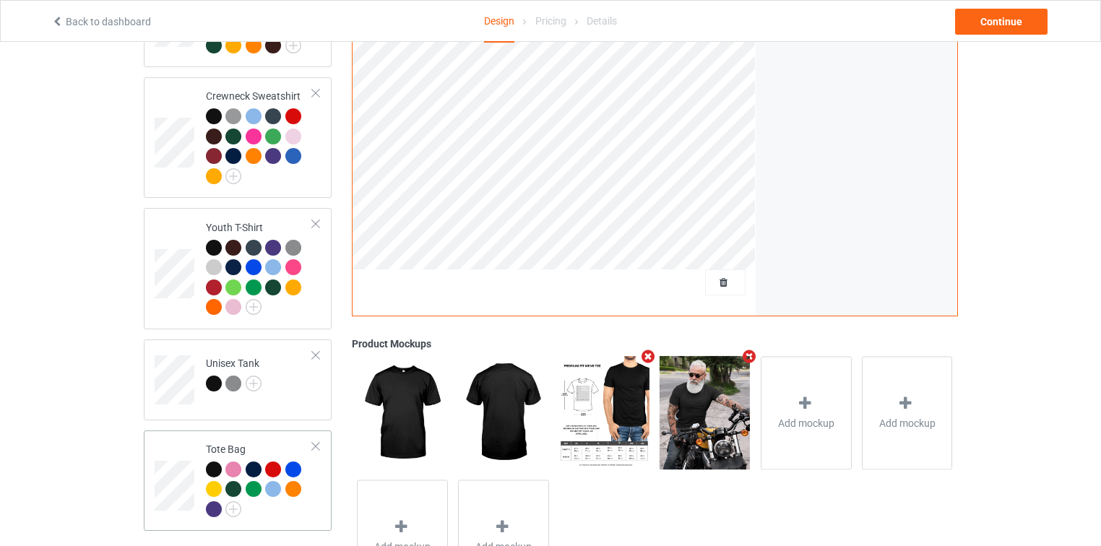
click at [311, 442] on div at bounding box center [316, 447] width 10 height 10
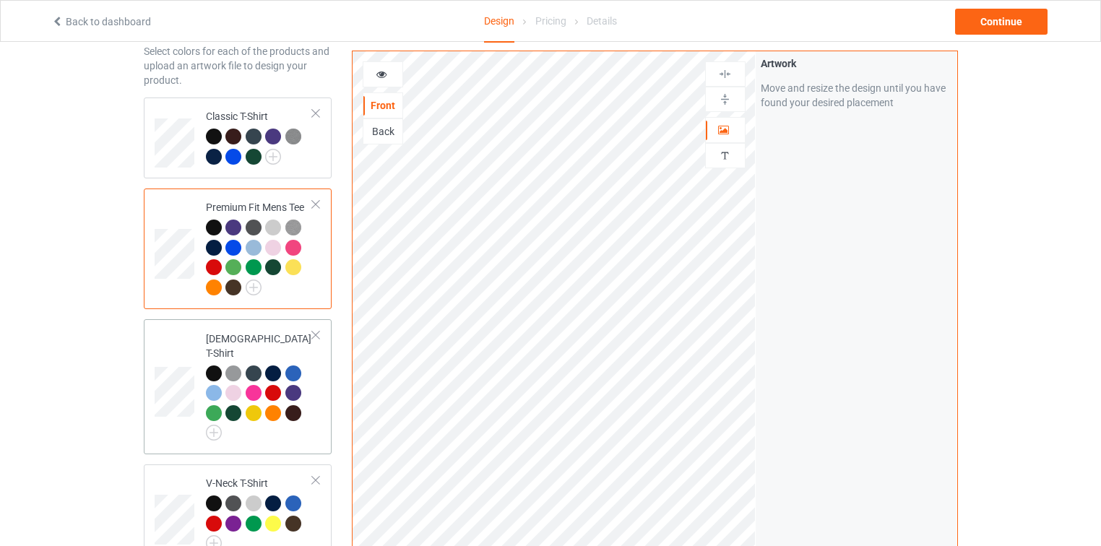
scroll to position [12, 0]
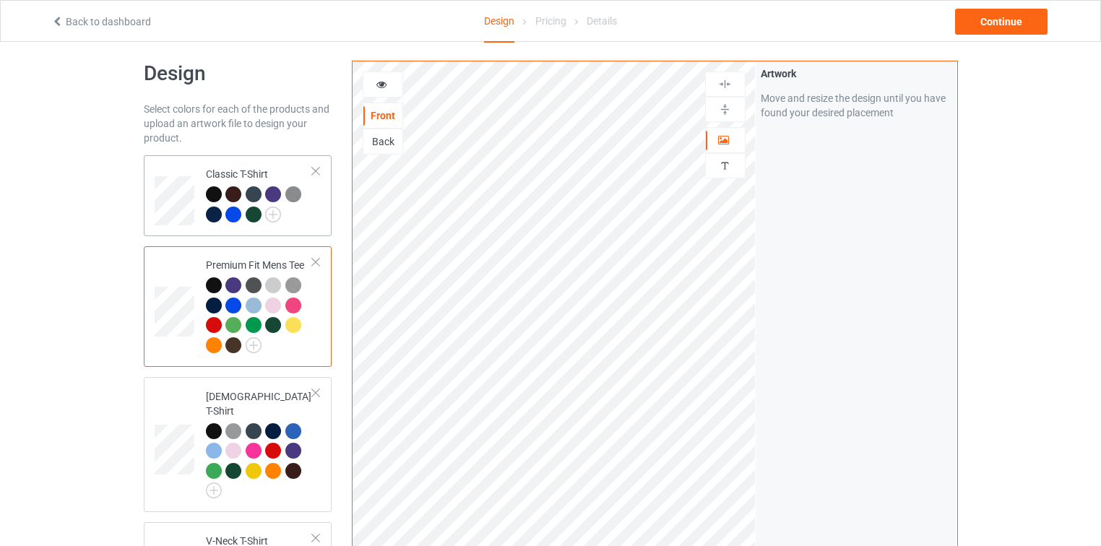
click at [295, 221] on div at bounding box center [260, 206] width 108 height 40
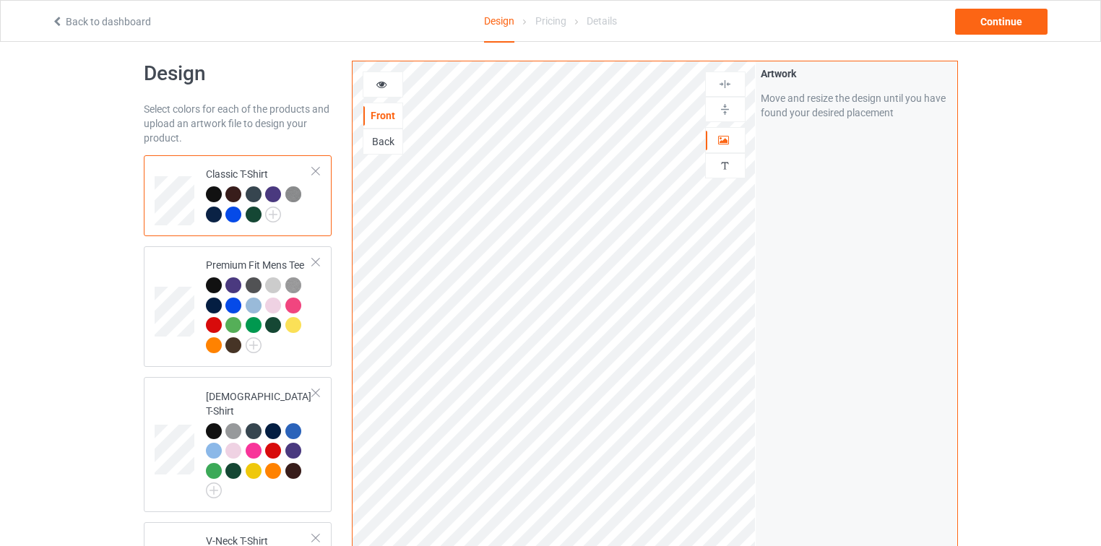
click at [318, 264] on div at bounding box center [316, 262] width 10 height 10
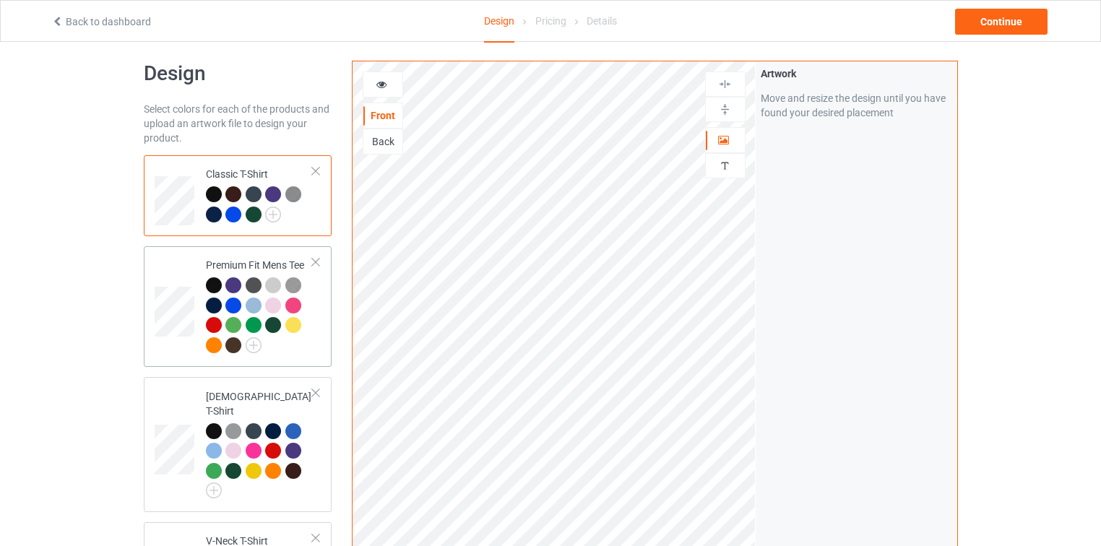
click at [318, 388] on div at bounding box center [316, 393] width 10 height 10
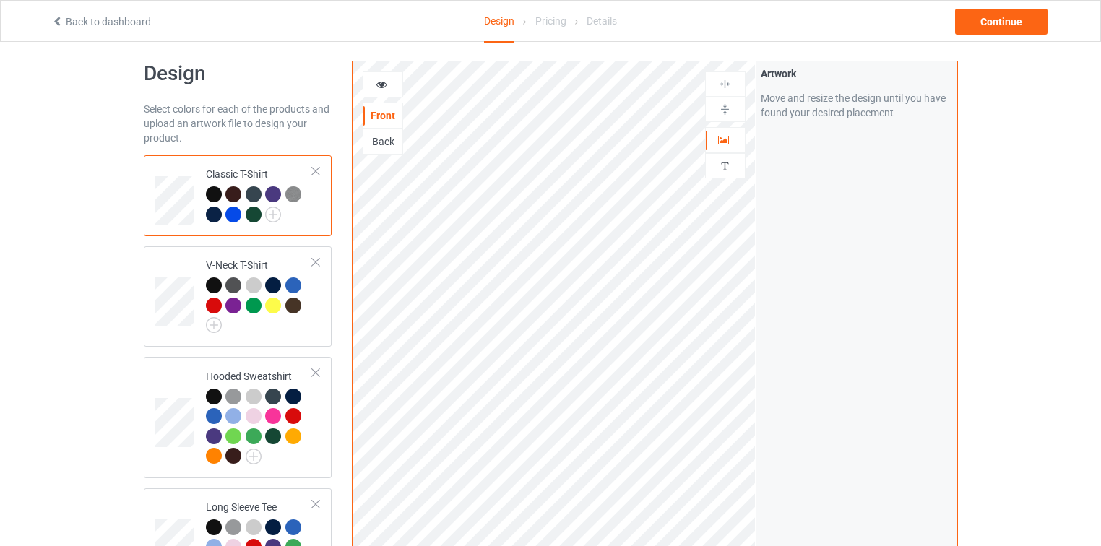
click at [318, 264] on div at bounding box center [316, 262] width 10 height 10
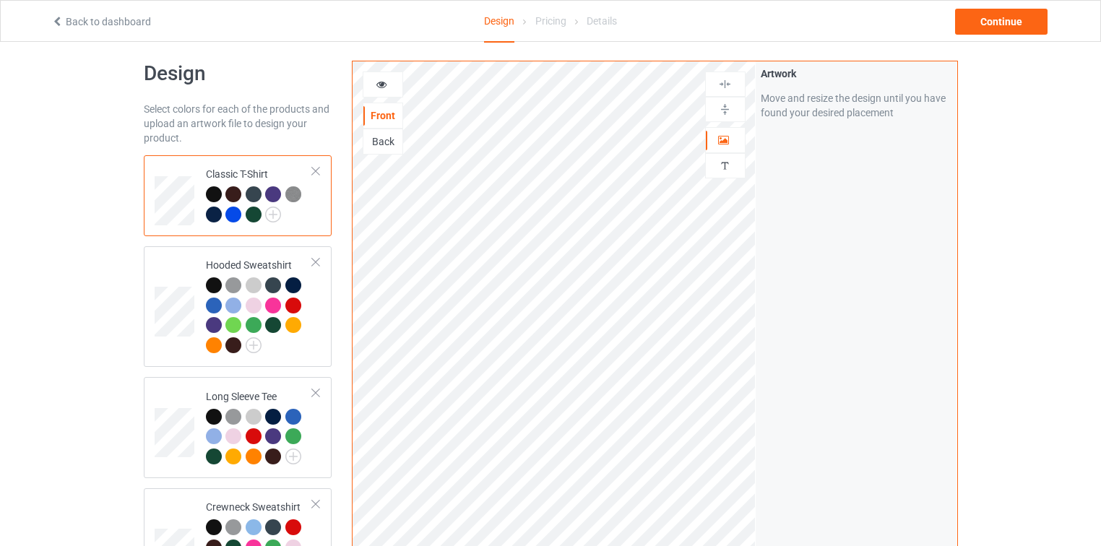
click at [318, 264] on div at bounding box center [316, 262] width 10 height 10
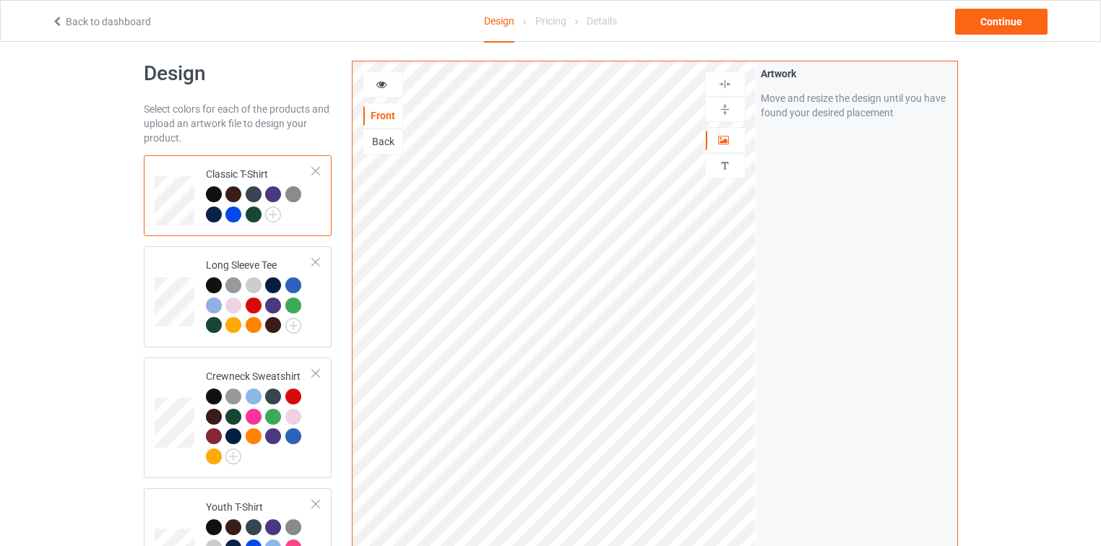
click at [318, 264] on div at bounding box center [316, 262] width 10 height 10
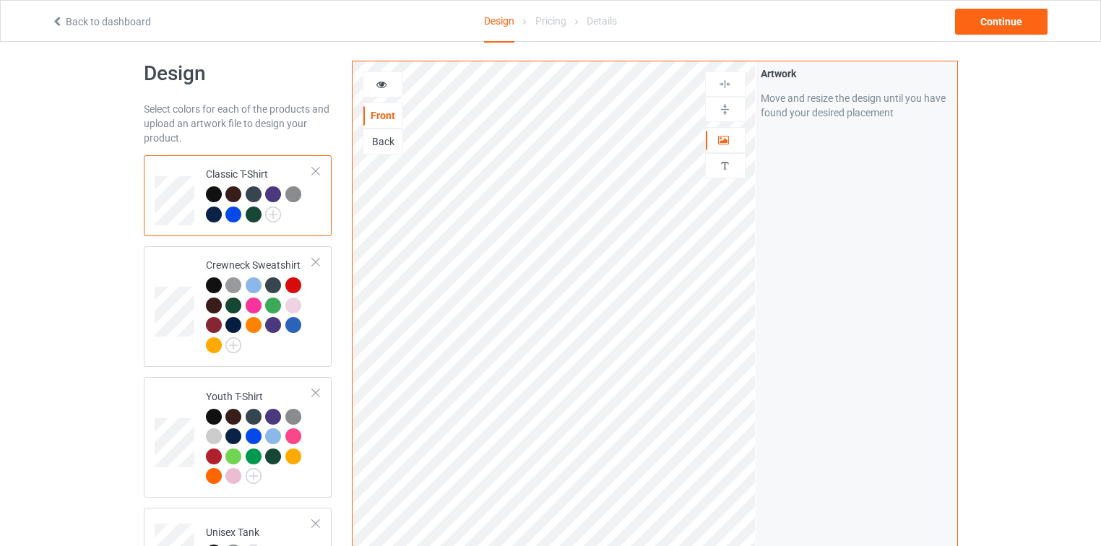
click at [318, 264] on div at bounding box center [316, 262] width 10 height 10
click at [318, 388] on div at bounding box center [316, 393] width 10 height 10
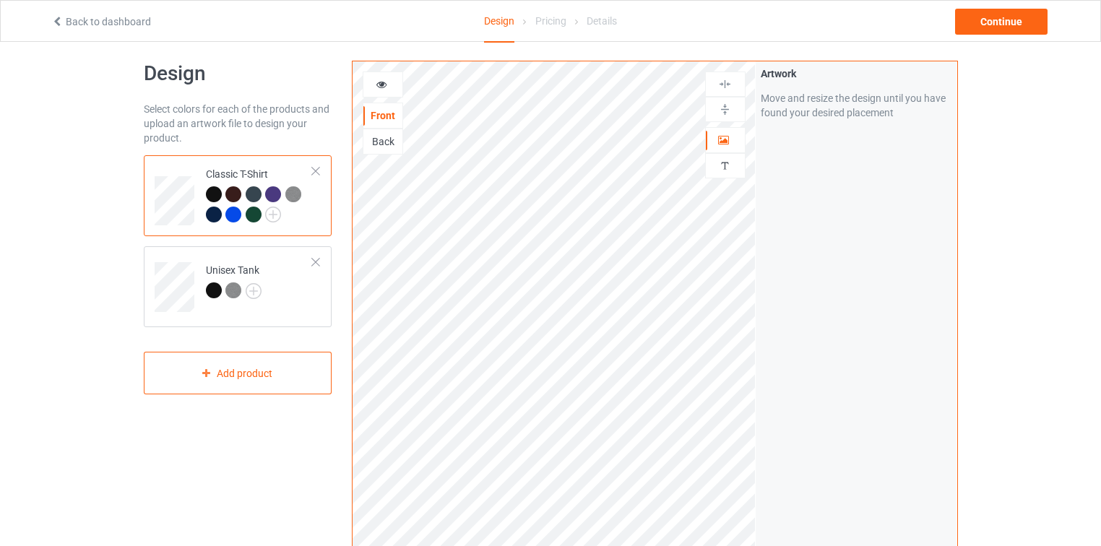
click at [318, 264] on div at bounding box center [316, 262] width 10 height 10
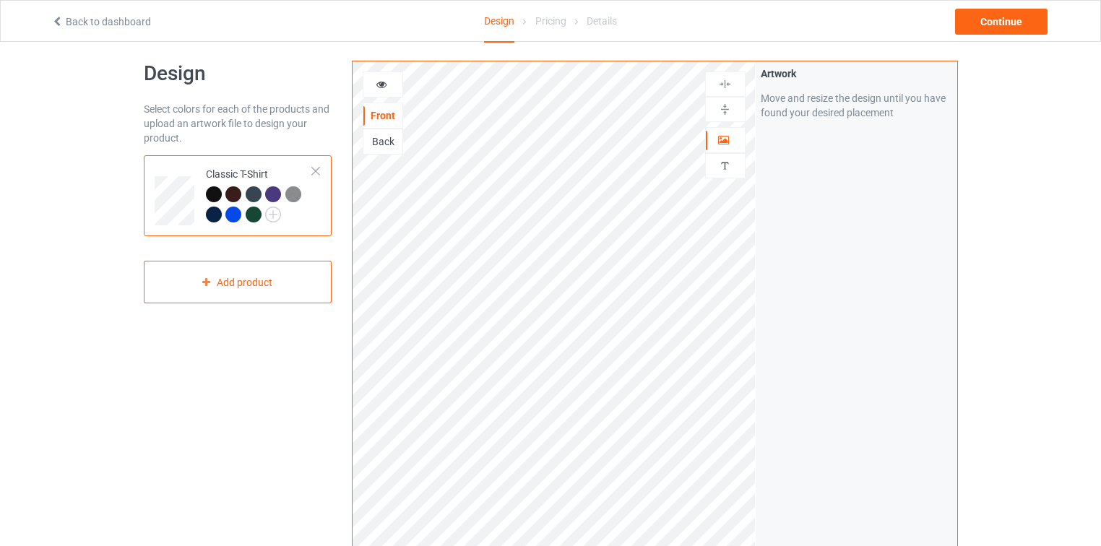
drag, startPoint x: 0, startPoint y: 267, endPoint x: 17, endPoint y: 265, distance: 17.4
click at [0, 267] on div "Design Select colors for each of the products and upload an artwork file to des…" at bounding box center [550, 476] width 1101 height 893
click at [283, 212] on div at bounding box center [260, 206] width 108 height 40
click at [274, 215] on img at bounding box center [273, 215] width 16 height 16
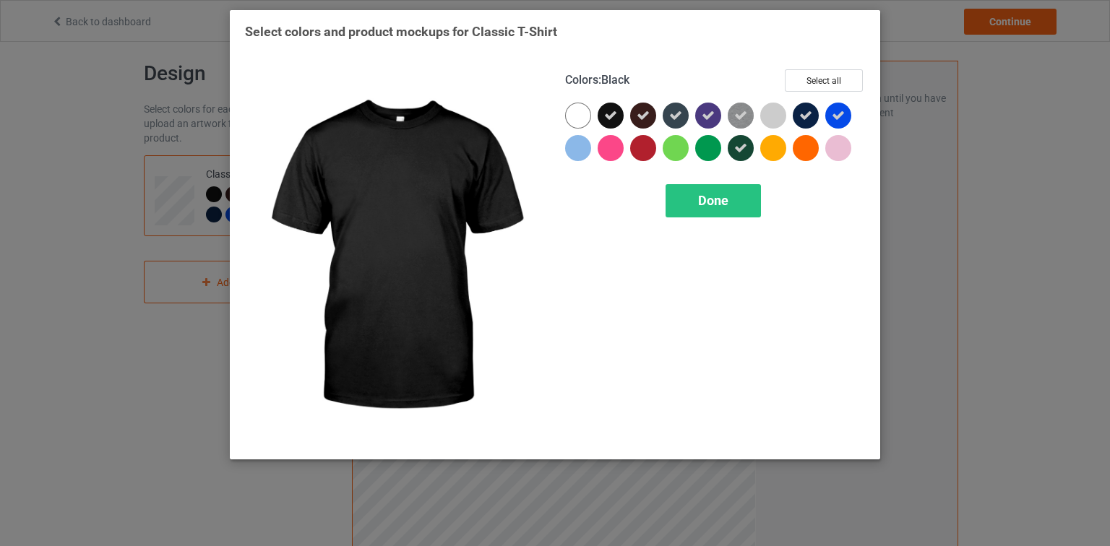
click at [609, 213] on div "Done" at bounding box center [715, 200] width 300 height 33
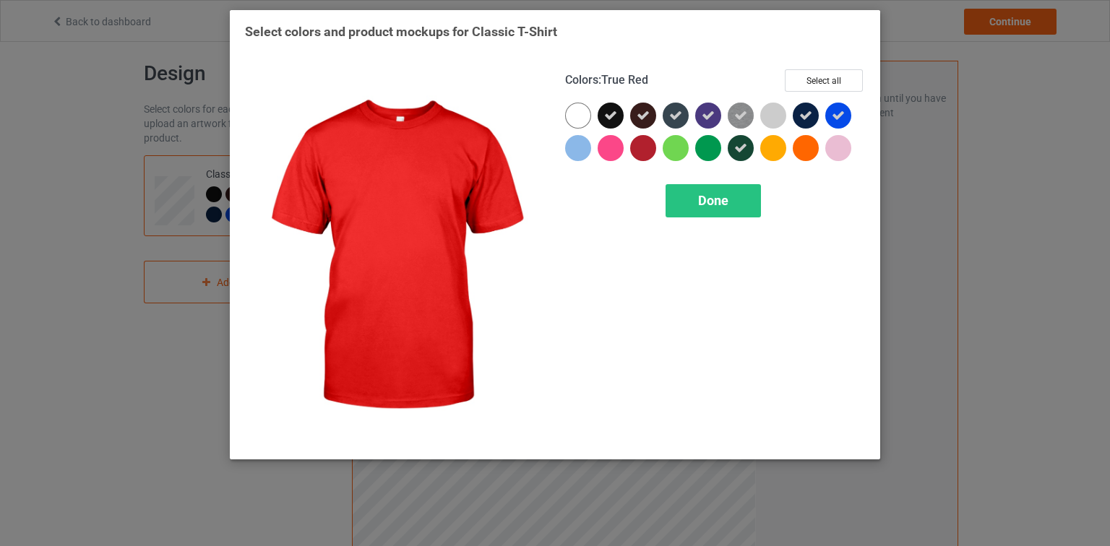
click at [650, 145] on div at bounding box center [643, 148] width 26 height 26
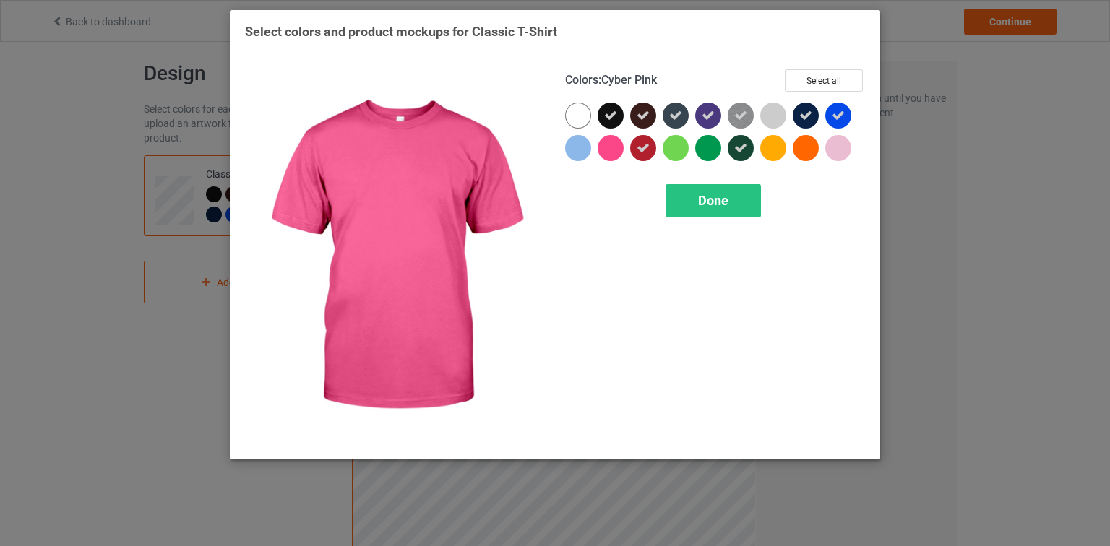
click at [612, 194] on div "Done" at bounding box center [715, 200] width 300 height 33
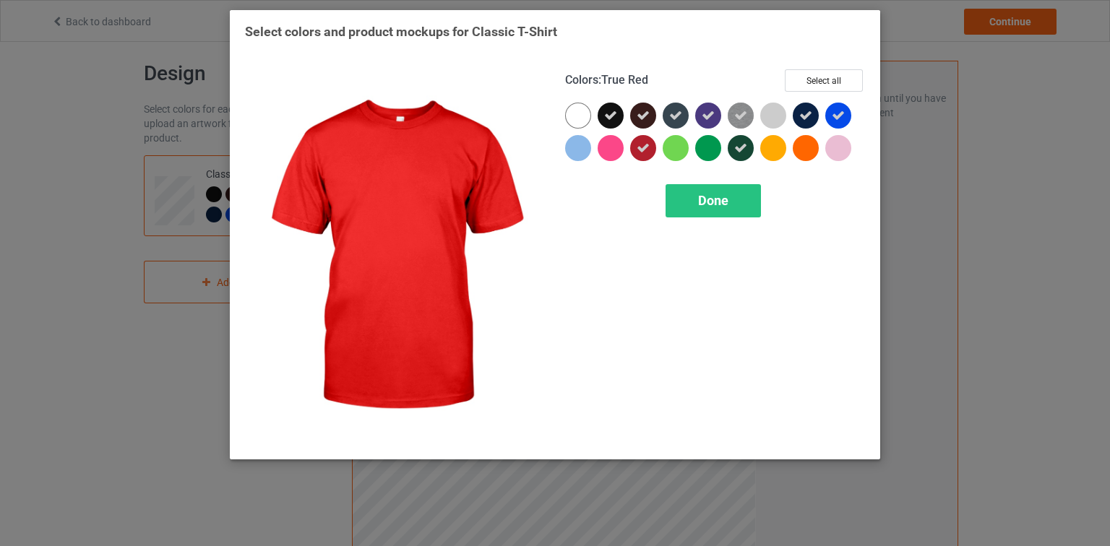
click at [612, 222] on div "Colors : True Red Select all Done" at bounding box center [715, 256] width 320 height 395
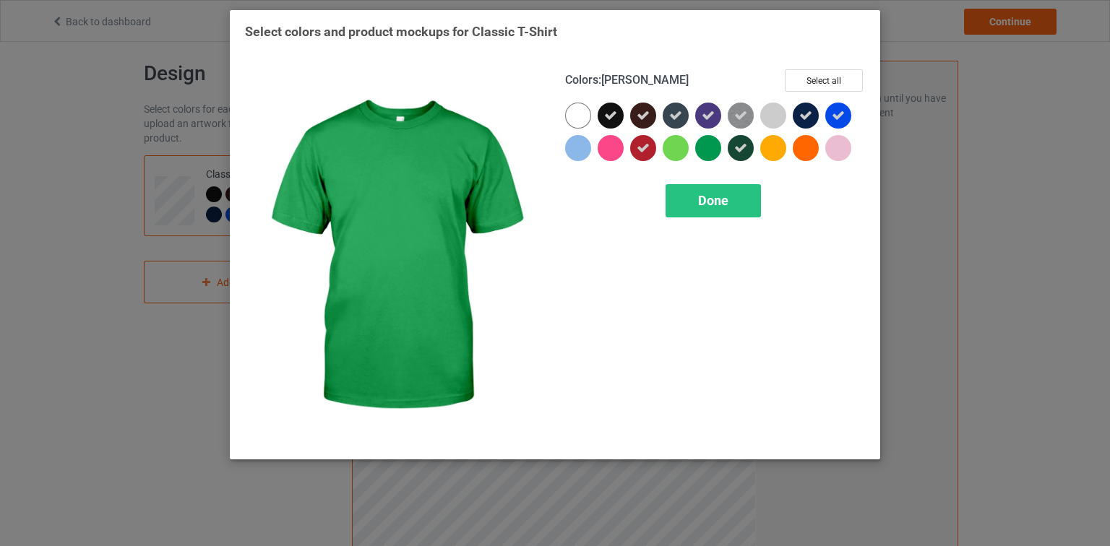
click at [707, 150] on div at bounding box center [708, 148] width 26 height 26
click at [832, 188] on div "Done" at bounding box center [715, 200] width 300 height 33
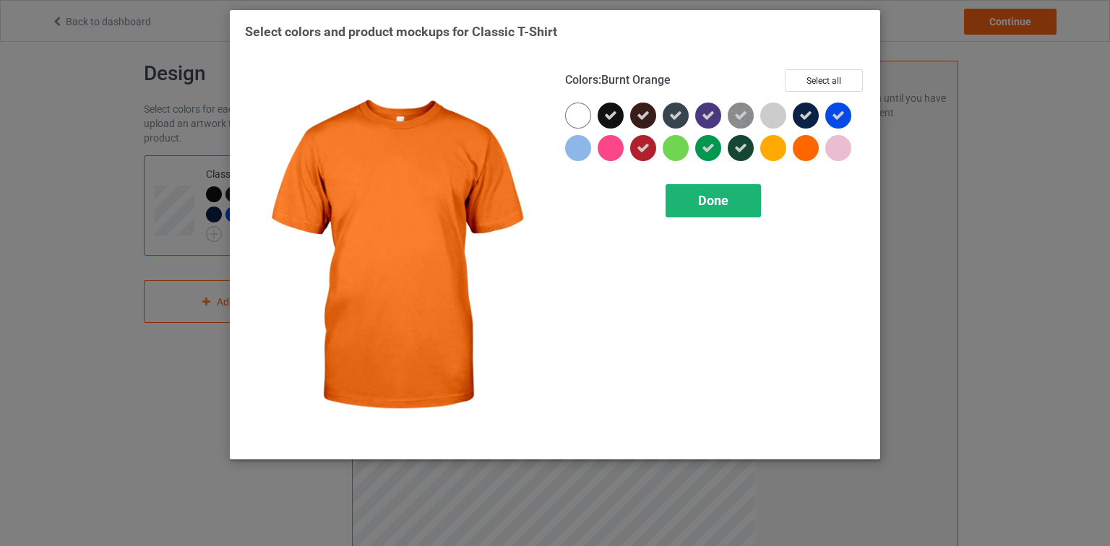
click at [711, 204] on span "Done" at bounding box center [713, 200] width 30 height 15
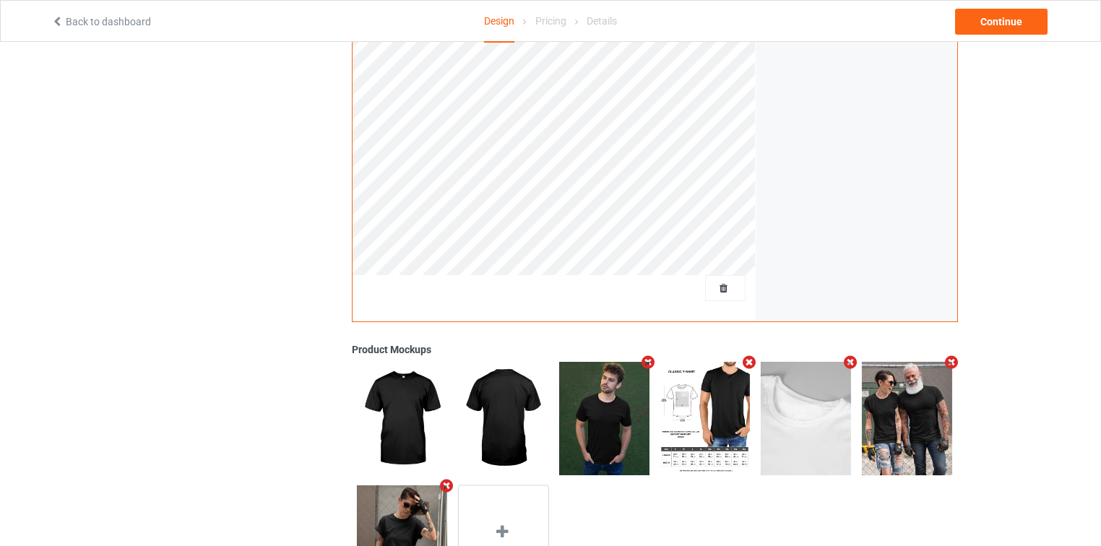
scroll to position [358, 0]
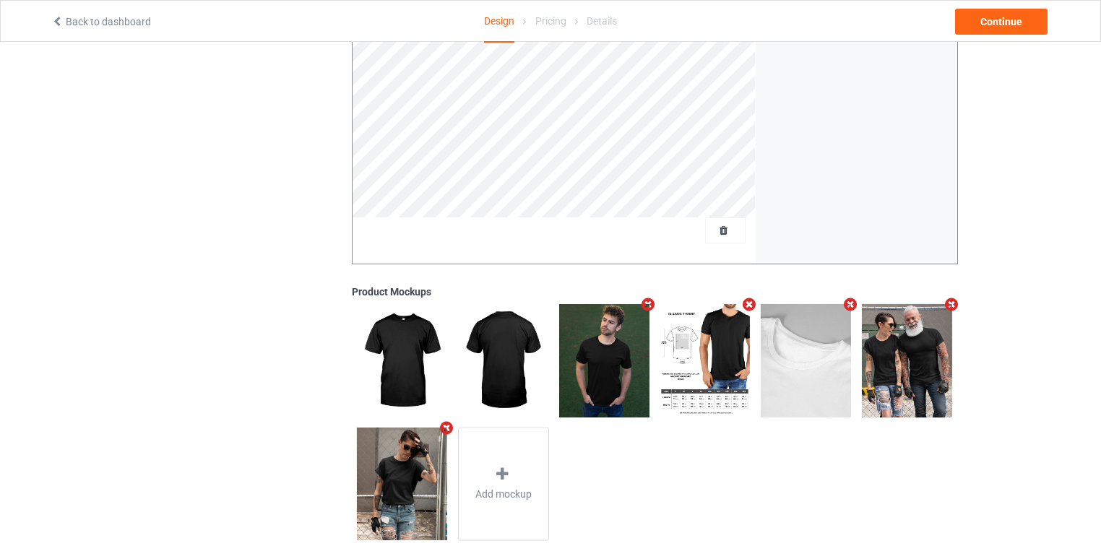
click at [848, 301] on icon "Remove mockup" at bounding box center [851, 304] width 18 height 15
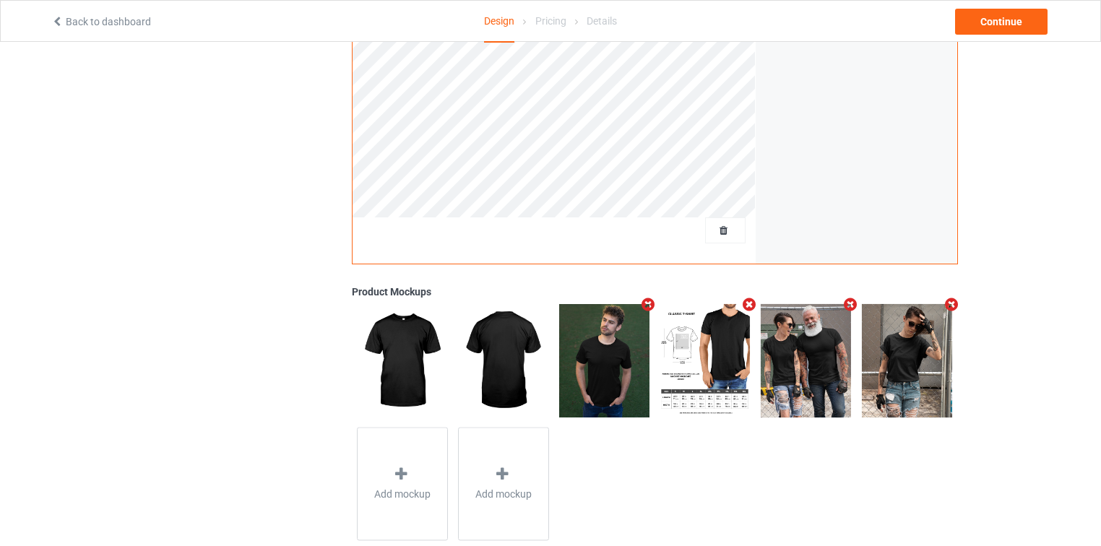
click at [772, 500] on div "Add mockup Add mockup" at bounding box center [655, 422] width 606 height 246
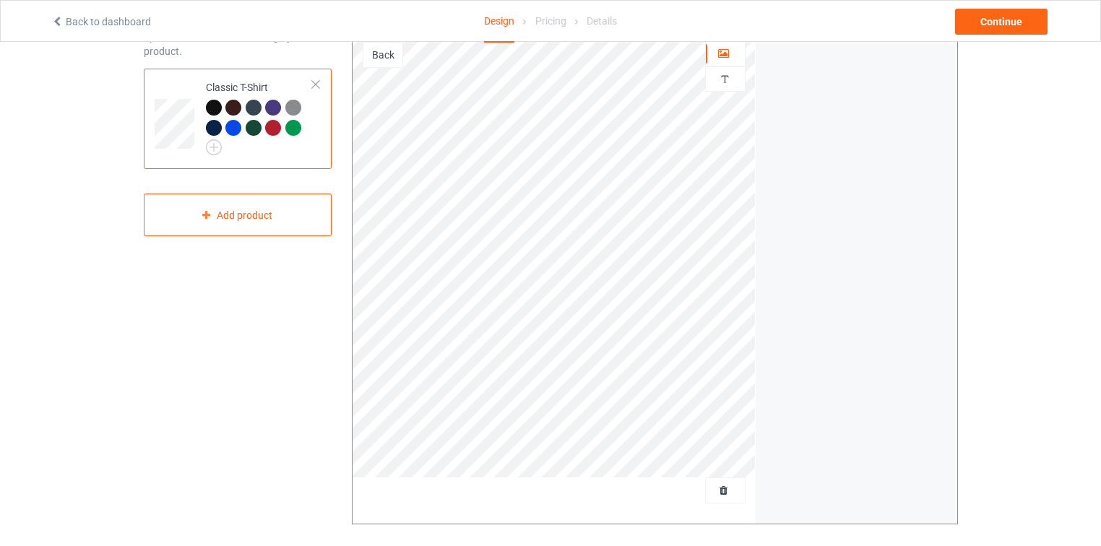
scroll to position [0, 0]
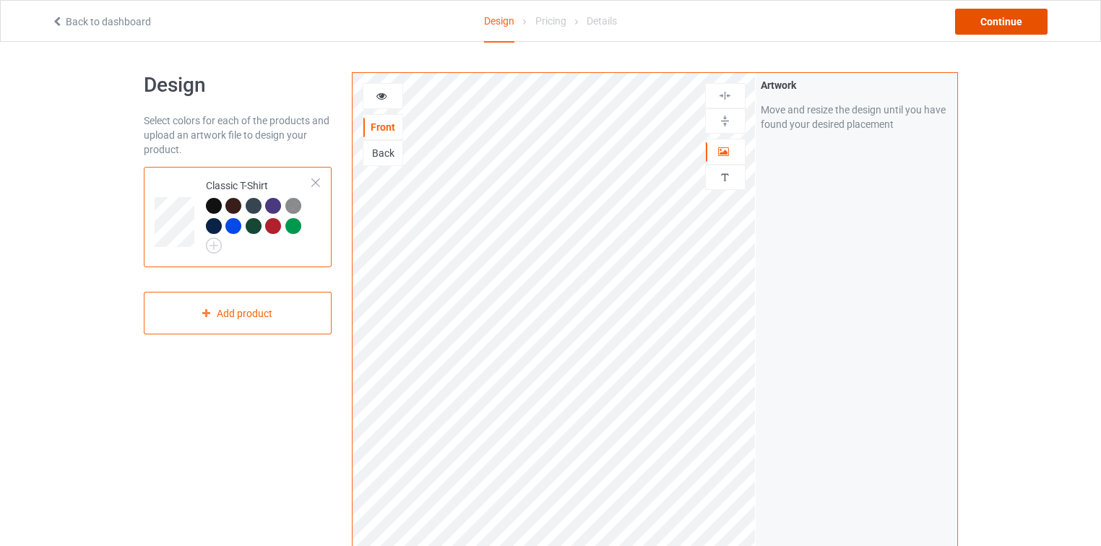
click at [1006, 22] on div "Continue" at bounding box center [1001, 22] width 92 height 26
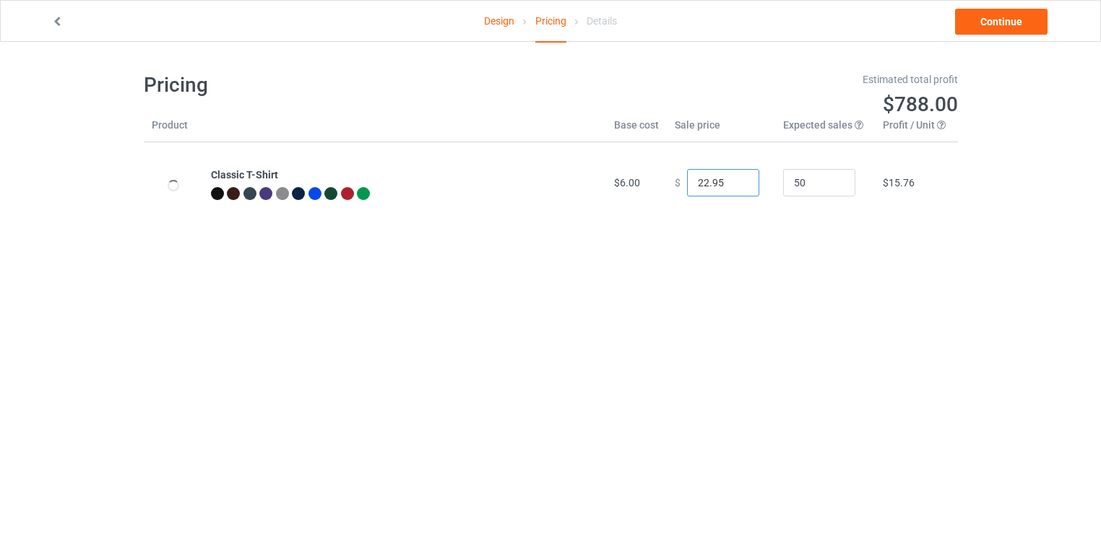
click at [699, 188] on input "22.95" at bounding box center [723, 182] width 72 height 27
drag, startPoint x: 699, startPoint y: 188, endPoint x: 687, endPoint y: 189, distance: 12.4
click at [687, 189] on input "22.95" at bounding box center [723, 182] width 72 height 27
type input "19.95"
click at [697, 276] on body "Design Pricing Details Continue Pricing Estimated total profit $648.50 Product …" at bounding box center [550, 315] width 1101 height 546
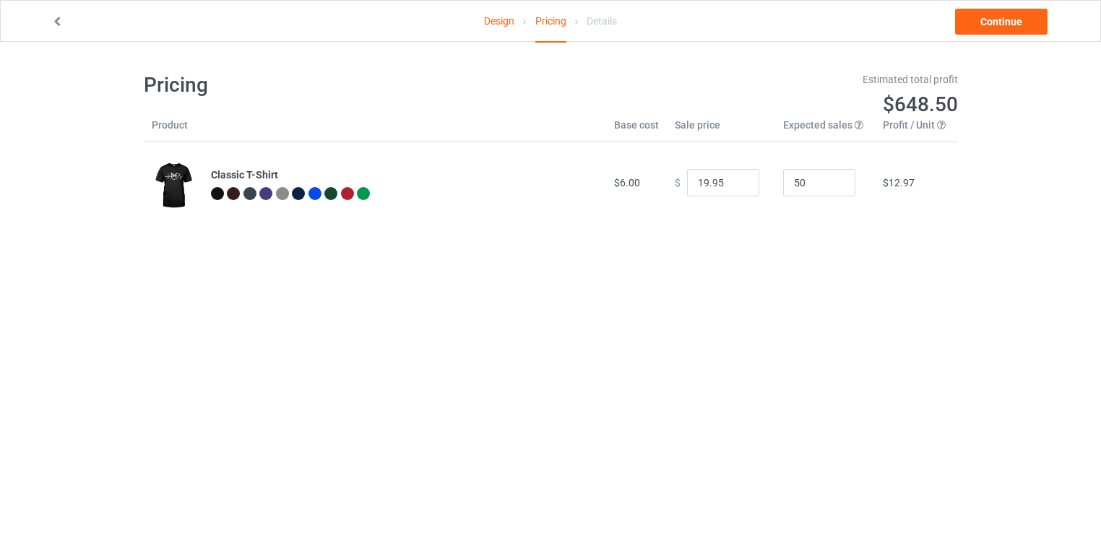
click at [744, 246] on div "Pricing Estimated total profit $648.50 Product Base cost Sale price Expected sa…" at bounding box center [551, 148] width 814 height 212
click at [993, 17] on link "Continue" at bounding box center [1001, 22] width 92 height 26
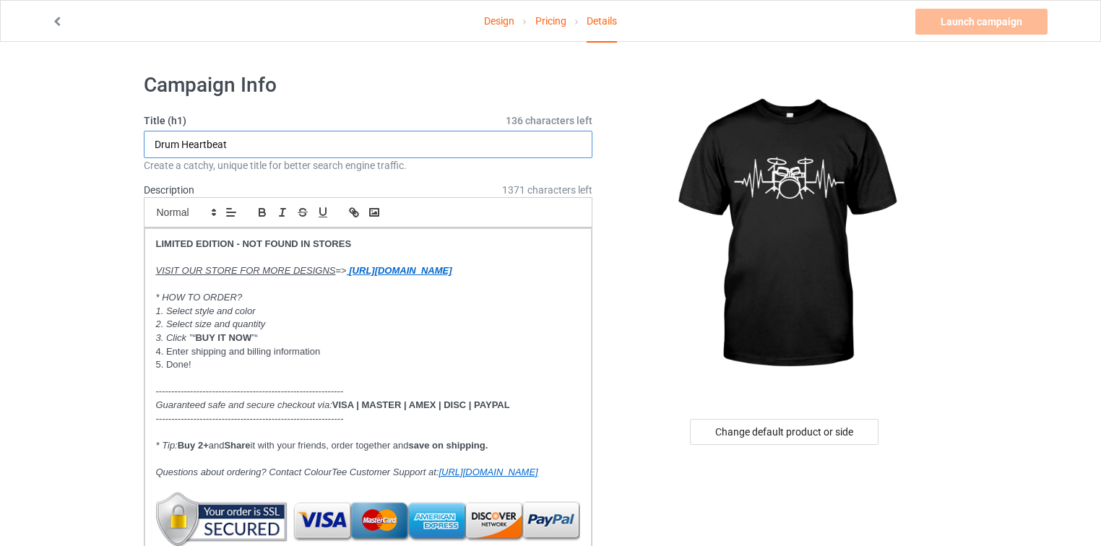
click at [205, 146] on input "Drum Heartbeat" at bounding box center [368, 144] width 449 height 27
drag, startPoint x: 244, startPoint y: 138, endPoint x: 86, endPoint y: 145, distance: 157.7
drag, startPoint x: 270, startPoint y: 137, endPoint x: 248, endPoint y: 139, distance: 22.6
click at [269, 137] on input "Drum Heart beat" at bounding box center [368, 144] width 449 height 27
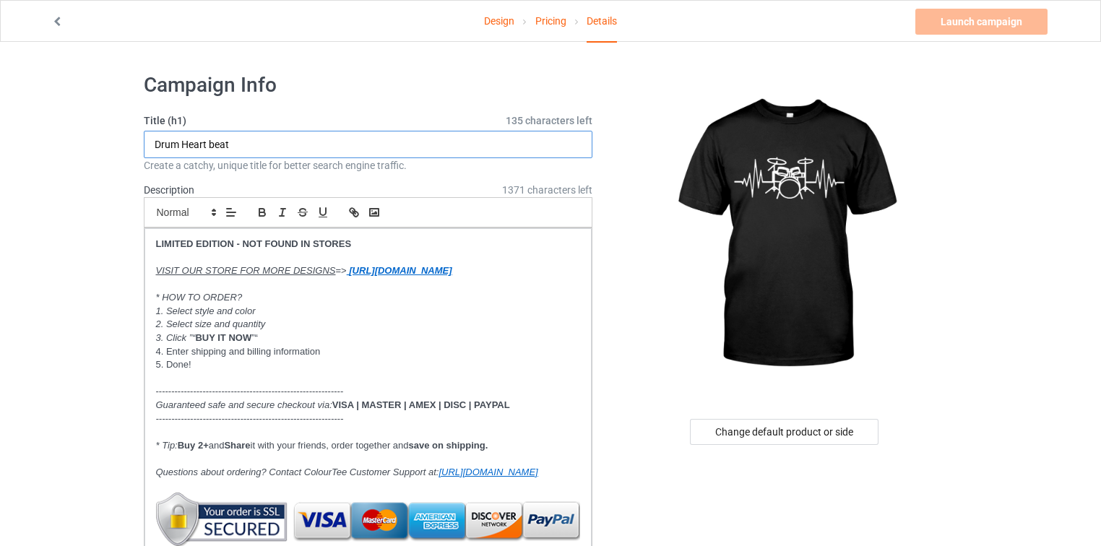
paste input "beat T-Shirt ❤️🥁"
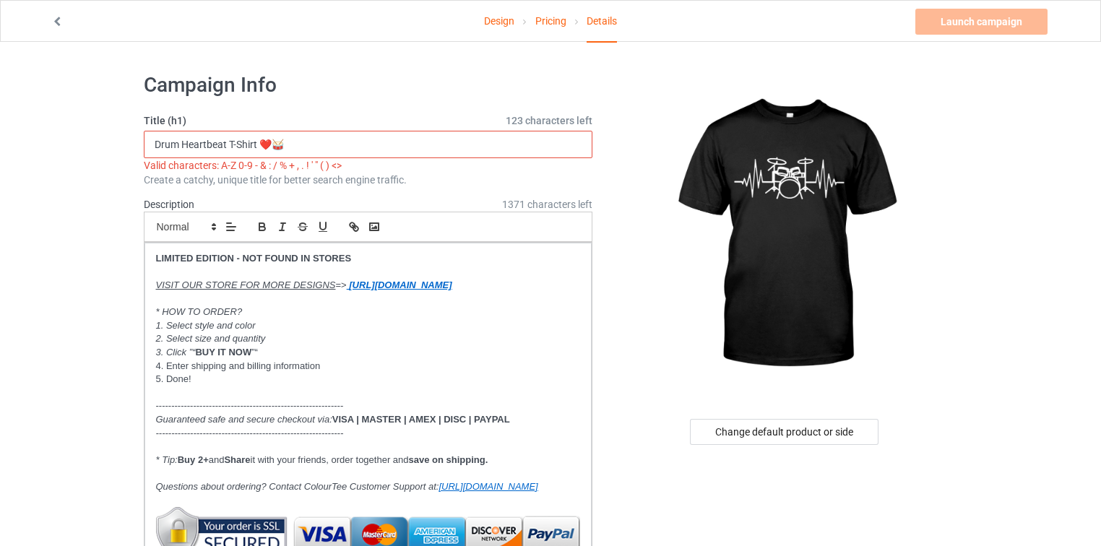
click at [234, 147] on input "Drum Heartbeat T-Shirt ❤️🥁" at bounding box center [368, 144] width 449 height 27
click at [311, 139] on input "Drum Heartbeat T Shirt ❤️🥁" at bounding box center [368, 144] width 449 height 27
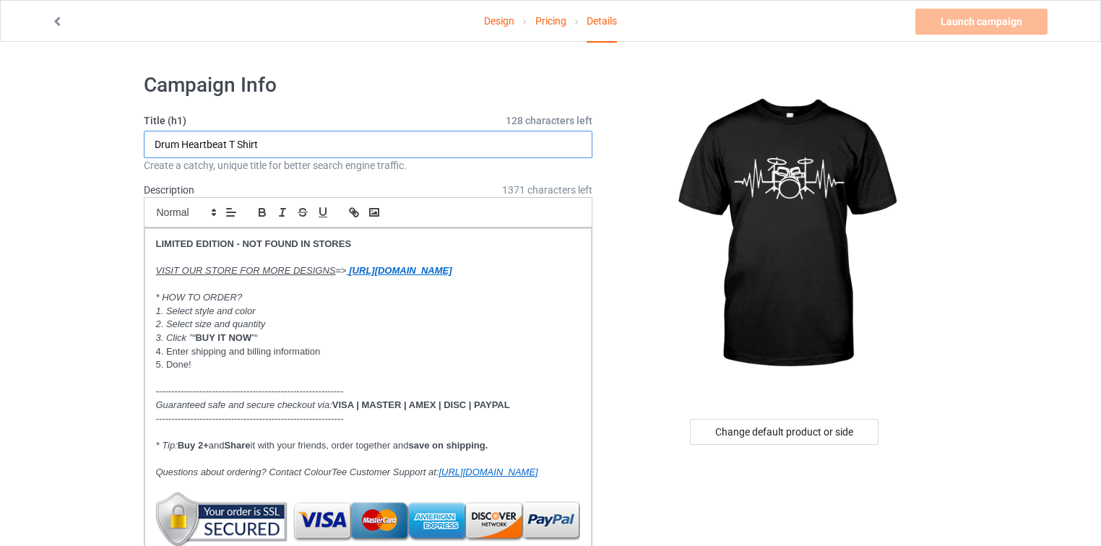
drag, startPoint x: 225, startPoint y: 142, endPoint x: 318, endPoint y: 142, distance: 92.5
click at [318, 142] on input "Drum Heartbeat T Shirt" at bounding box center [368, 144] width 449 height 27
type input "Drum Heartbeat"
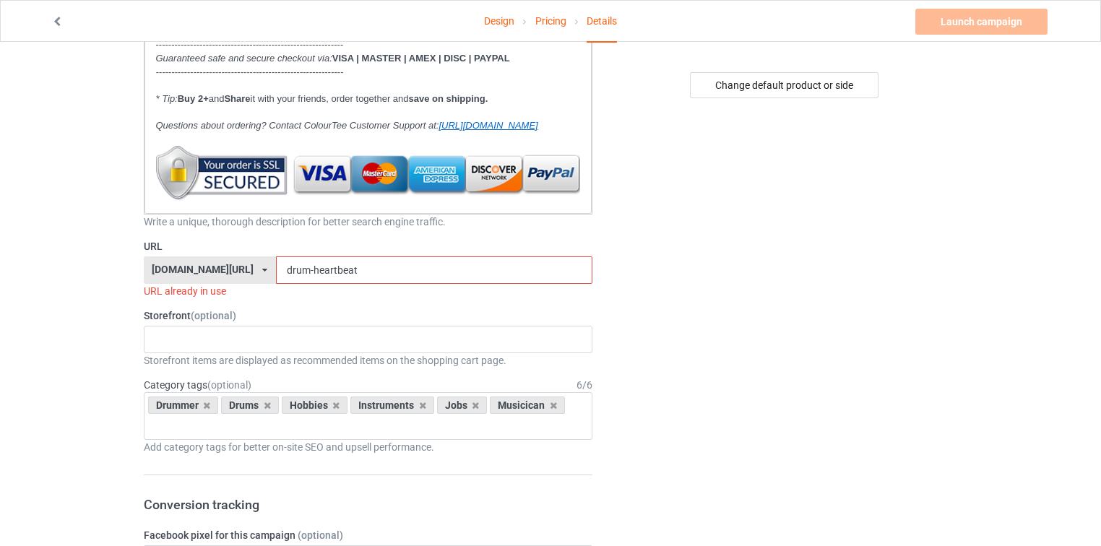
scroll to position [405, 0]
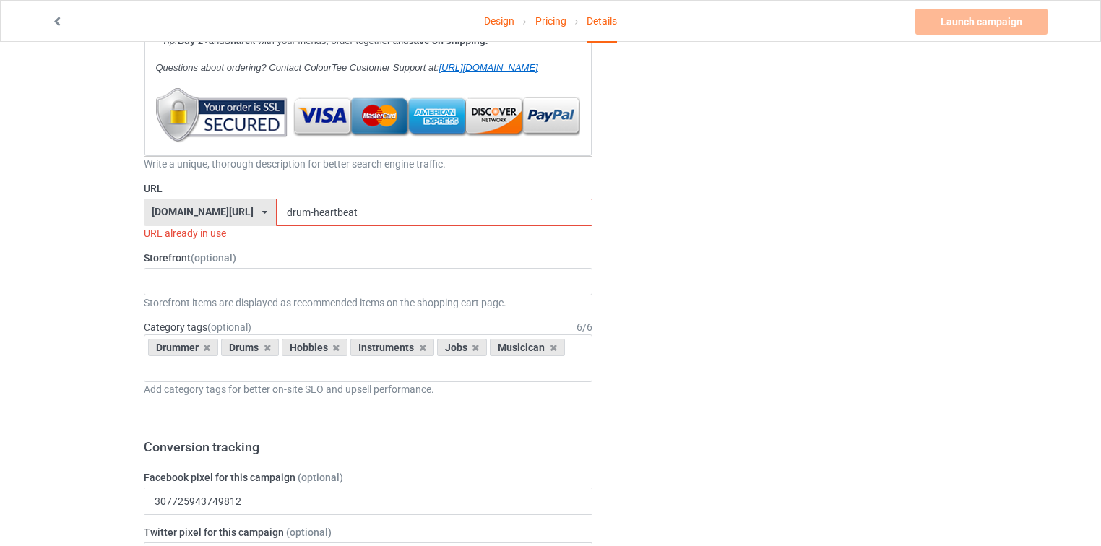
click at [350, 225] on input "drum-heartbeat" at bounding box center [434, 212] width 317 height 27
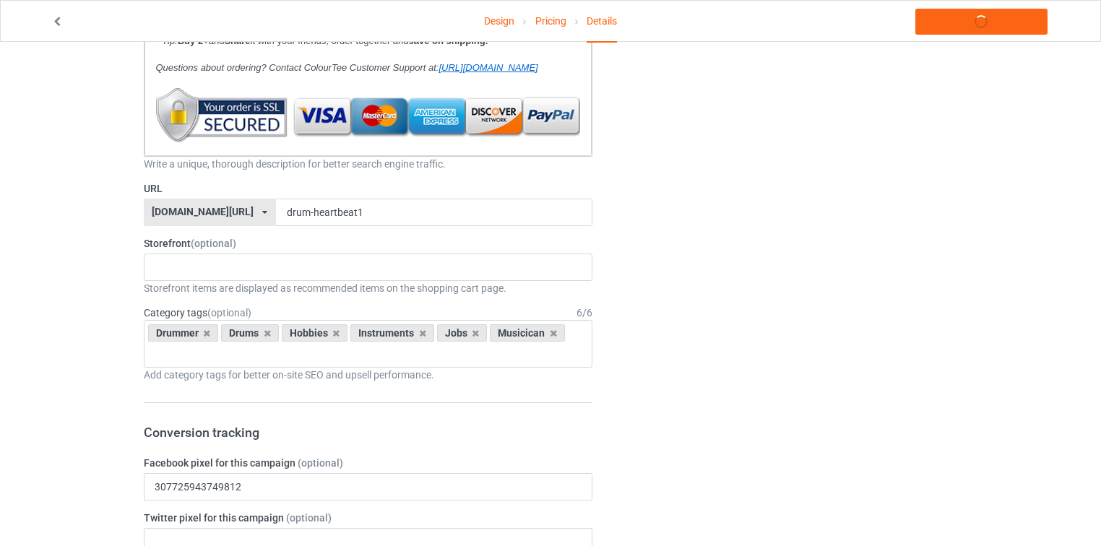
click at [207, 338] on icon at bounding box center [206, 333] width 7 height 9
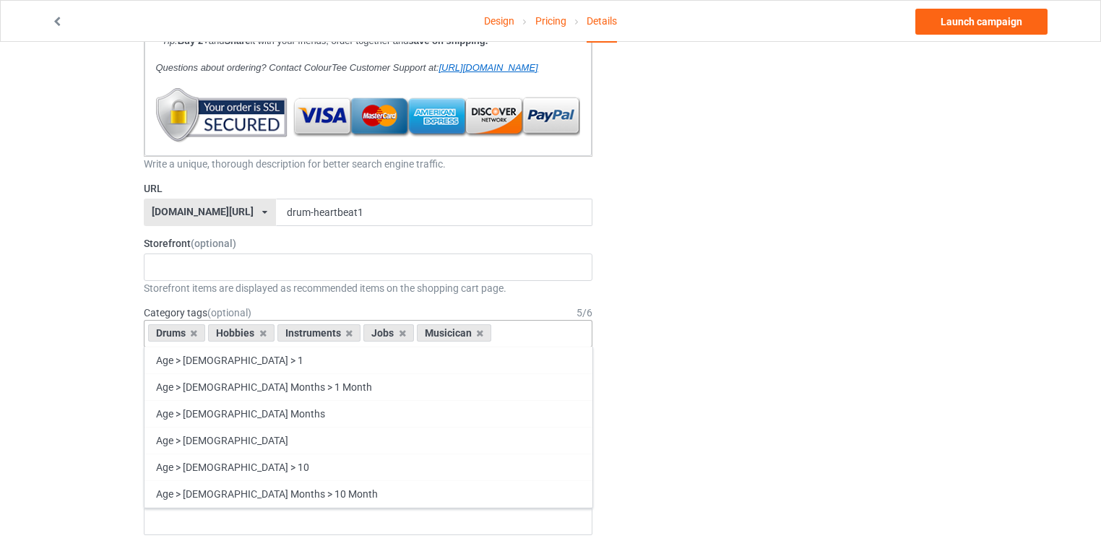
click at [195, 338] on icon at bounding box center [193, 333] width 7 height 9
click at [203, 338] on icon at bounding box center [202, 333] width 7 height 9
click at [186, 338] on icon at bounding box center [186, 333] width 7 height 9
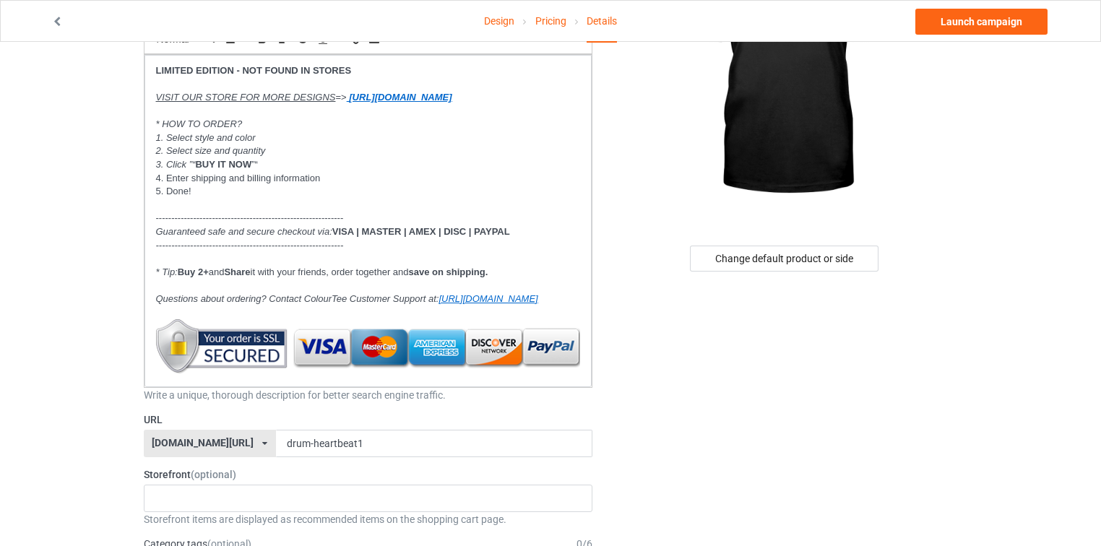
scroll to position [231, 0]
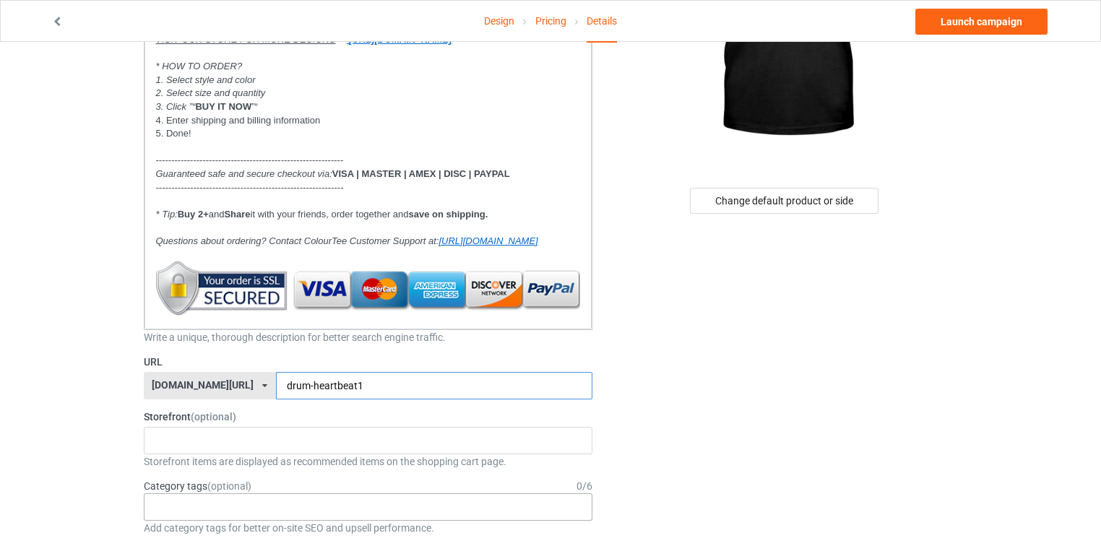
click at [324, 395] on input "drum-heartbeat1" at bounding box center [434, 385] width 317 height 27
type input "drum-us1"
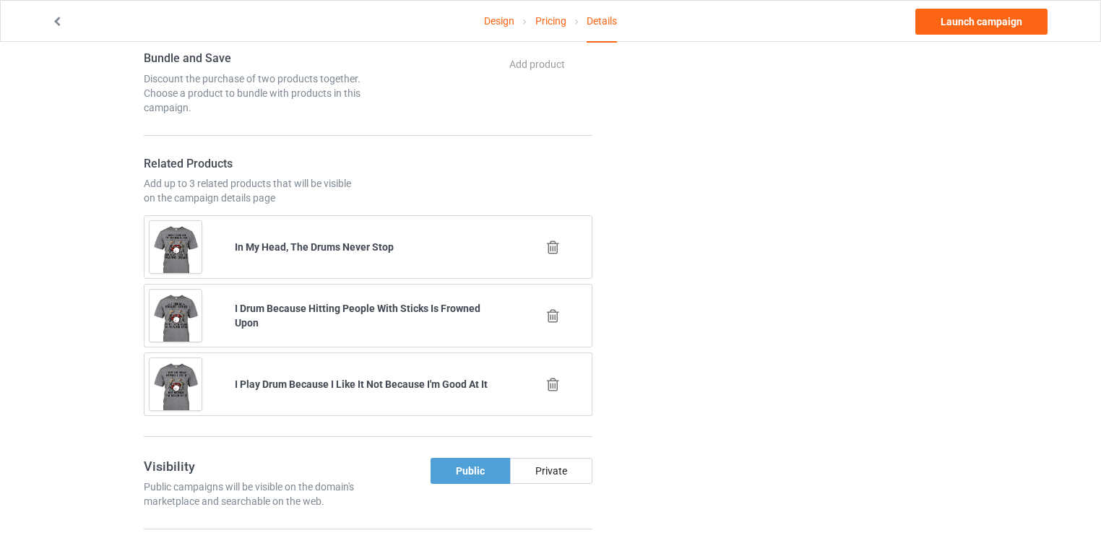
scroll to position [1156, 0]
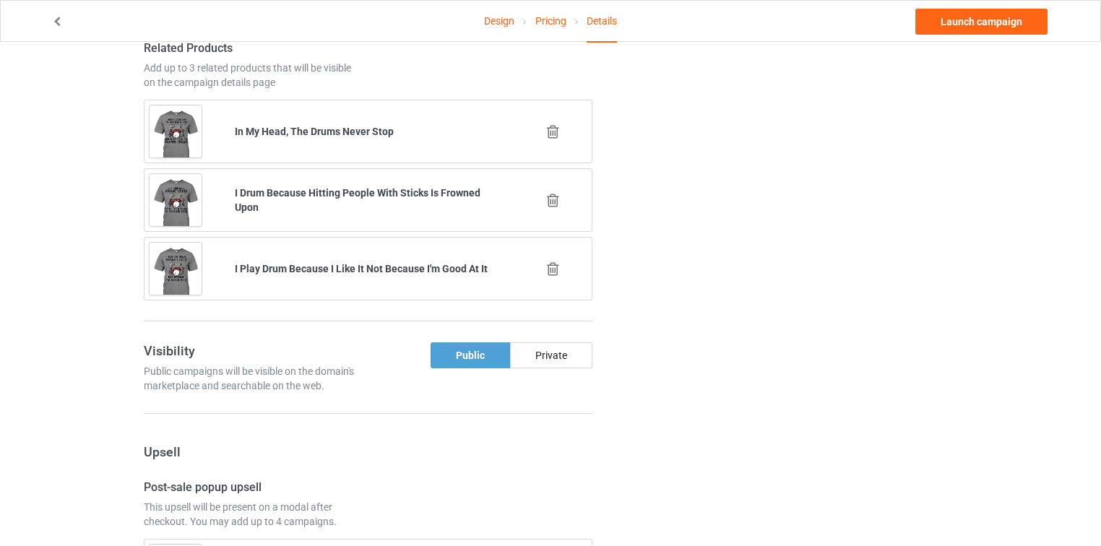
click at [553, 139] on icon at bounding box center [553, 131] width 18 height 15
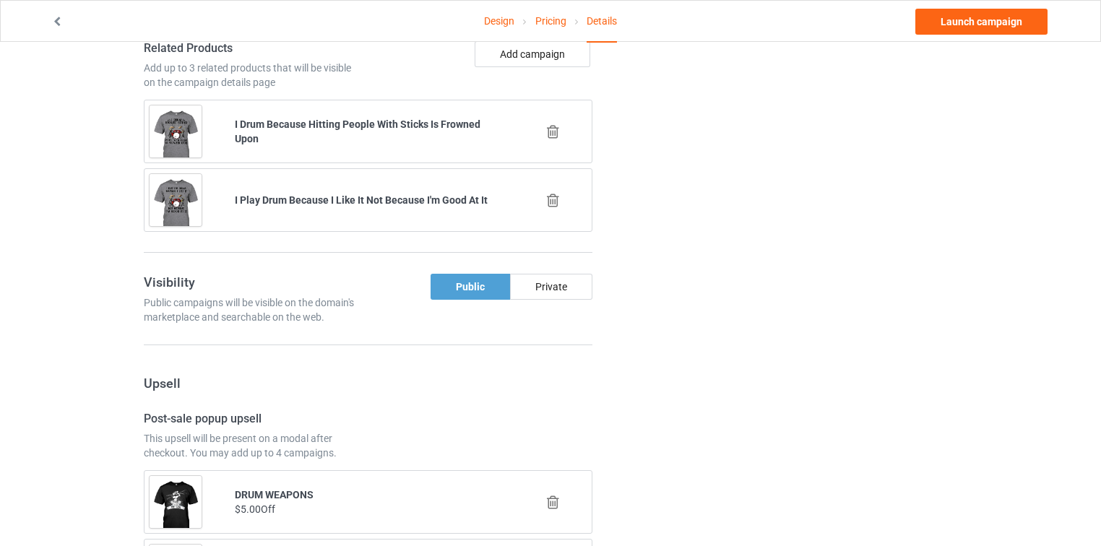
click at [556, 139] on icon at bounding box center [553, 131] width 18 height 15
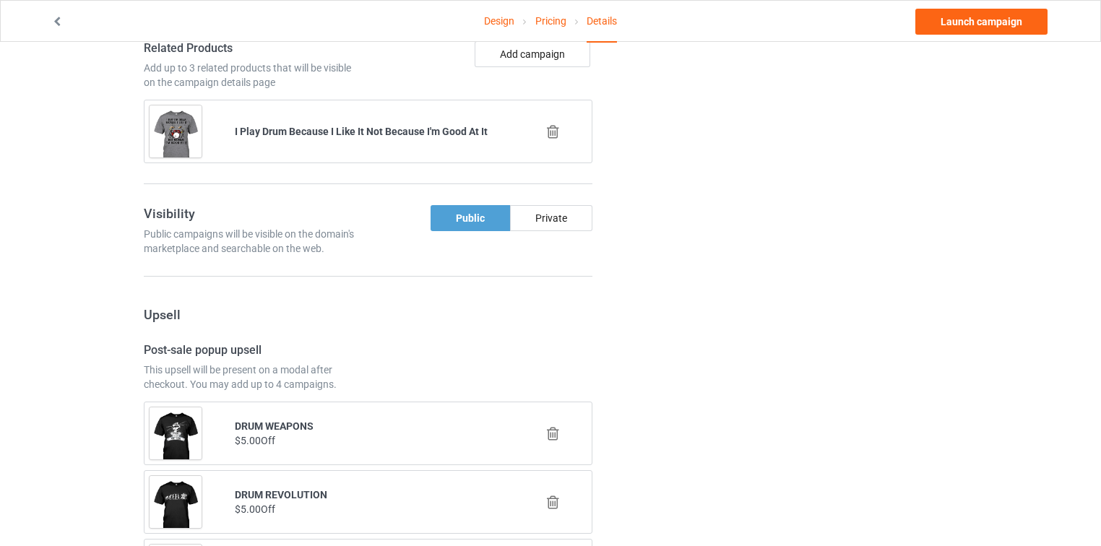
click at [555, 139] on icon at bounding box center [553, 131] width 18 height 15
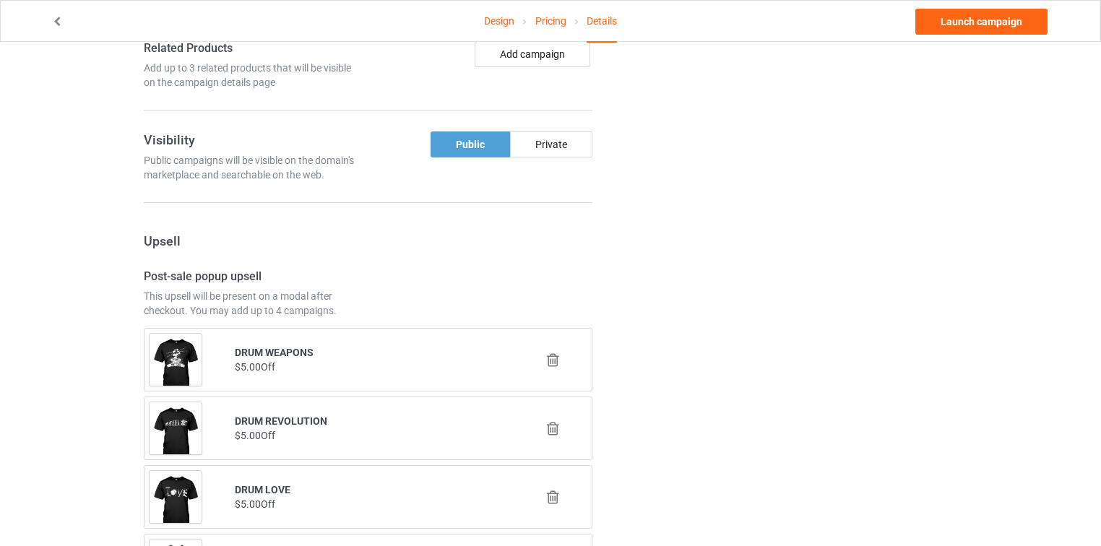
scroll to position [1387, 0]
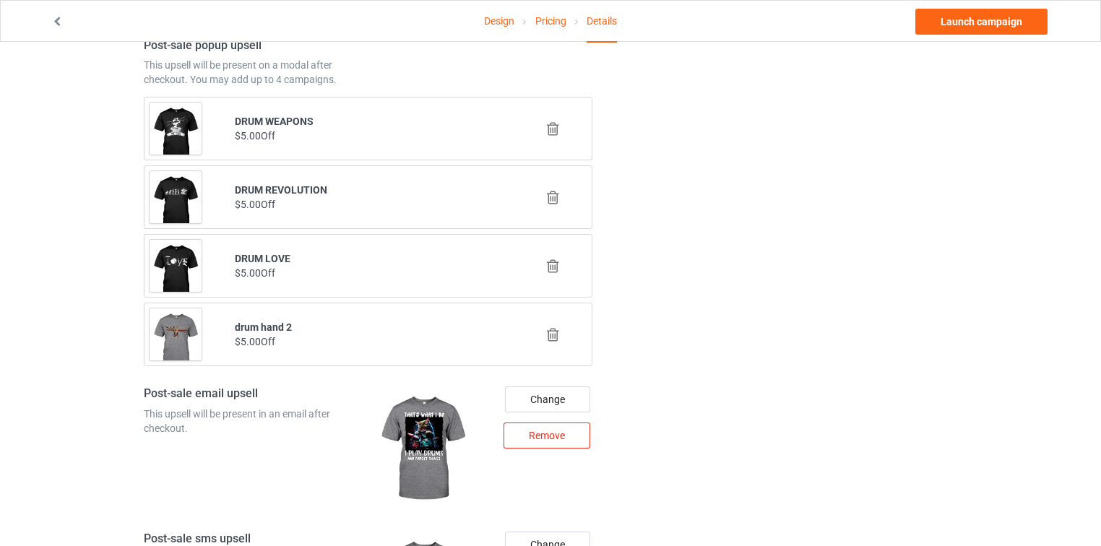
click at [566, 445] on div "Remove" at bounding box center [547, 436] width 87 height 26
click at [552, 134] on icon at bounding box center [553, 128] width 18 height 15
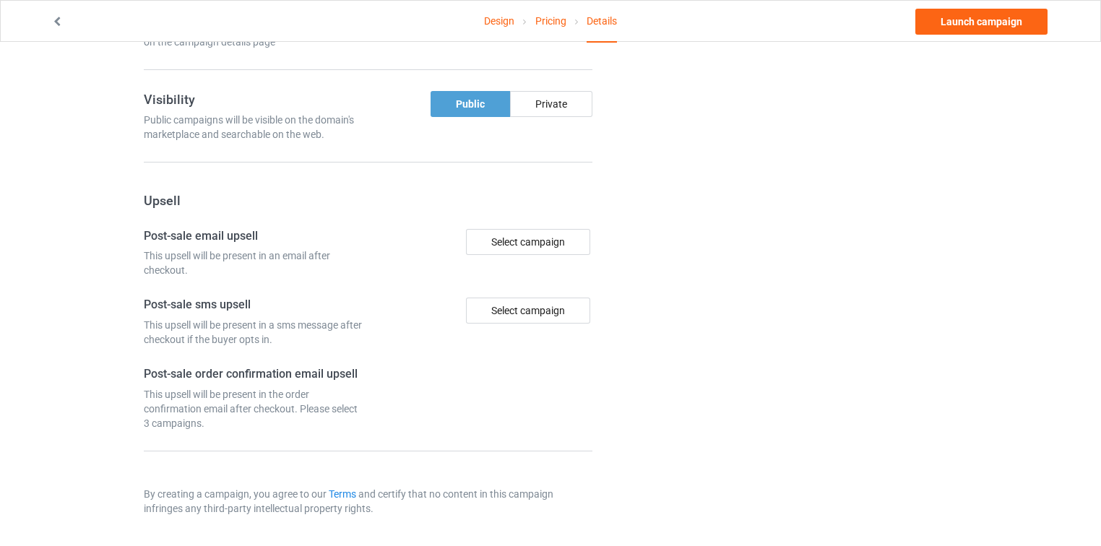
click at [552, 205] on h3 "Upsell" at bounding box center [368, 200] width 449 height 17
click at [553, 277] on div "Select campaign" at bounding box center [483, 253] width 230 height 49
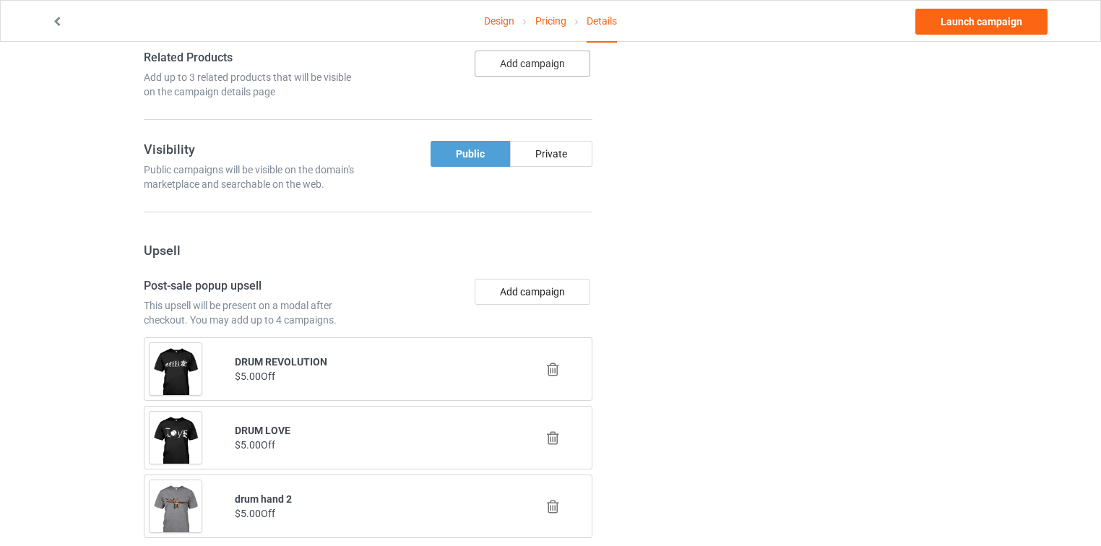
scroll to position [1320, 0]
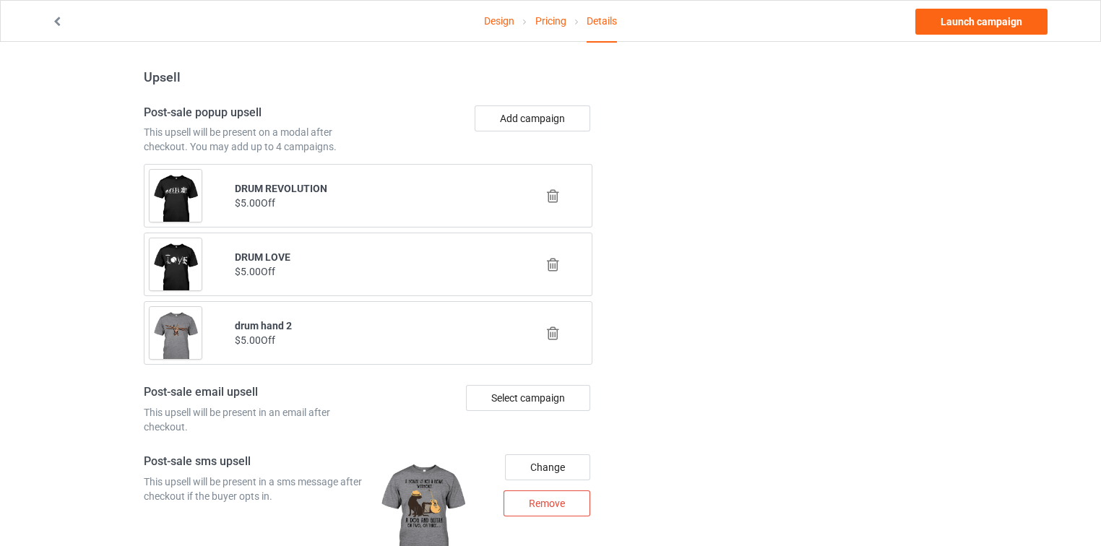
drag, startPoint x: 560, startPoint y: 203, endPoint x: 762, endPoint y: 309, distance: 227.9
click at [559, 203] on icon at bounding box center [553, 196] width 18 height 15
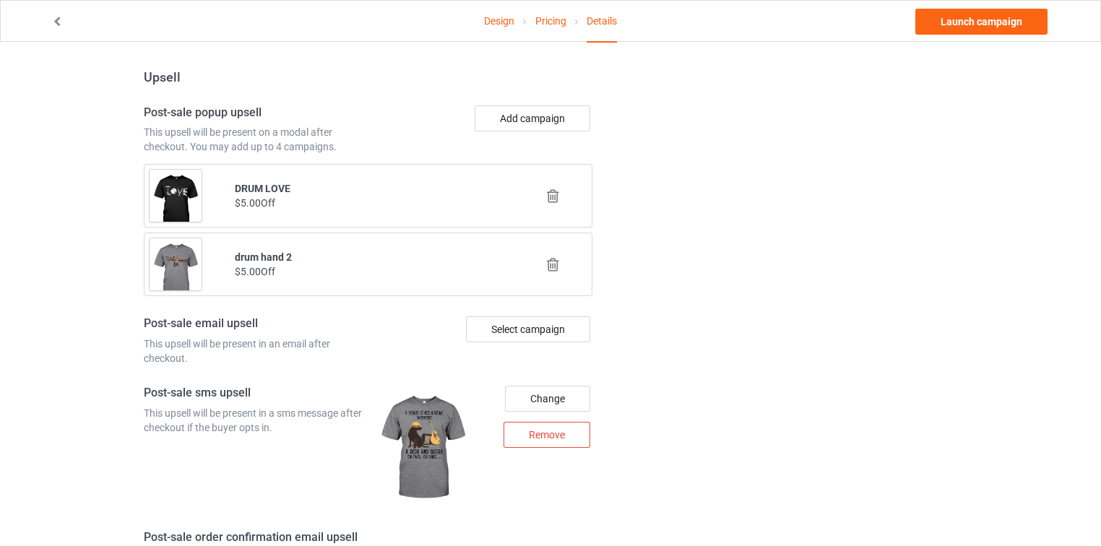
click at [553, 204] on icon at bounding box center [553, 196] width 18 height 15
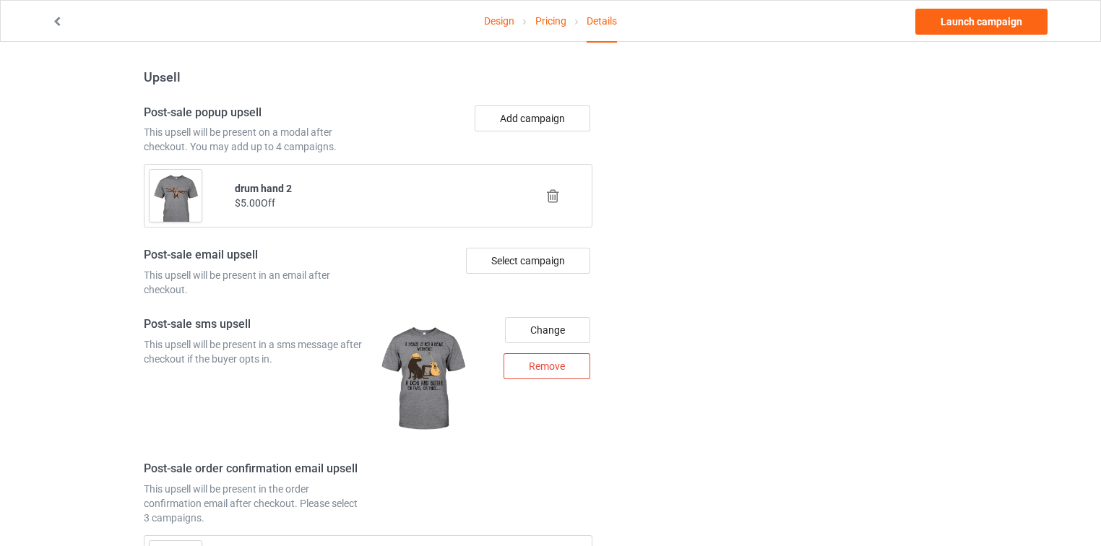
click at [552, 199] on icon at bounding box center [553, 196] width 18 height 15
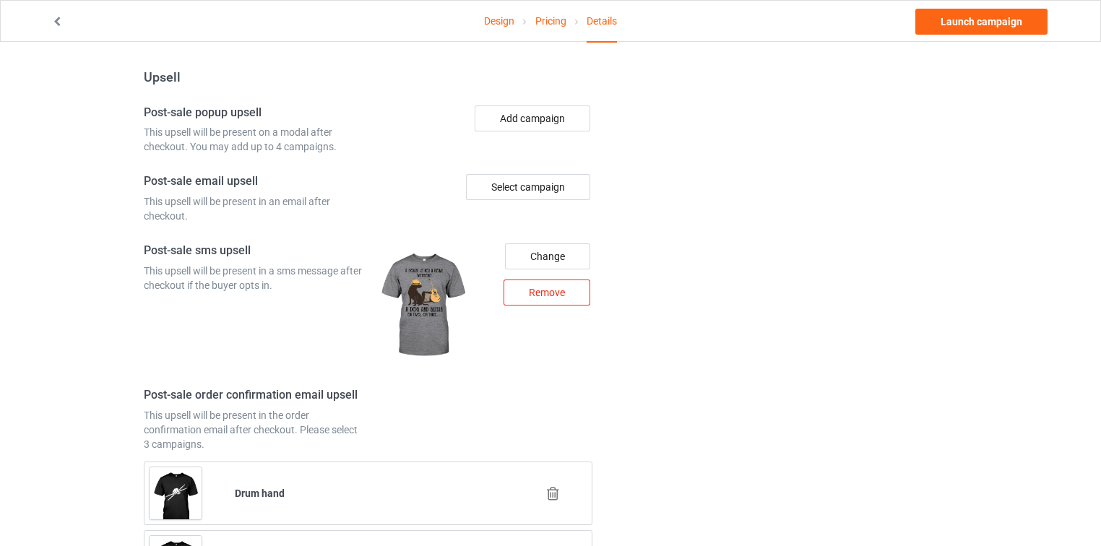
click at [549, 306] on div "Remove" at bounding box center [547, 293] width 87 height 26
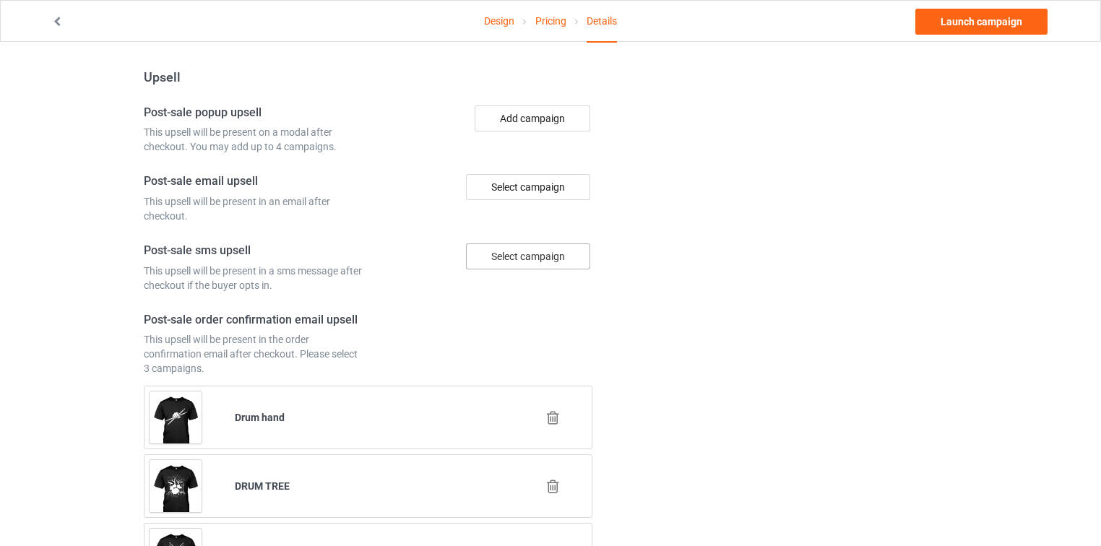
scroll to position [1484, 0]
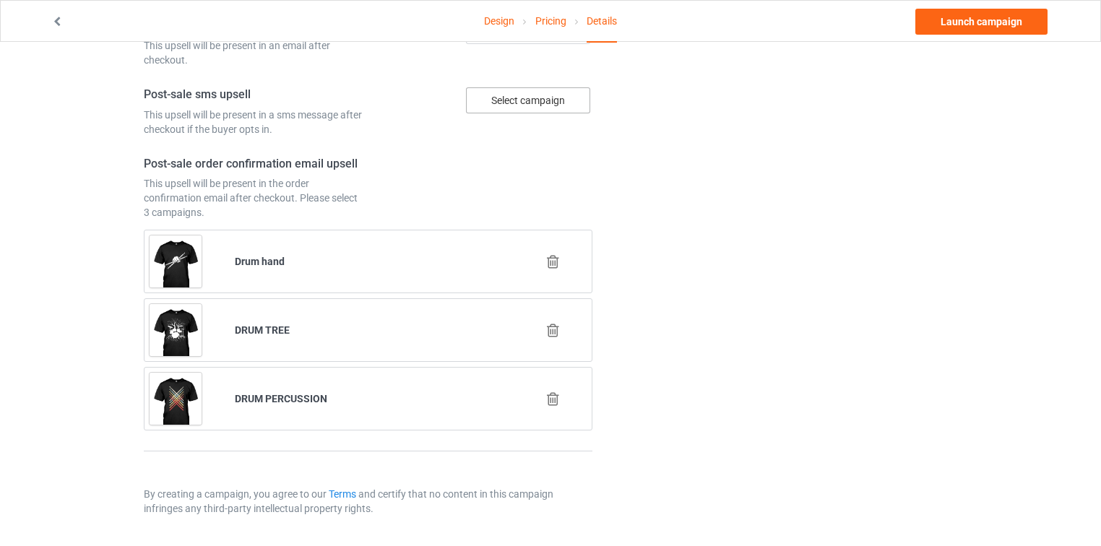
click at [554, 263] on icon at bounding box center [553, 261] width 18 height 15
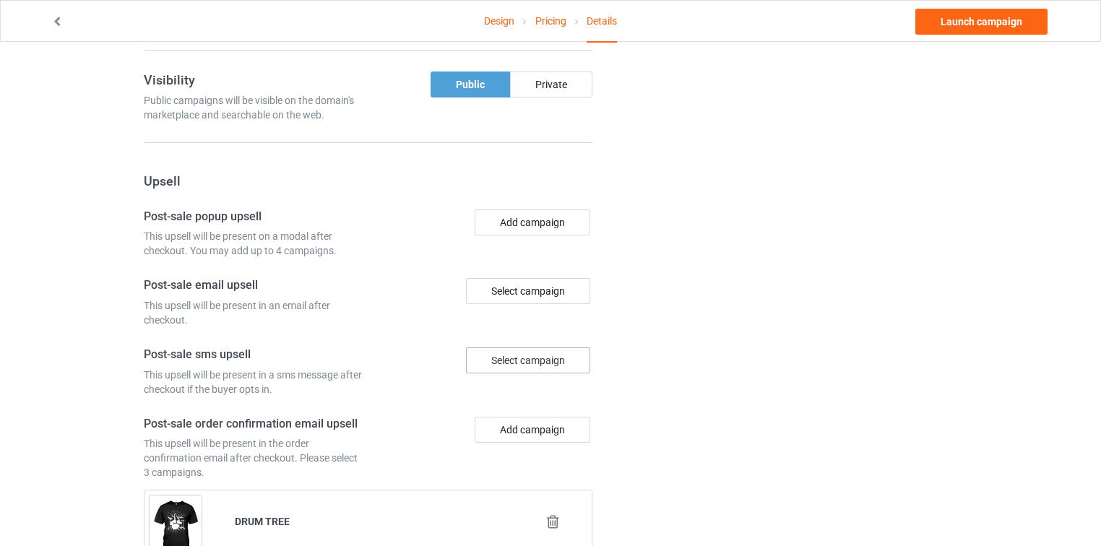
scroll to position [1390, 0]
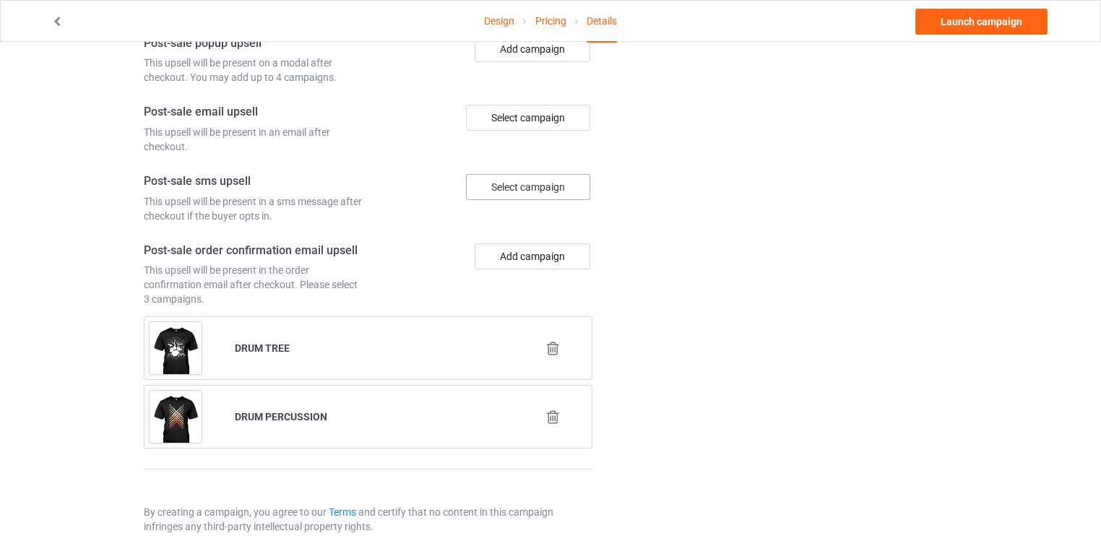
click at [552, 356] on icon at bounding box center [553, 348] width 18 height 15
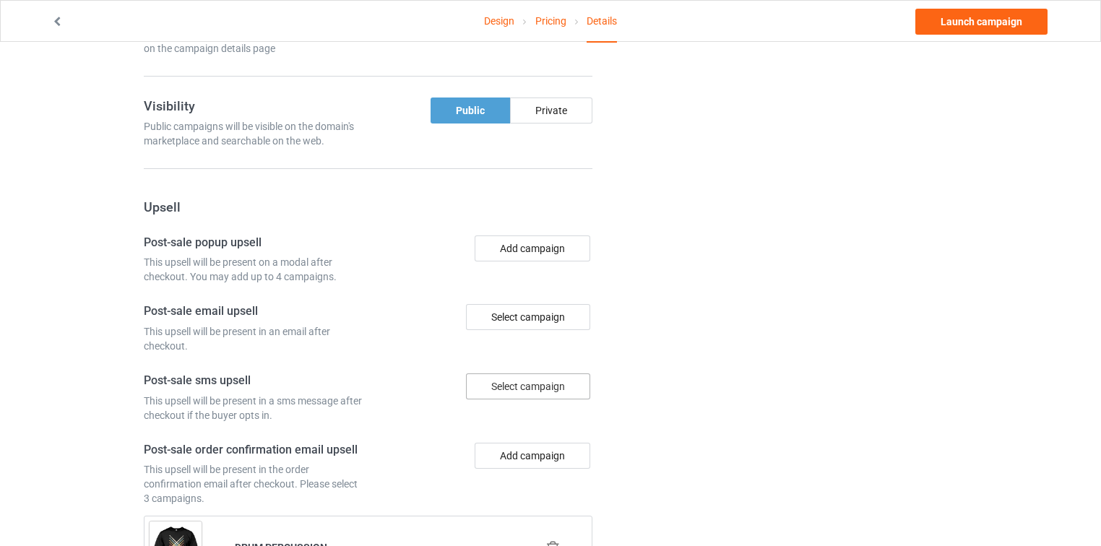
scroll to position [1347, 0]
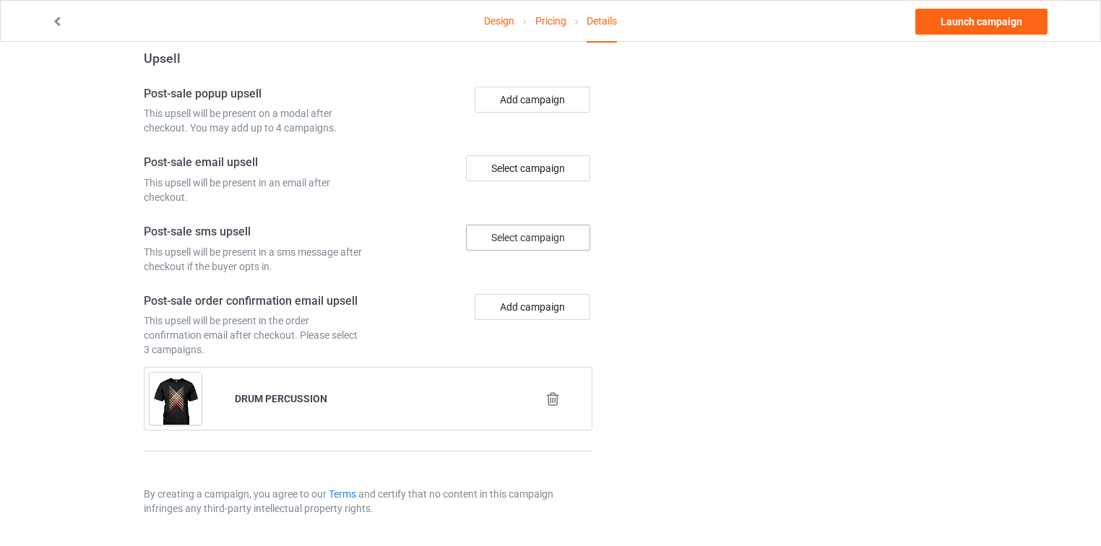
click at [546, 402] on icon at bounding box center [553, 399] width 18 height 15
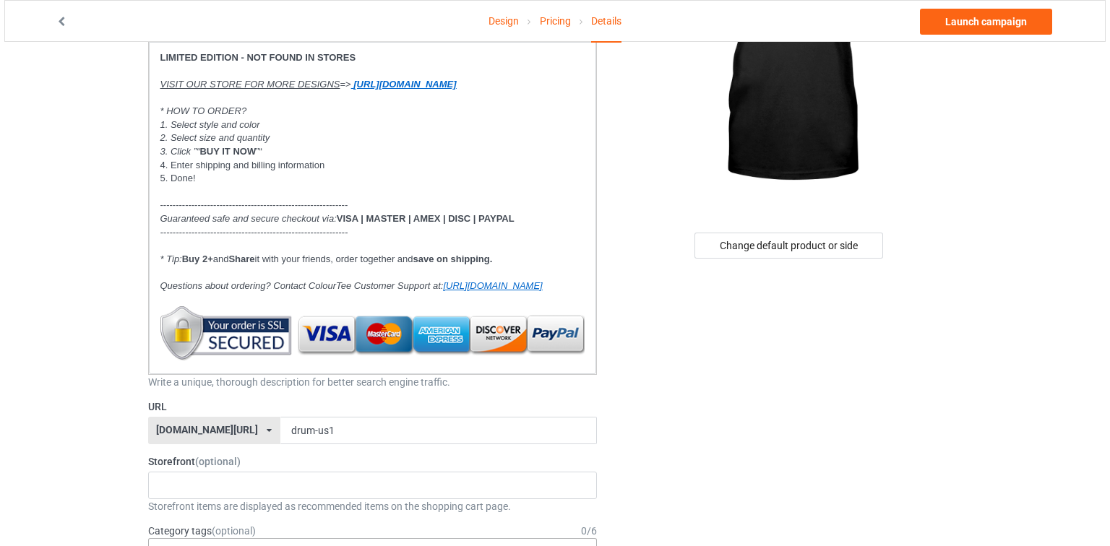
scroll to position [0, 0]
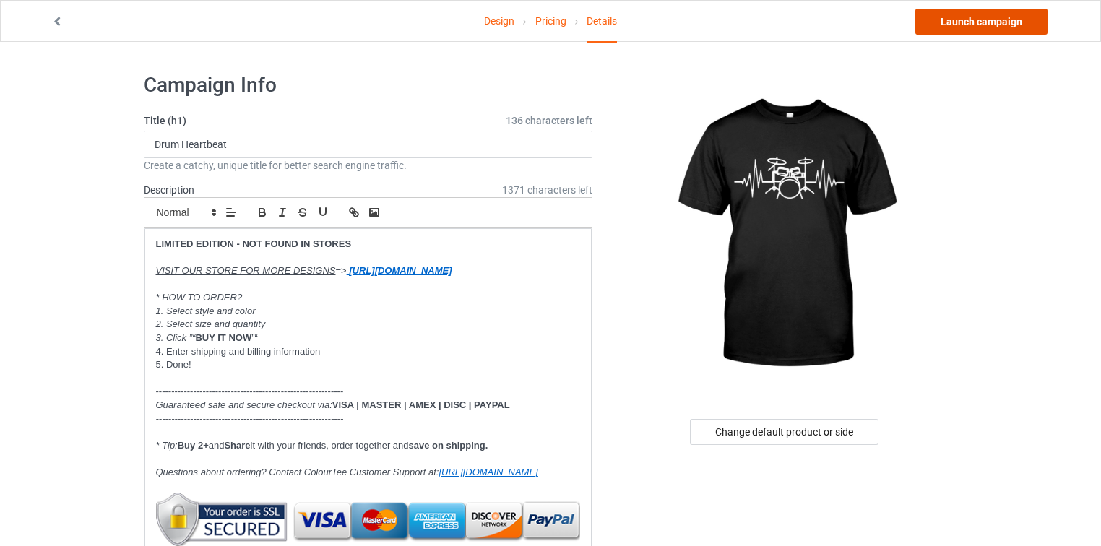
click at [945, 23] on link "Launch campaign" at bounding box center [982, 22] width 132 height 26
